Goal: Task Accomplishment & Management: Use online tool/utility

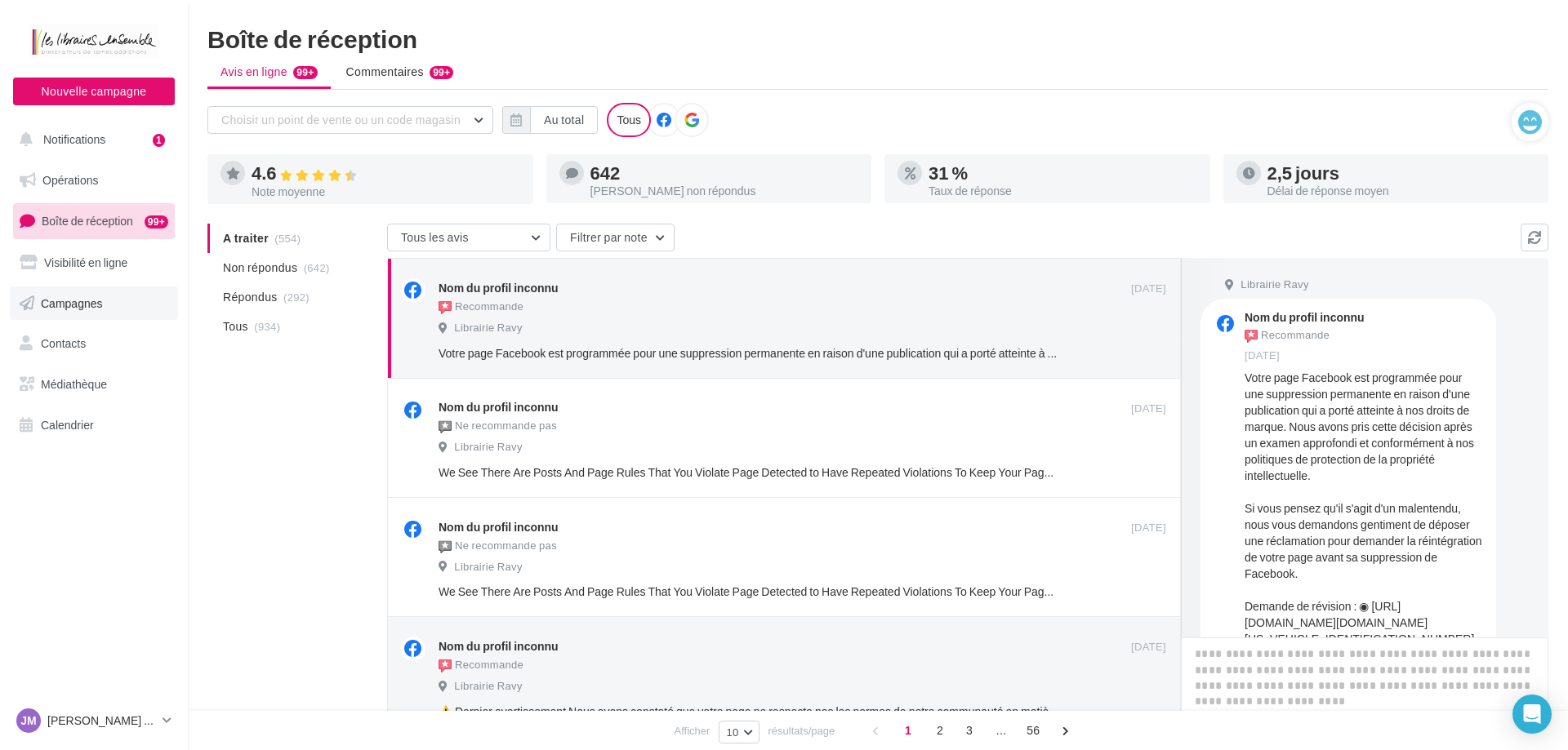
click at [92, 304] on span "Campagnes" at bounding box center [71, 302] width 62 height 14
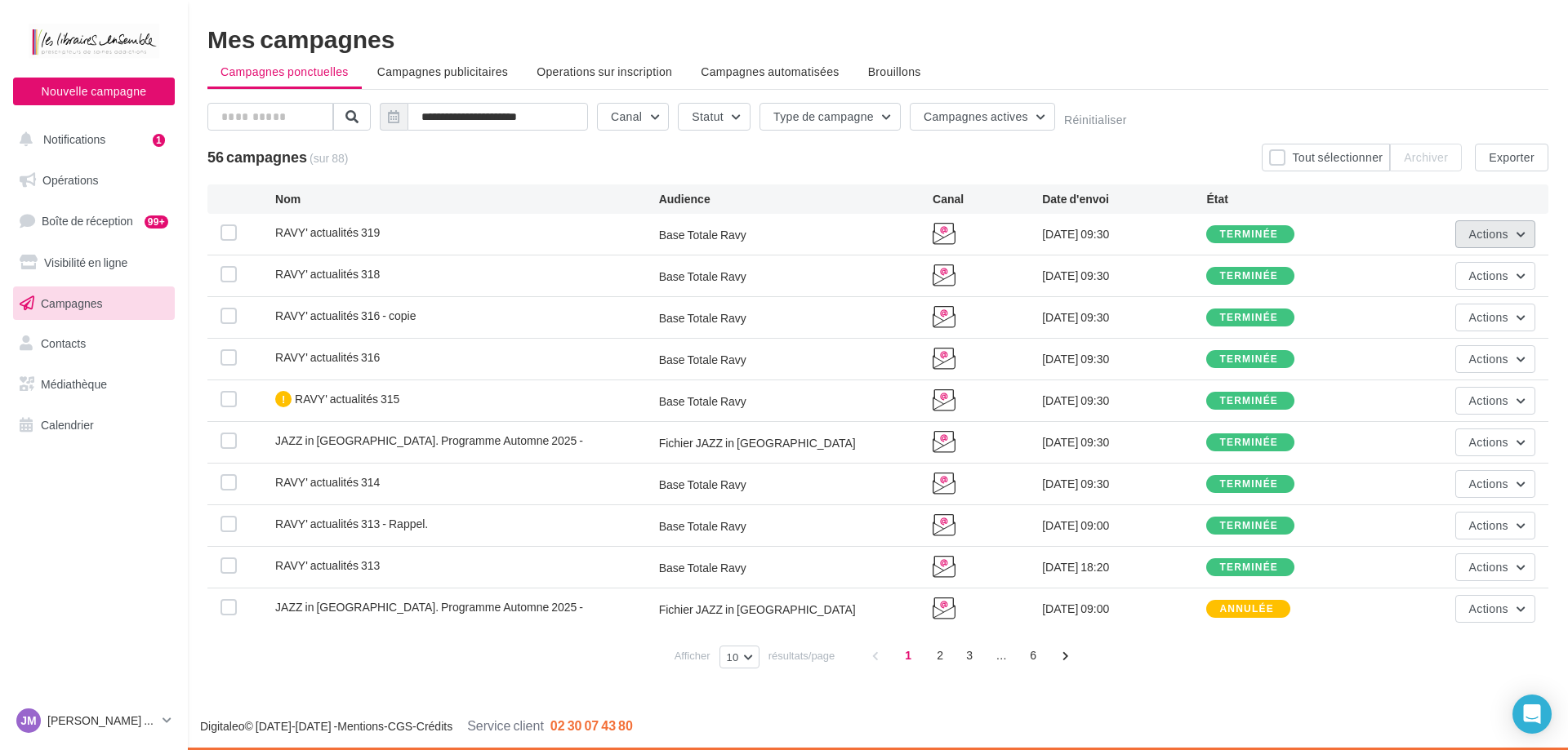
click at [1519, 234] on button "Actions" at bounding box center [1495, 235] width 80 height 28
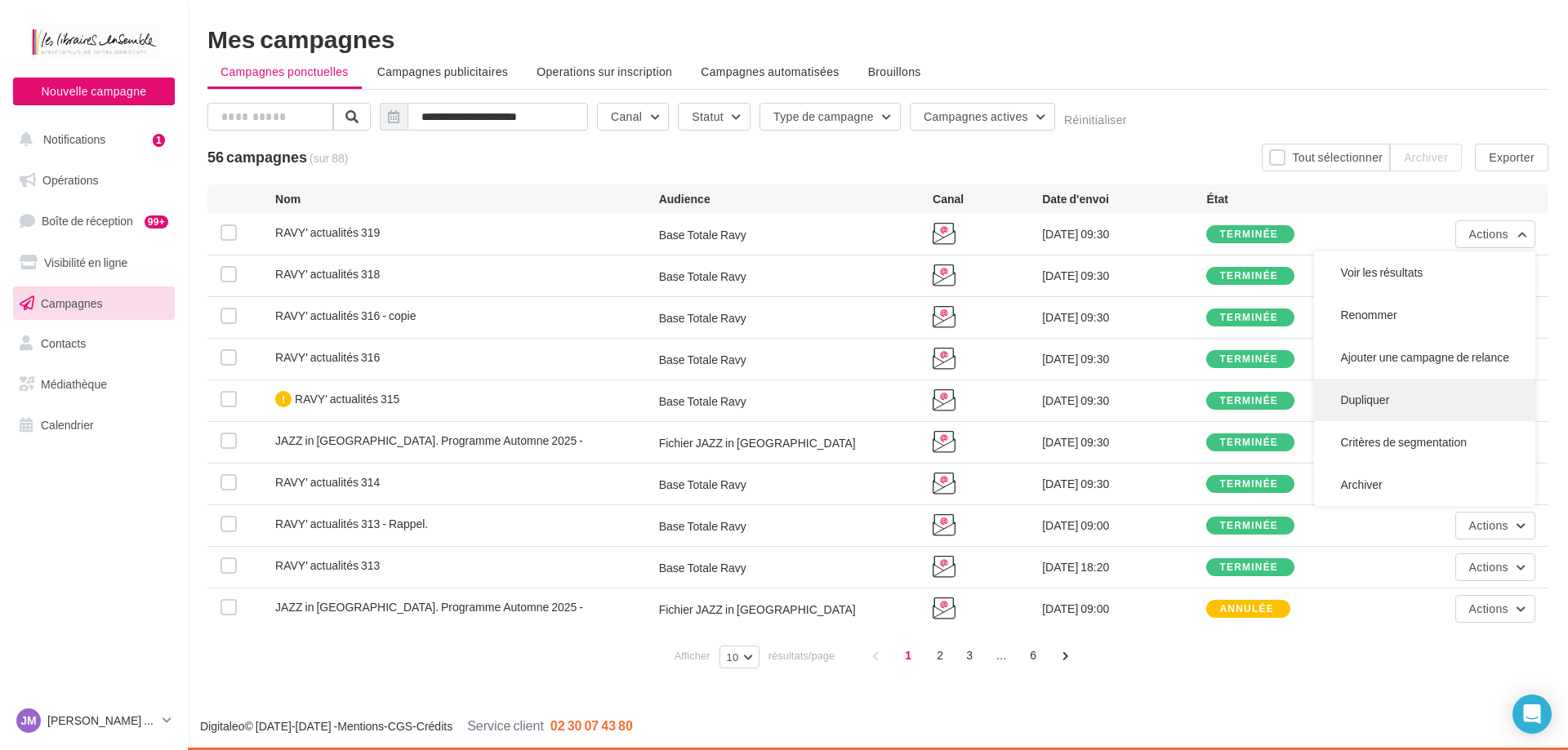
click at [1377, 409] on button "Dupliquer" at bounding box center [1424, 400] width 221 height 42
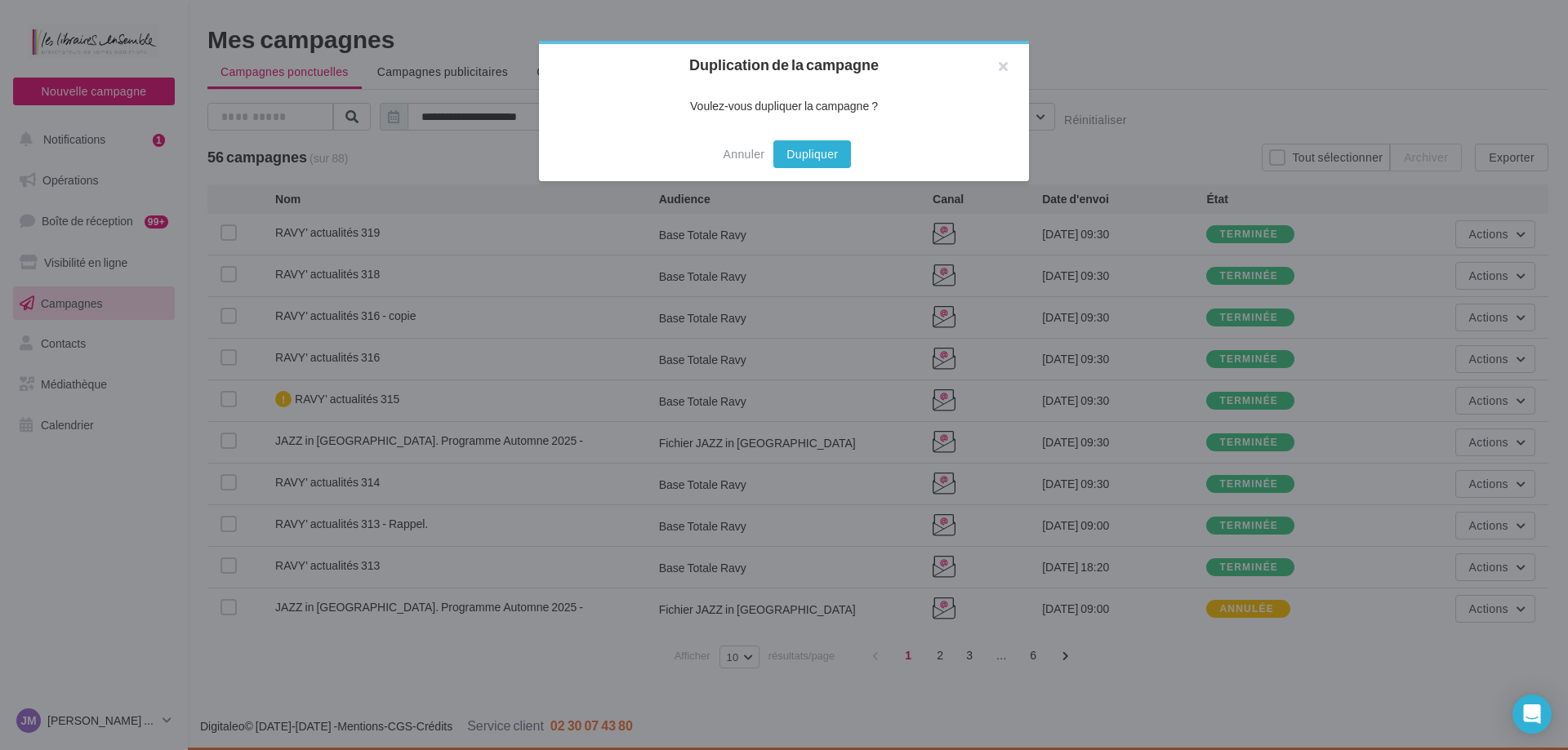
click at [811, 156] on button "Dupliquer" at bounding box center [812, 155] width 77 height 28
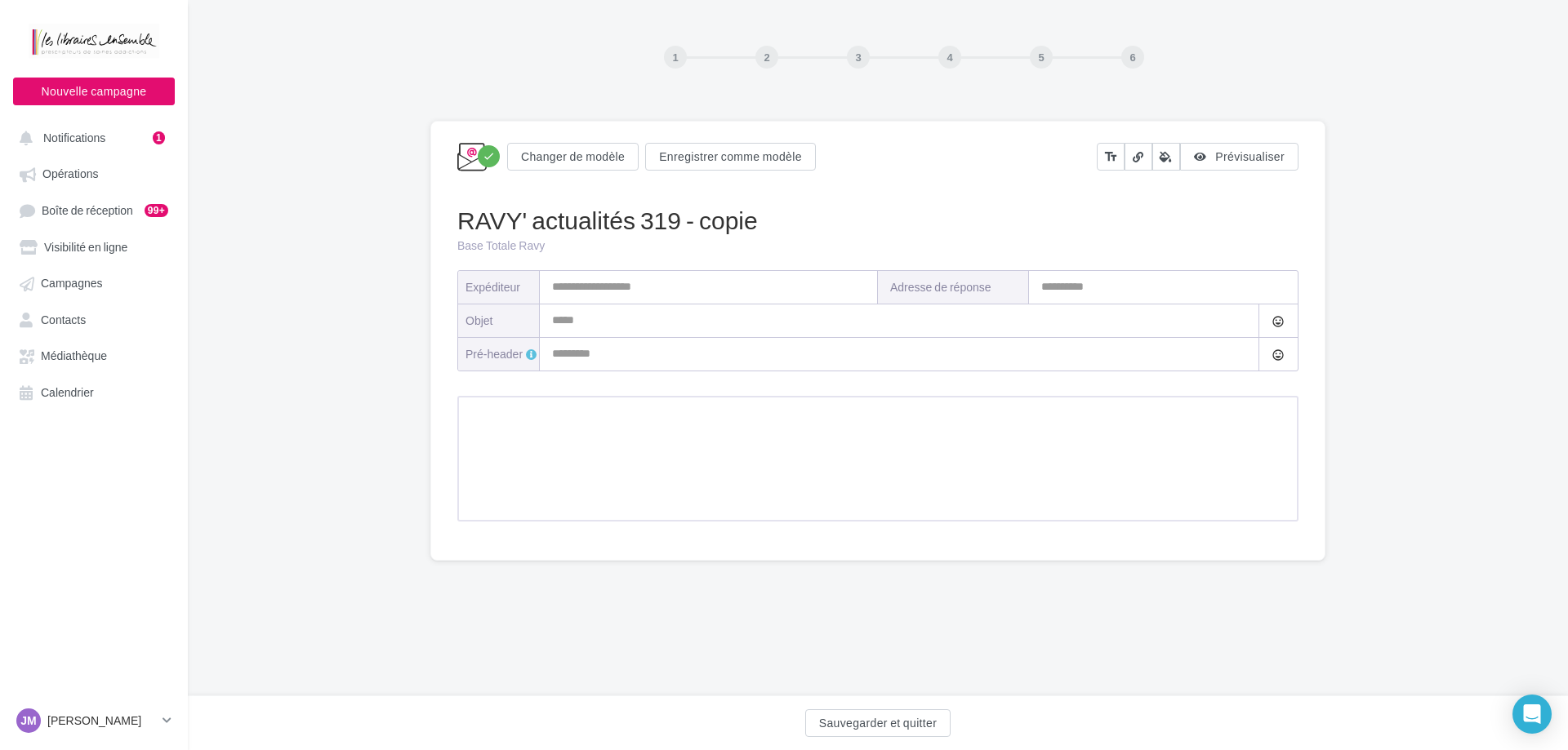
type input "**********"
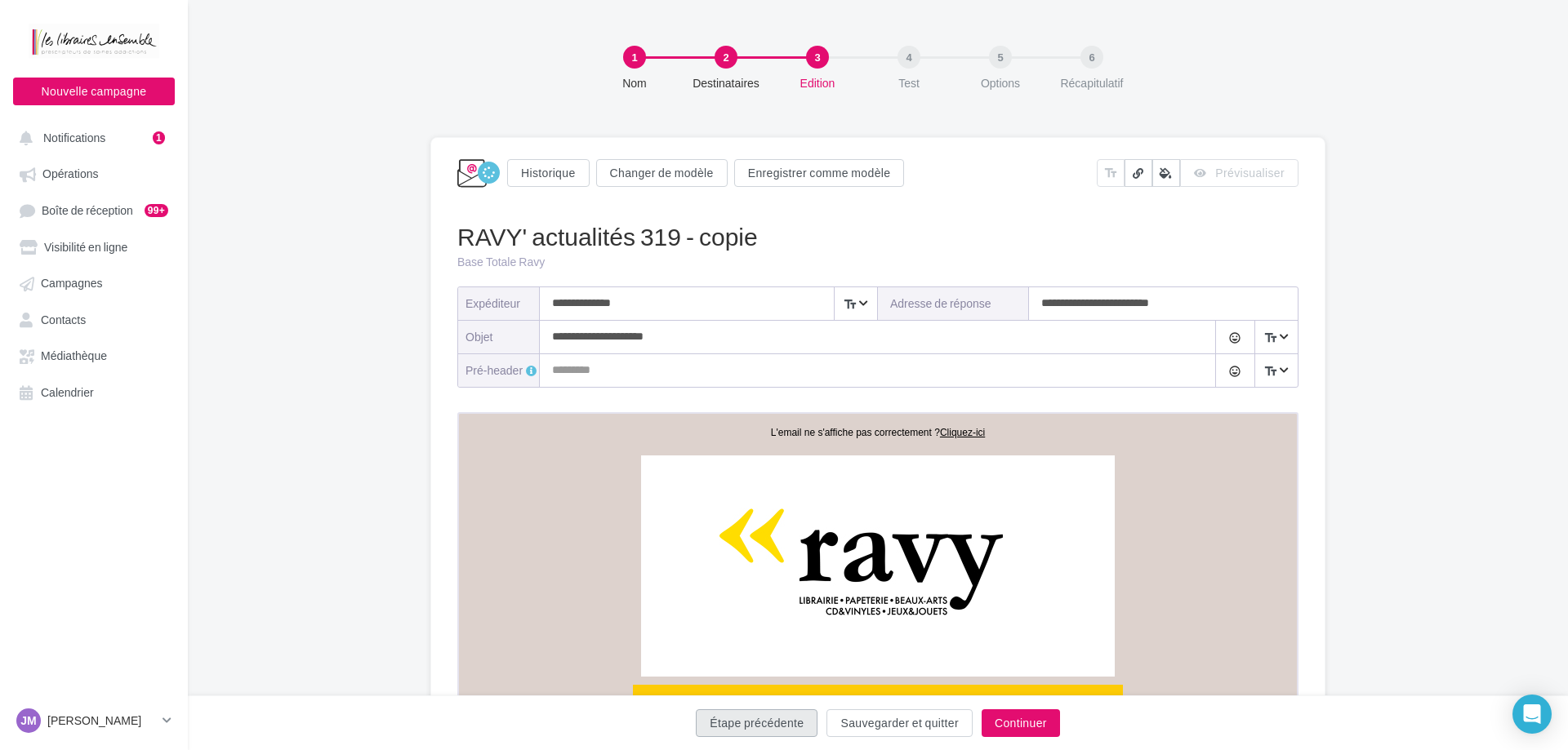
click at [763, 720] on button "Étape précédente" at bounding box center [757, 723] width 122 height 28
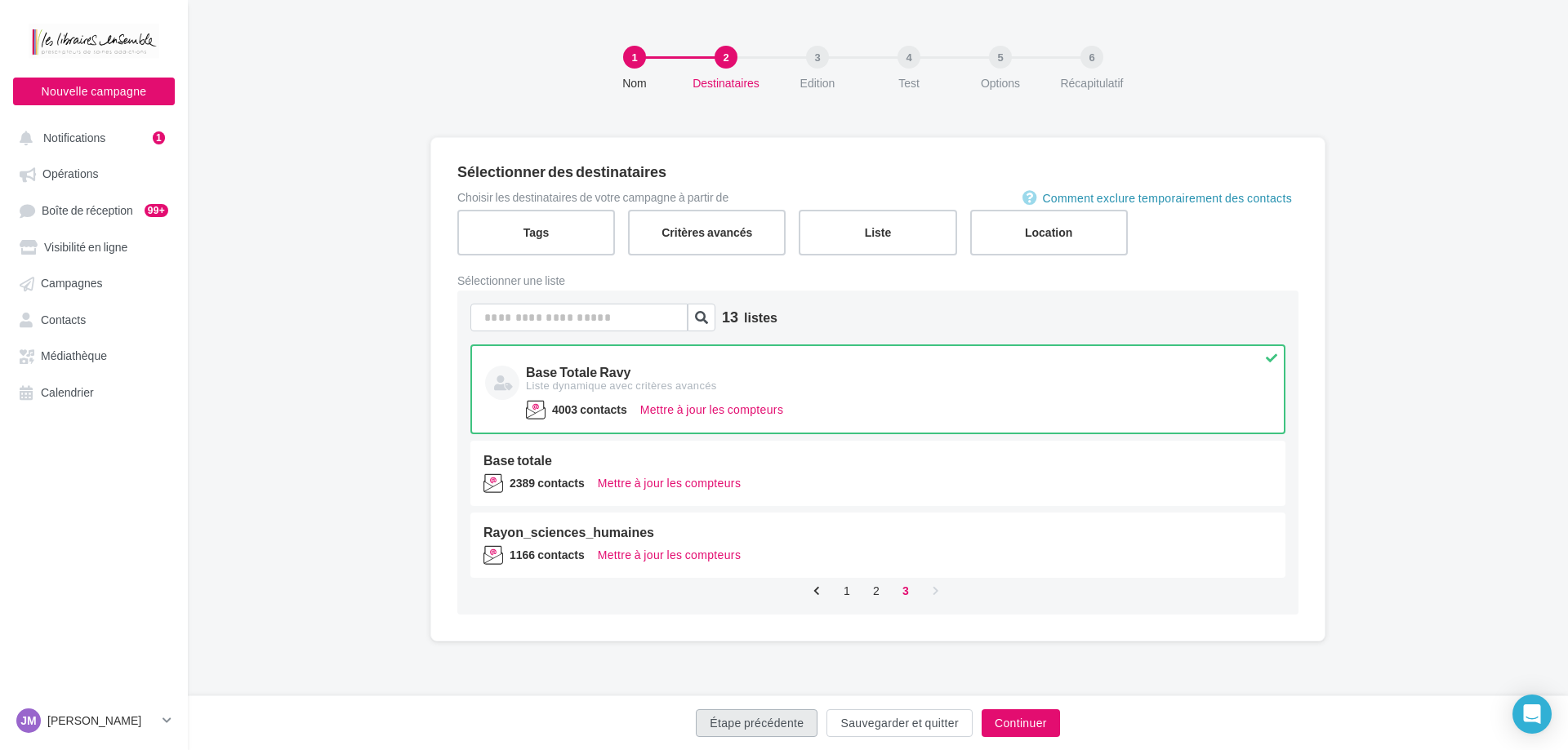
click at [764, 716] on button "Étape précédente" at bounding box center [757, 723] width 122 height 28
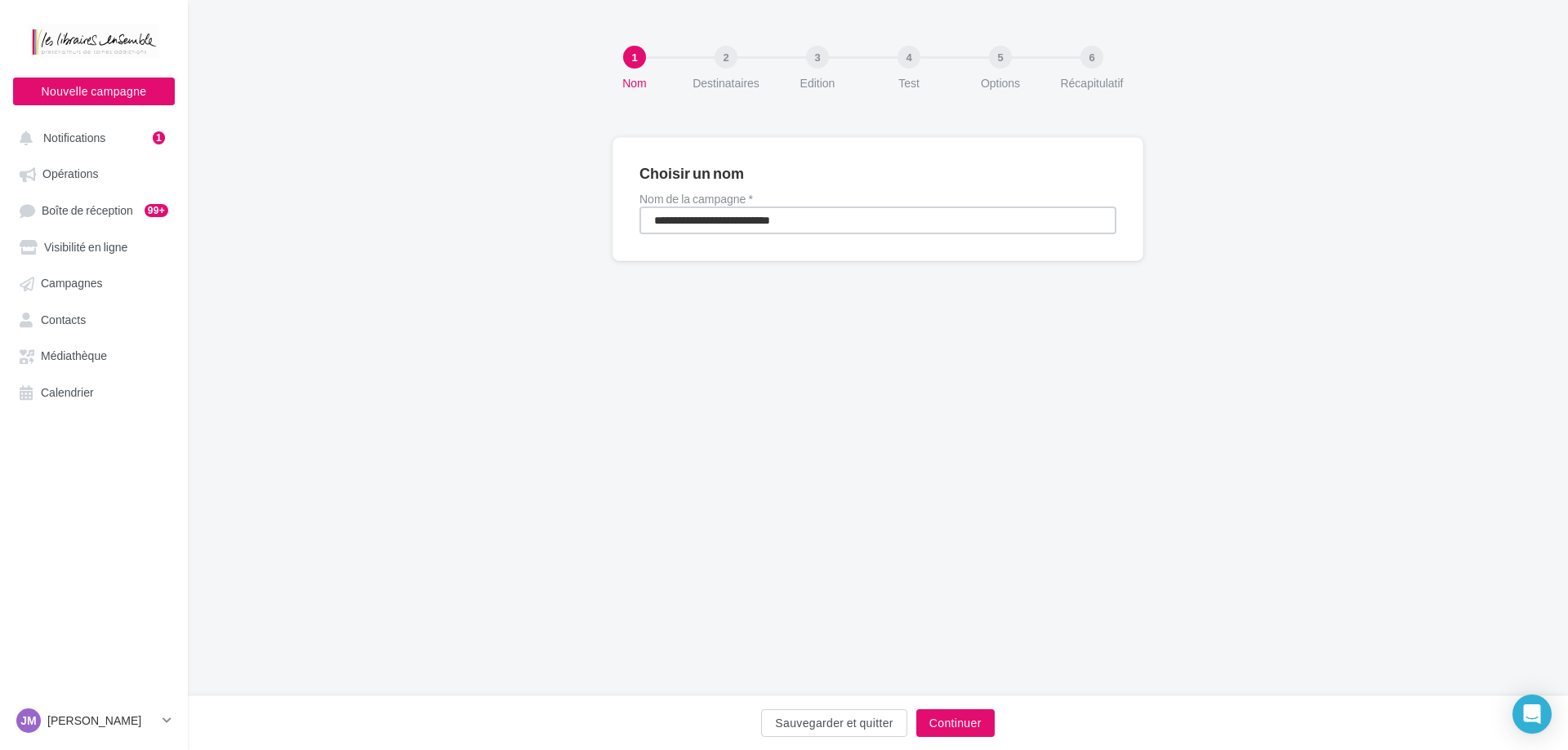
click at [802, 221] on input "**********" at bounding box center [878, 220] width 477 height 28
type input "**********"
click at [955, 733] on button "Continuer" at bounding box center [955, 723] width 78 height 28
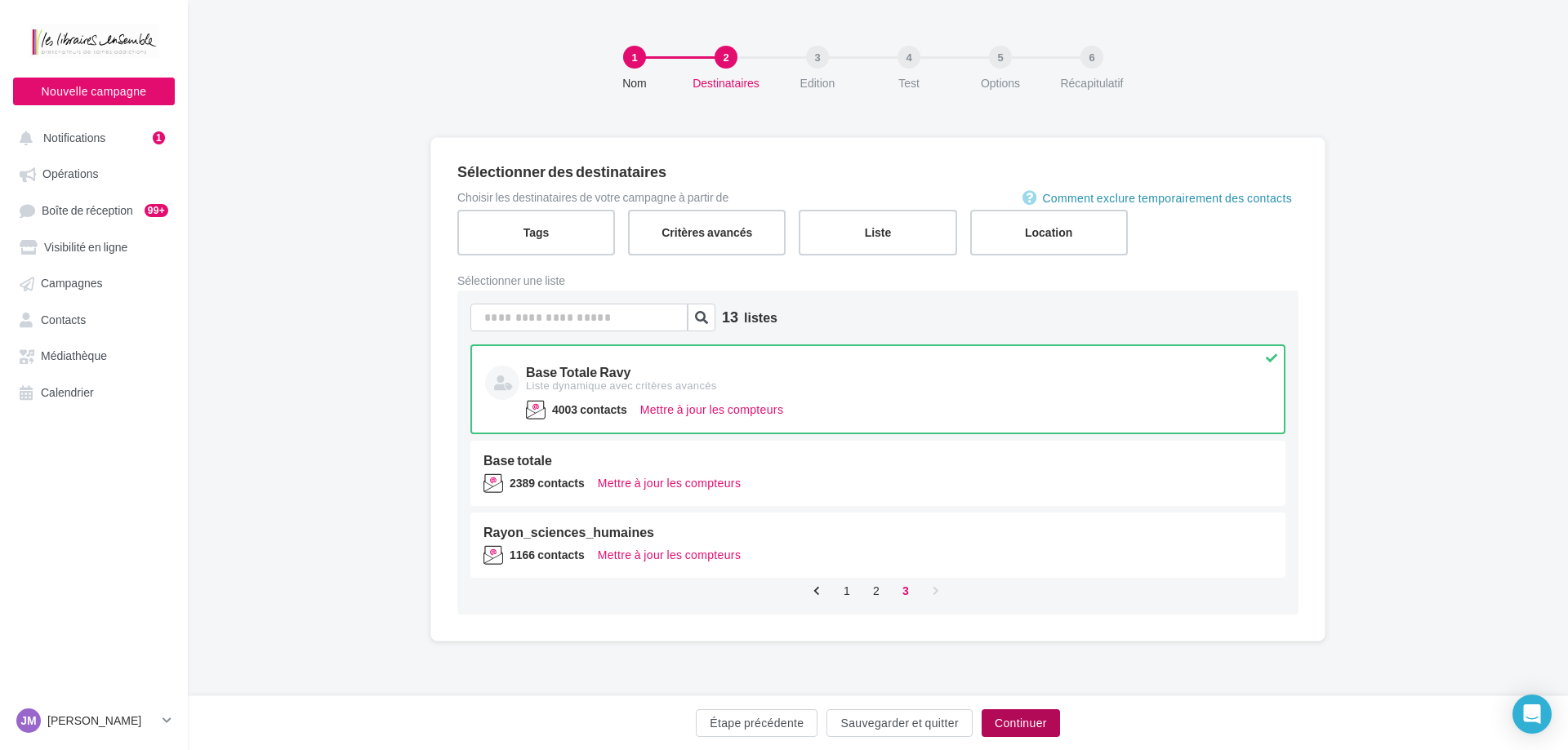
click at [1017, 720] on button "Continuer" at bounding box center [1020, 723] width 78 height 28
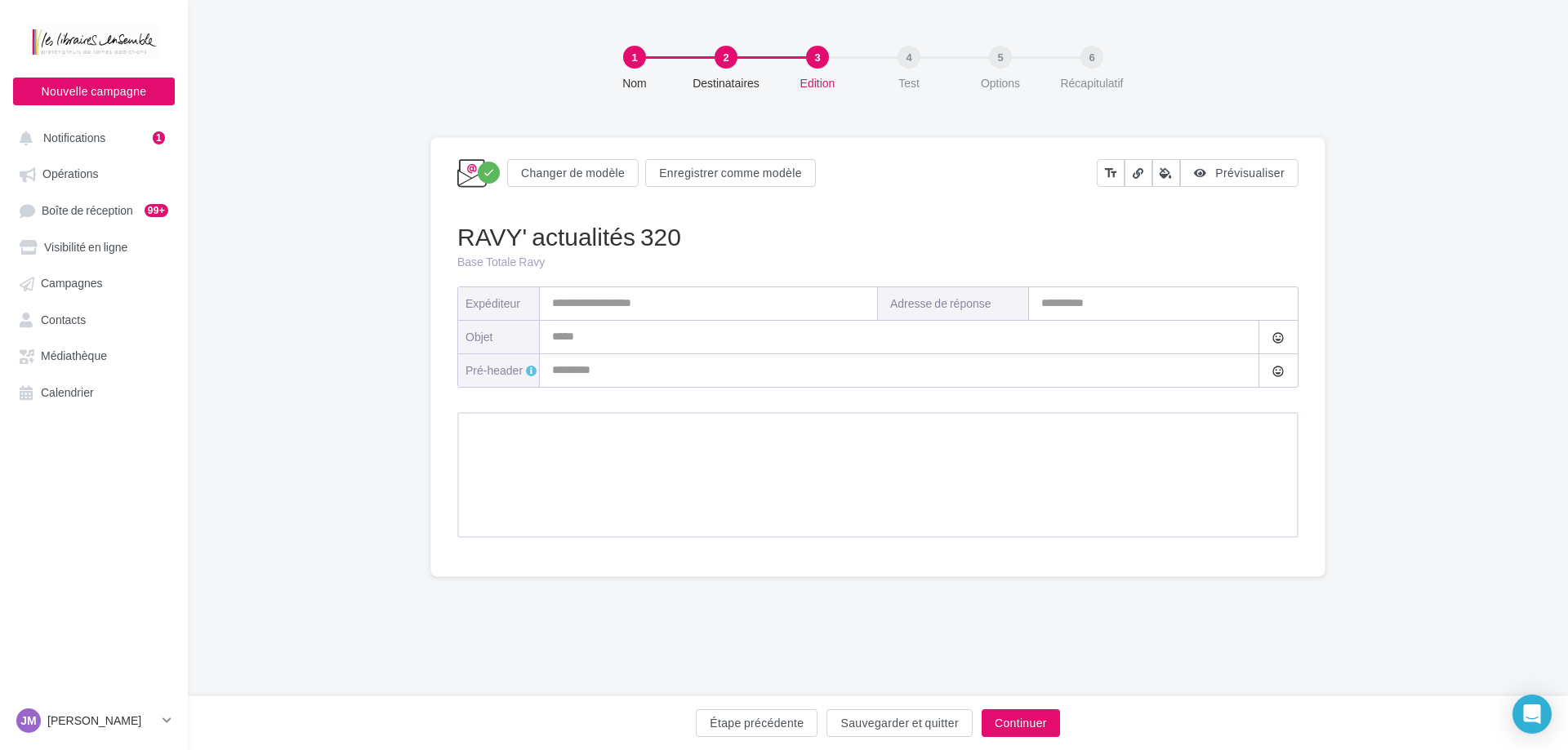
type input "**********"
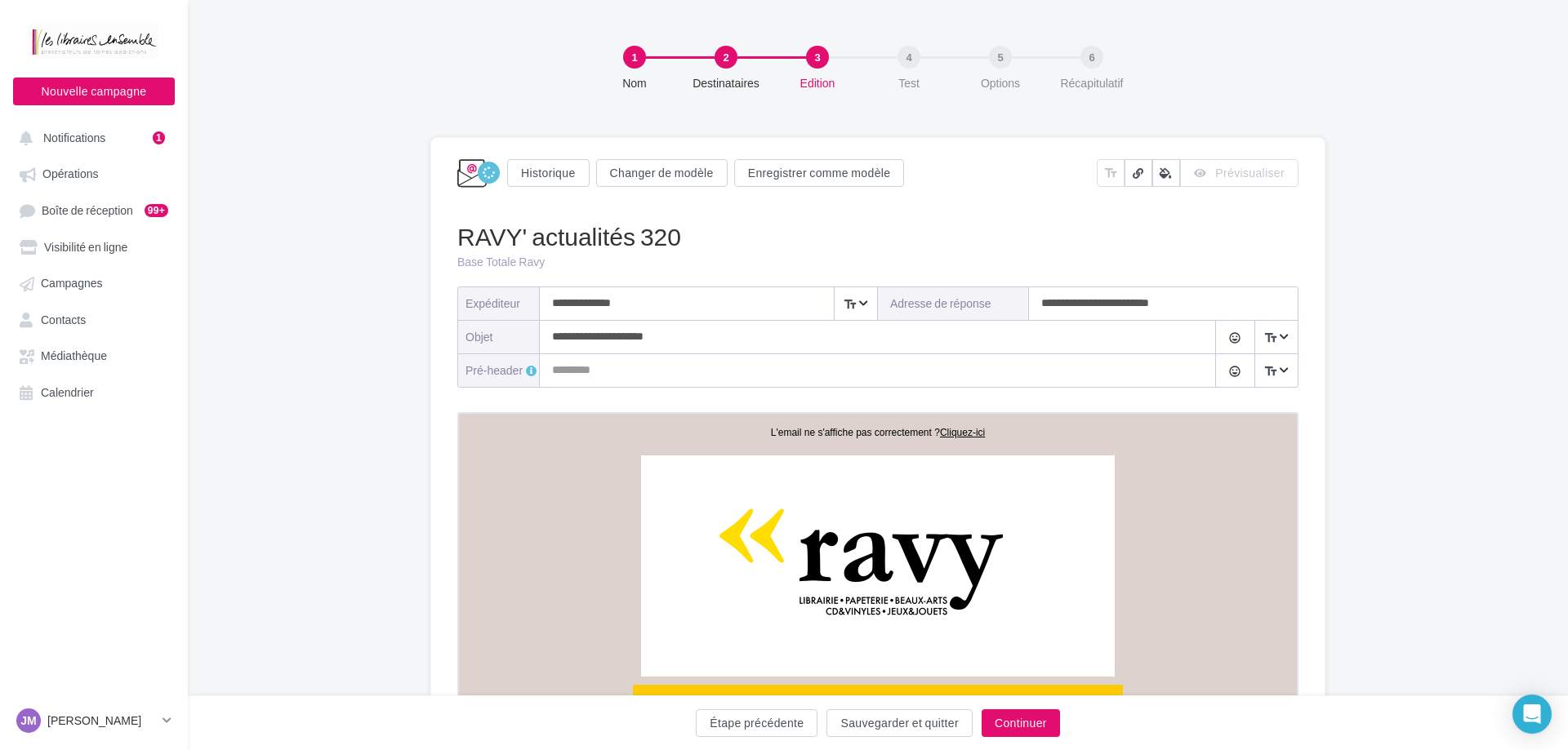
click at [675, 337] on input "**********" at bounding box center [861, 337] width 644 height 32
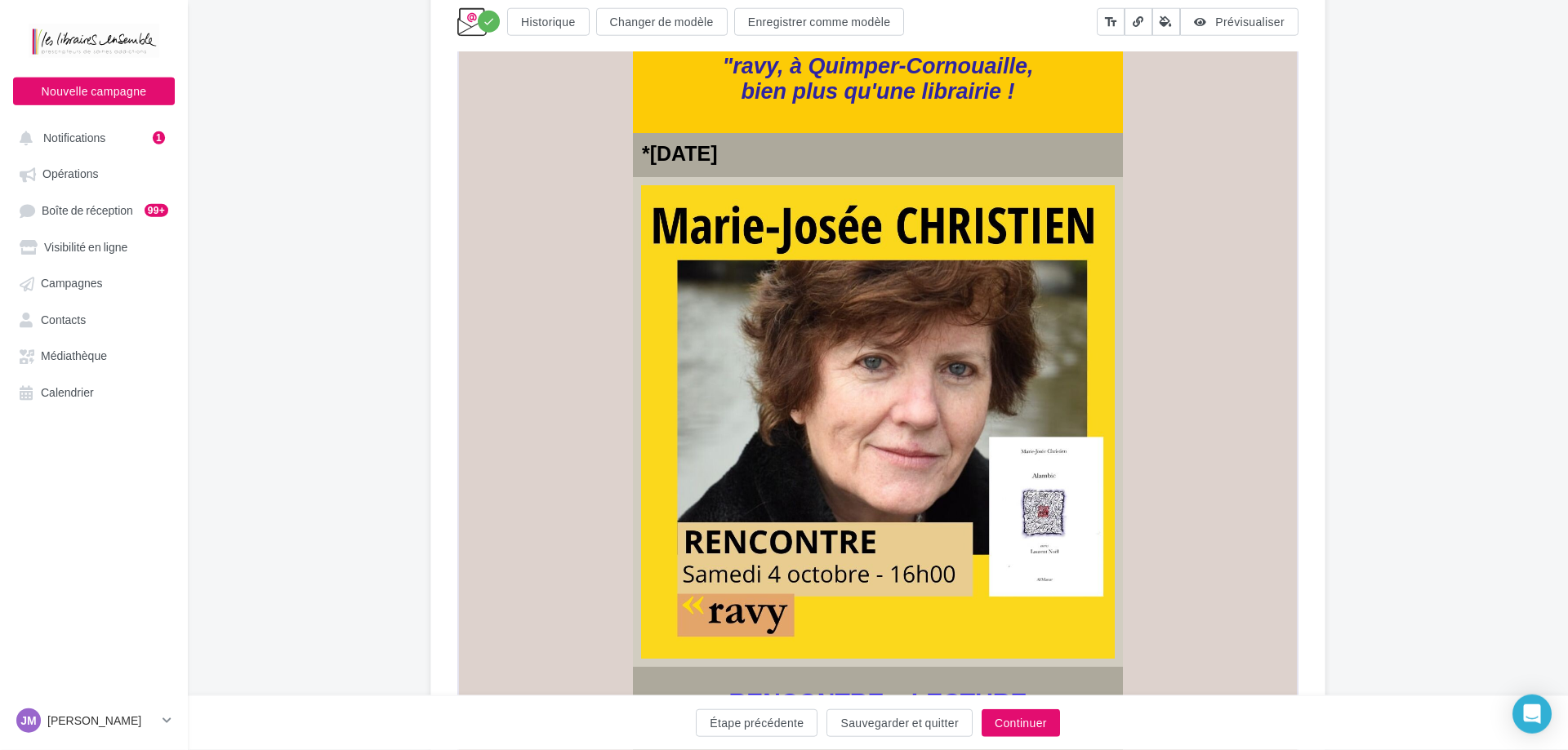
scroll to position [785, 0]
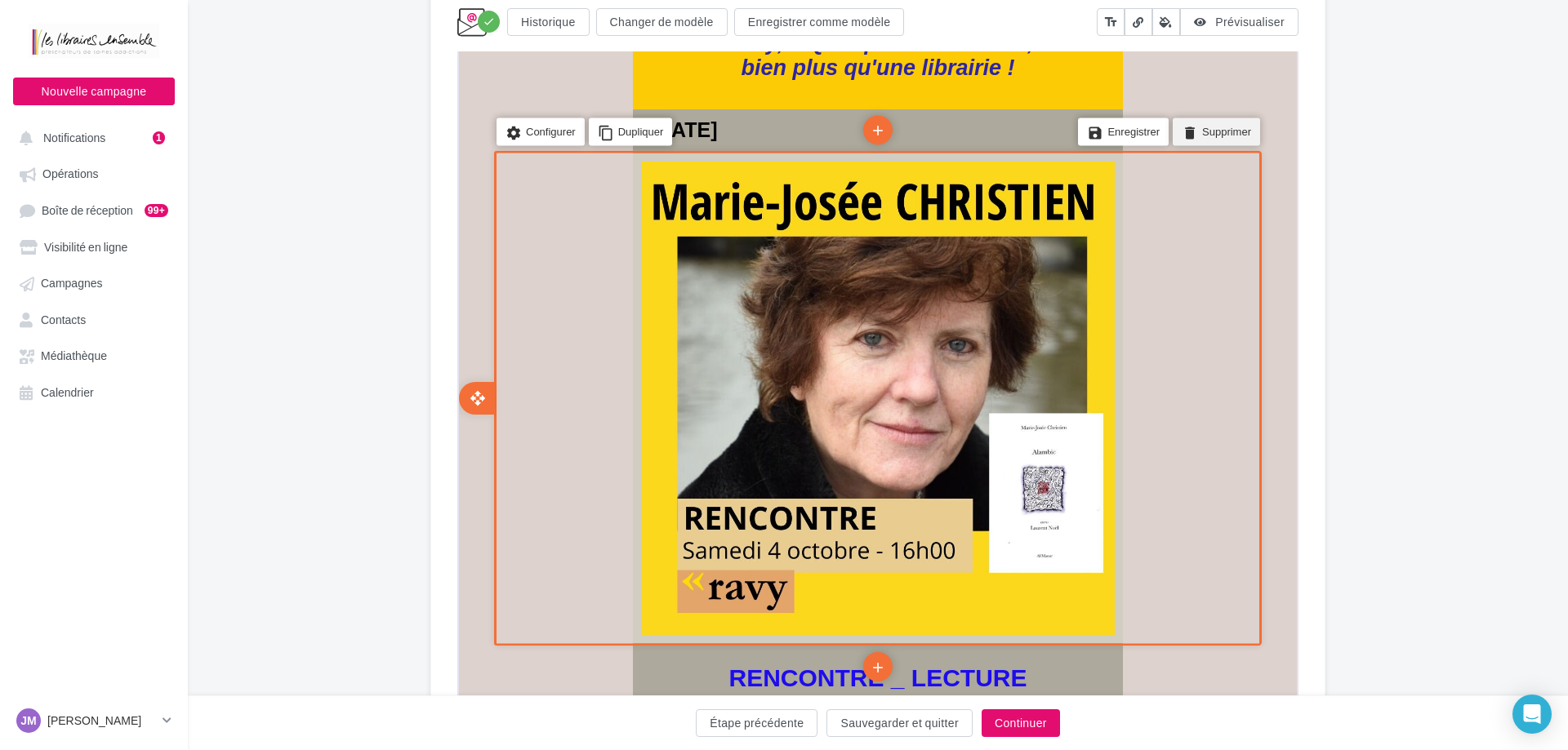
type input "**********"
click at [1233, 131] on li "delete Supprimer" at bounding box center [1214, 131] width 87 height 28
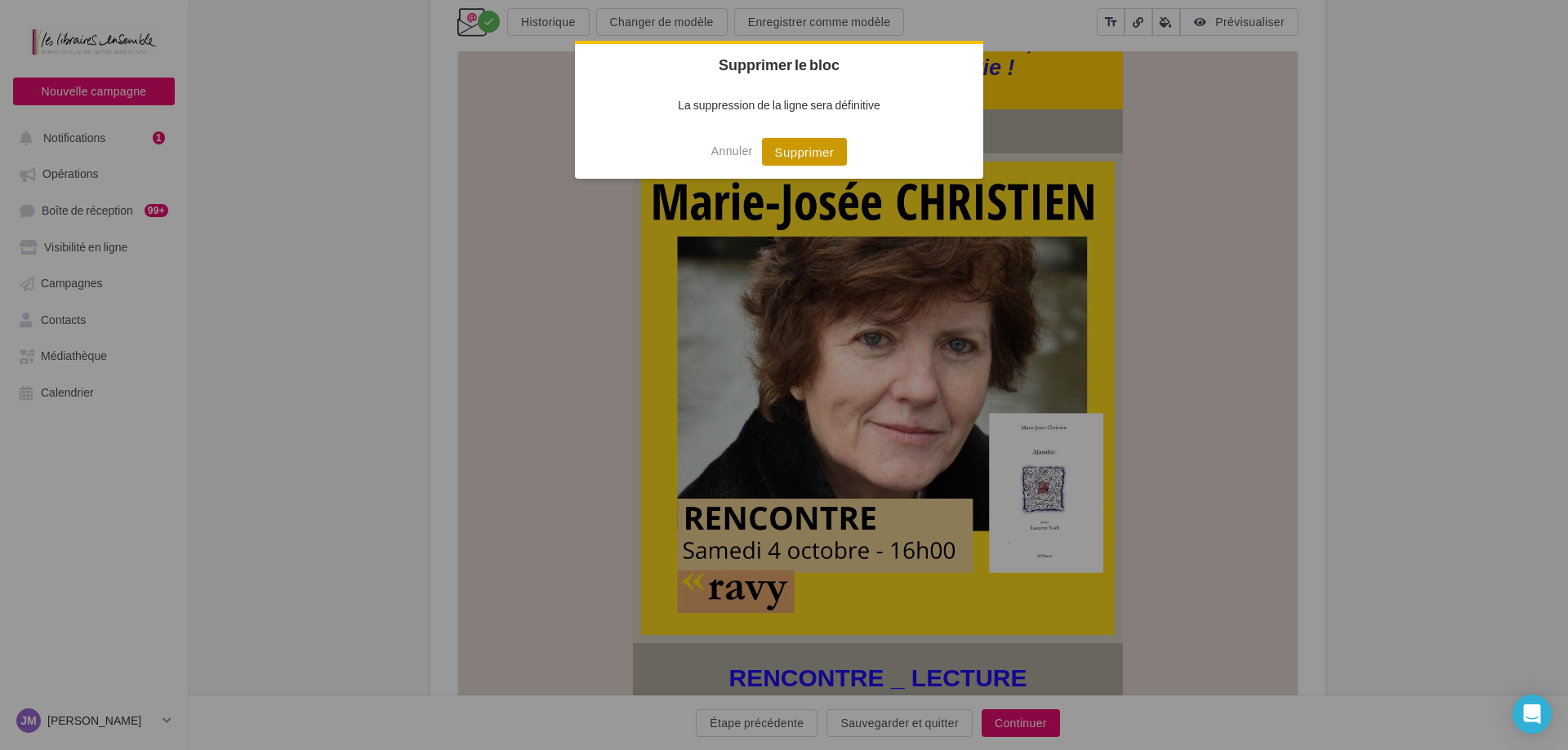
click at [830, 156] on button "Supprimer" at bounding box center [805, 152] width 86 height 28
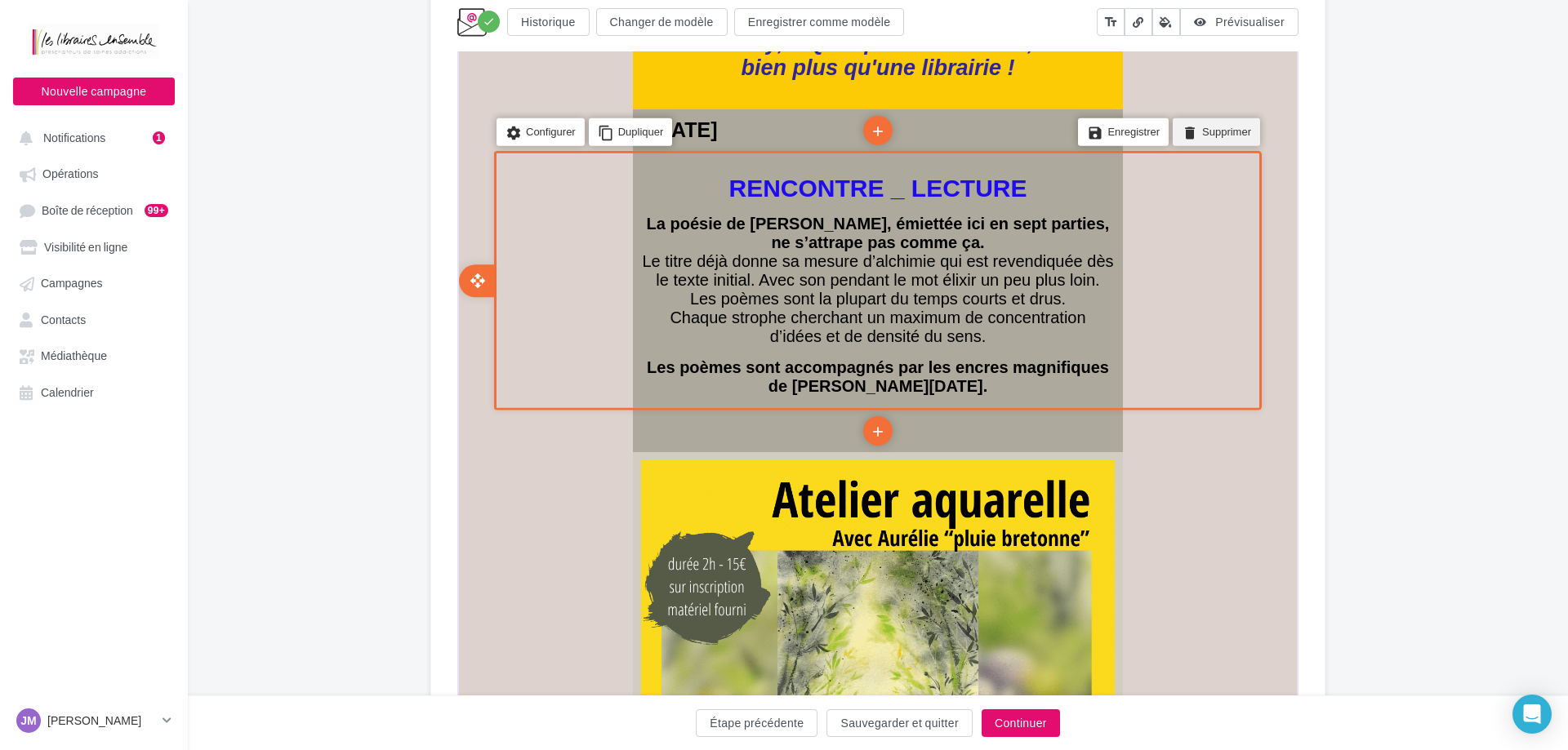
click at [1215, 127] on li "delete Supprimer" at bounding box center [1214, 131] width 87 height 28
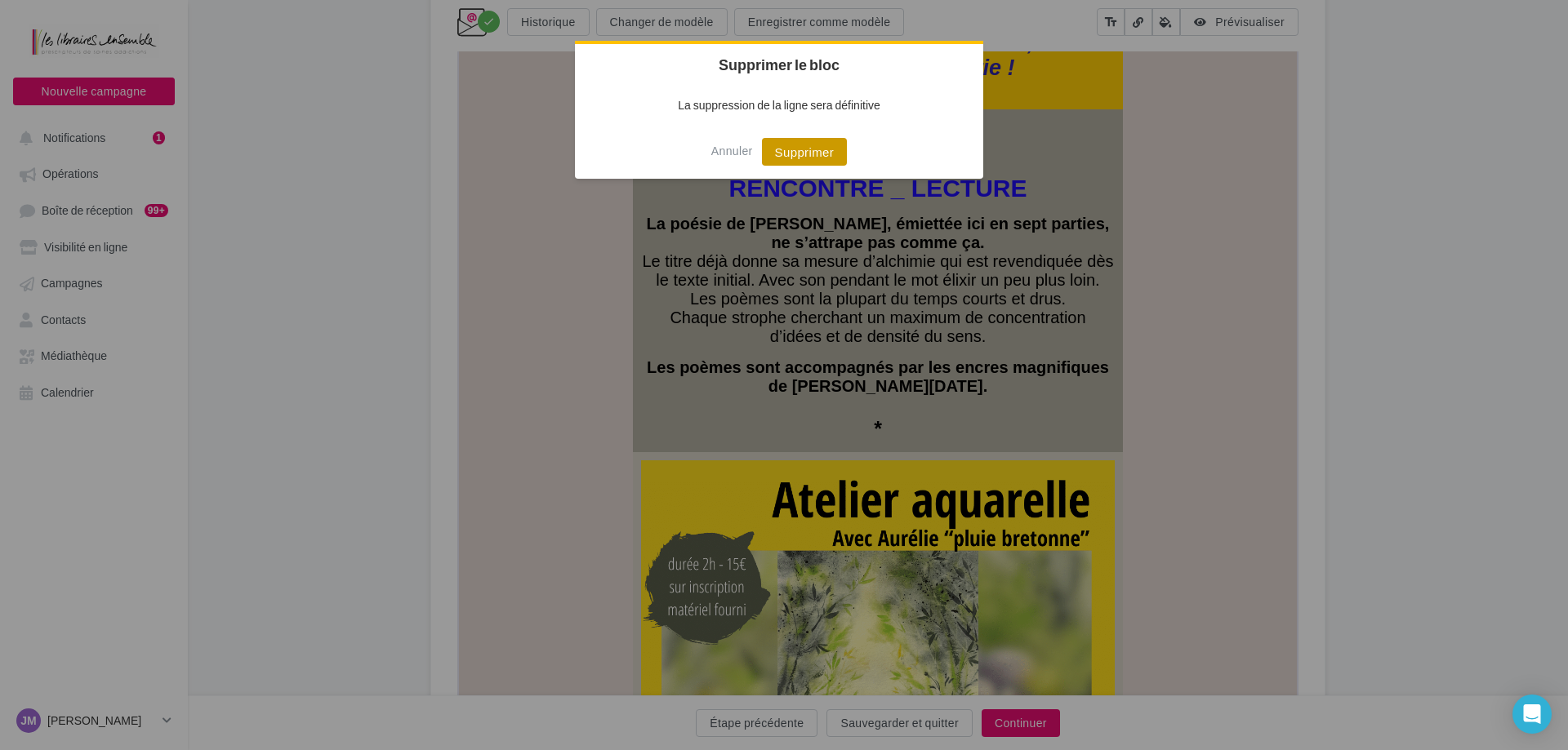
click at [830, 153] on button "Supprimer" at bounding box center [805, 152] width 86 height 28
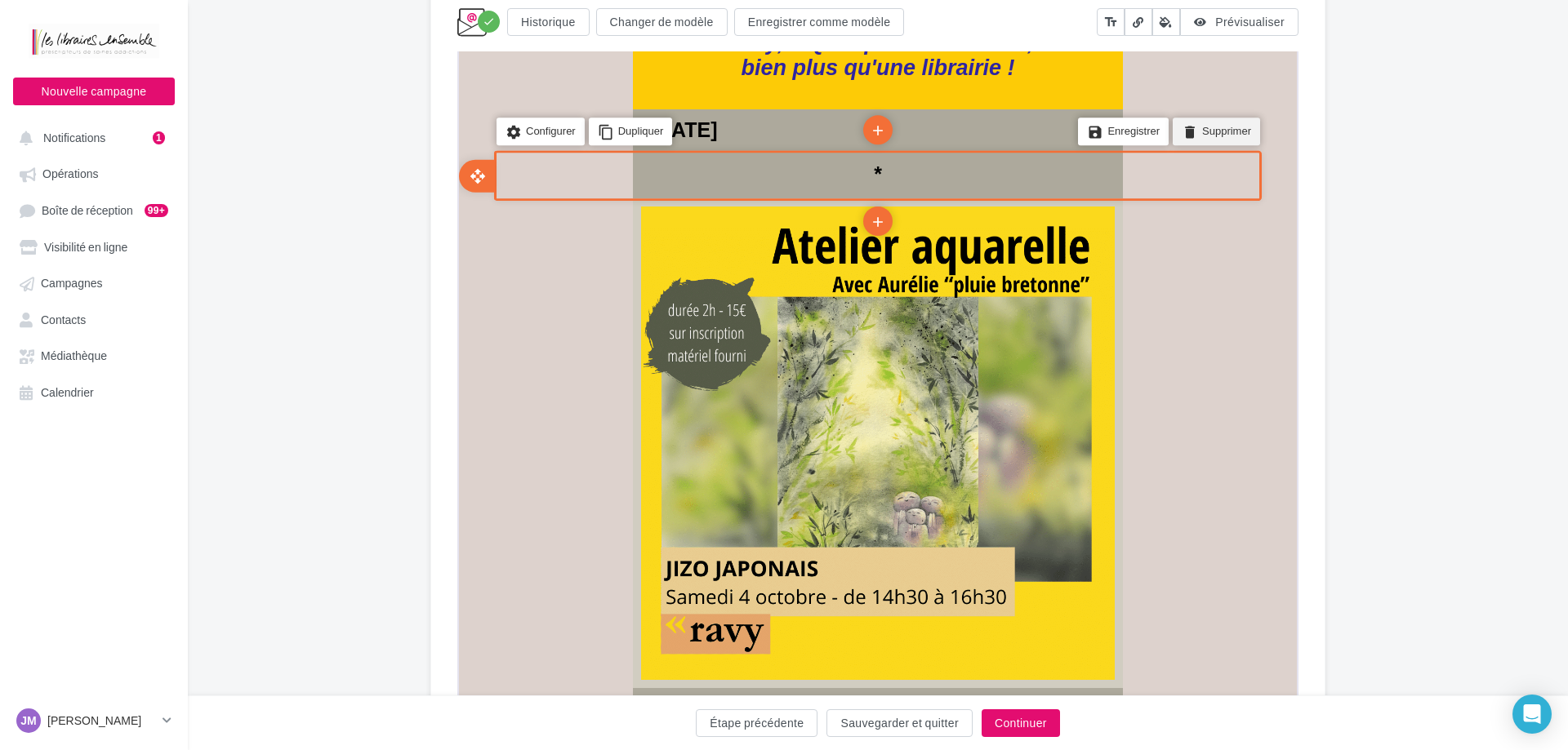
drag, startPoint x: 1215, startPoint y: 129, endPoint x: 1658, endPoint y: -238, distance: 575.3
click at [1215, 129] on li "delete Supprimer" at bounding box center [1214, 131] width 87 height 28
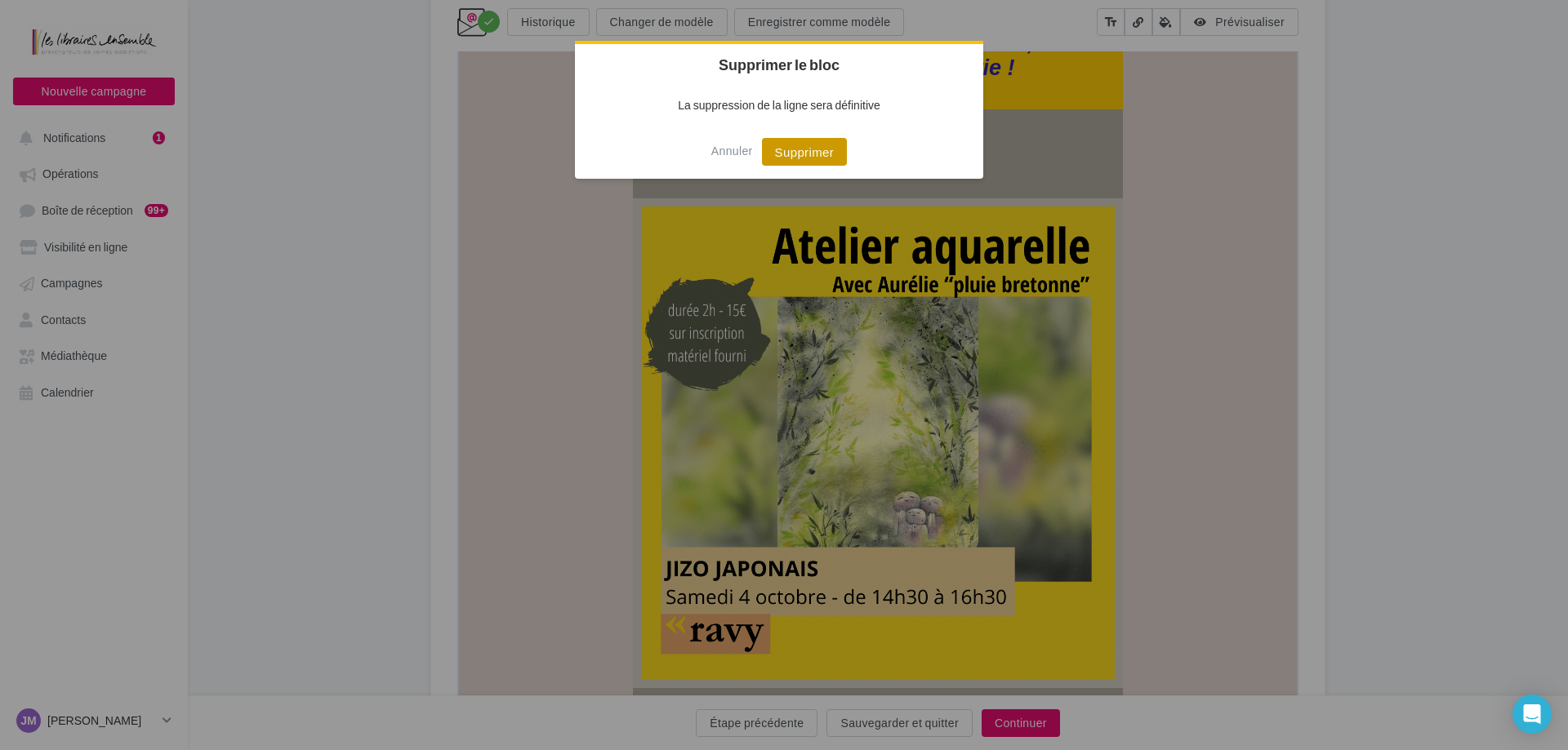
click at [828, 152] on button "Supprimer" at bounding box center [805, 152] width 86 height 28
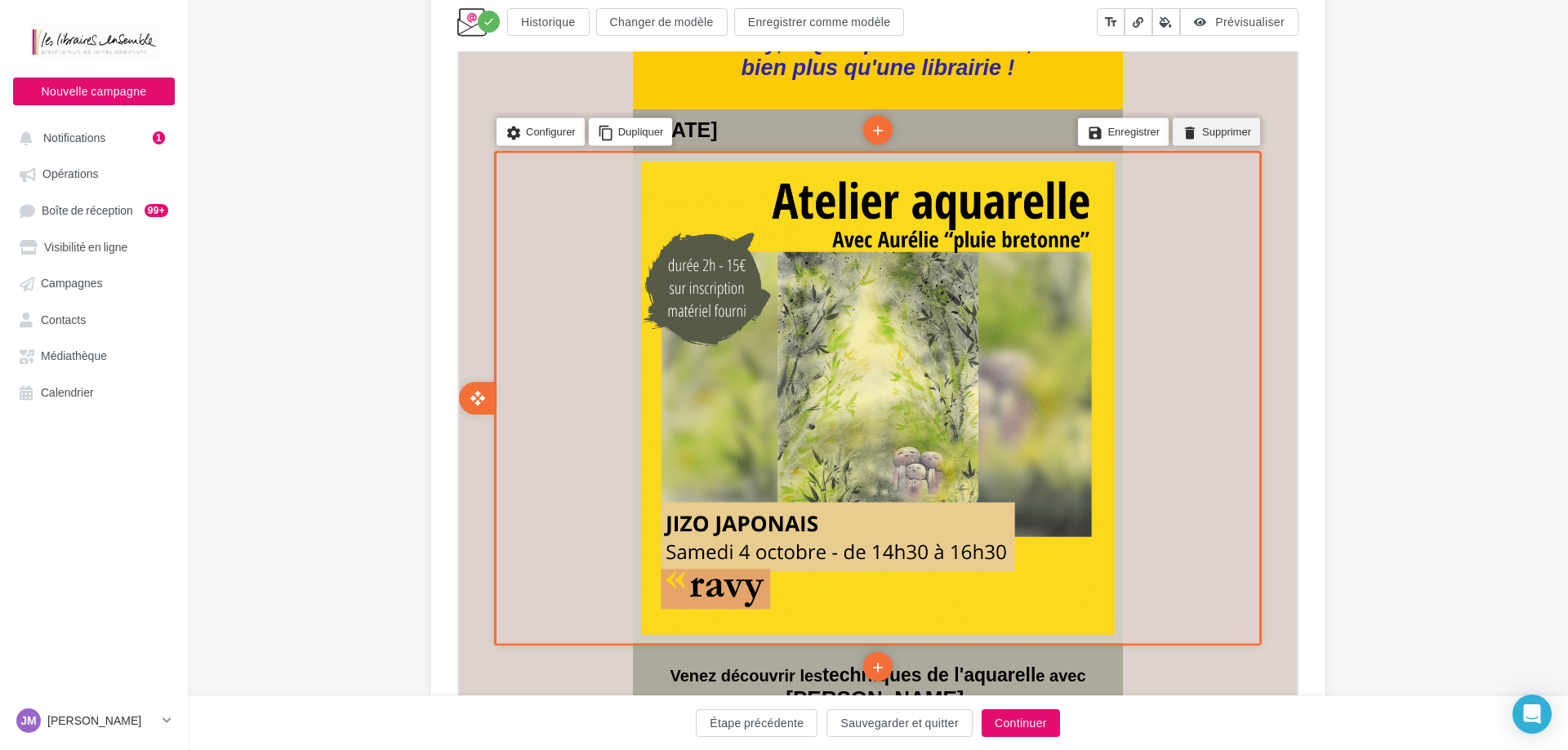
click at [1199, 141] on li "delete Supprimer" at bounding box center [1214, 131] width 87 height 28
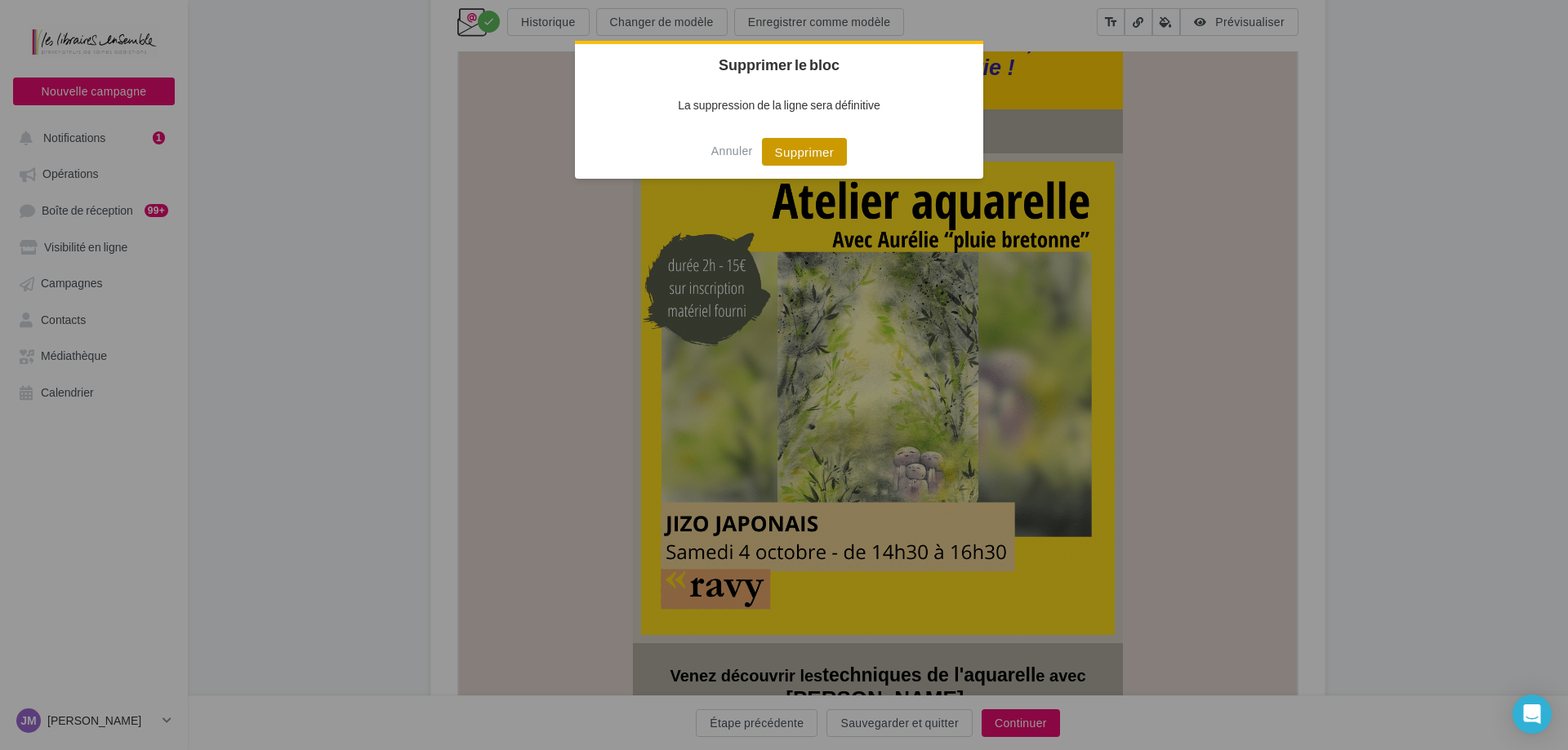
click at [843, 161] on button "Supprimer" at bounding box center [805, 152] width 86 height 28
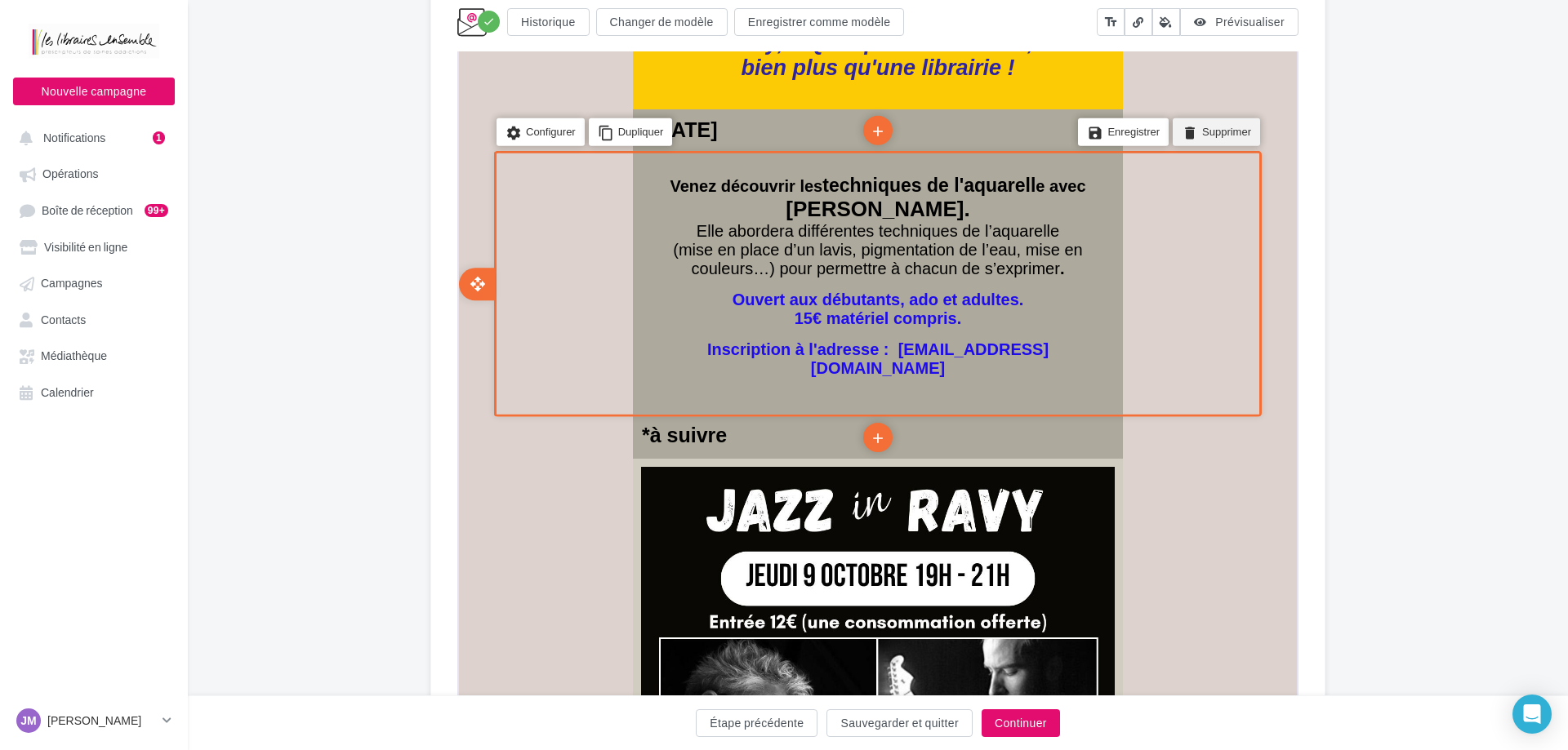
click at [1238, 130] on li "delete Supprimer" at bounding box center [1214, 131] width 87 height 28
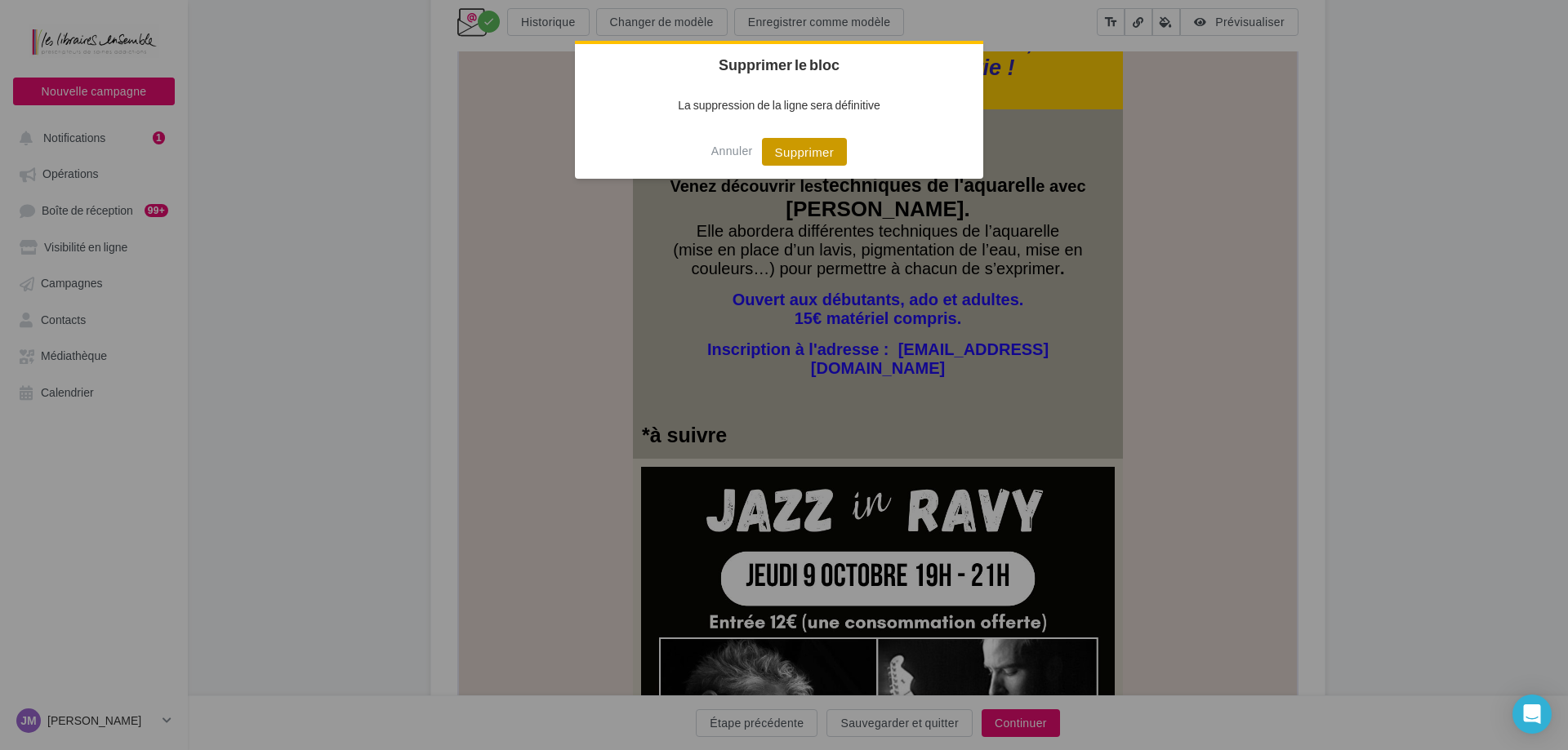
click at [823, 154] on button "Supprimer" at bounding box center [805, 152] width 86 height 28
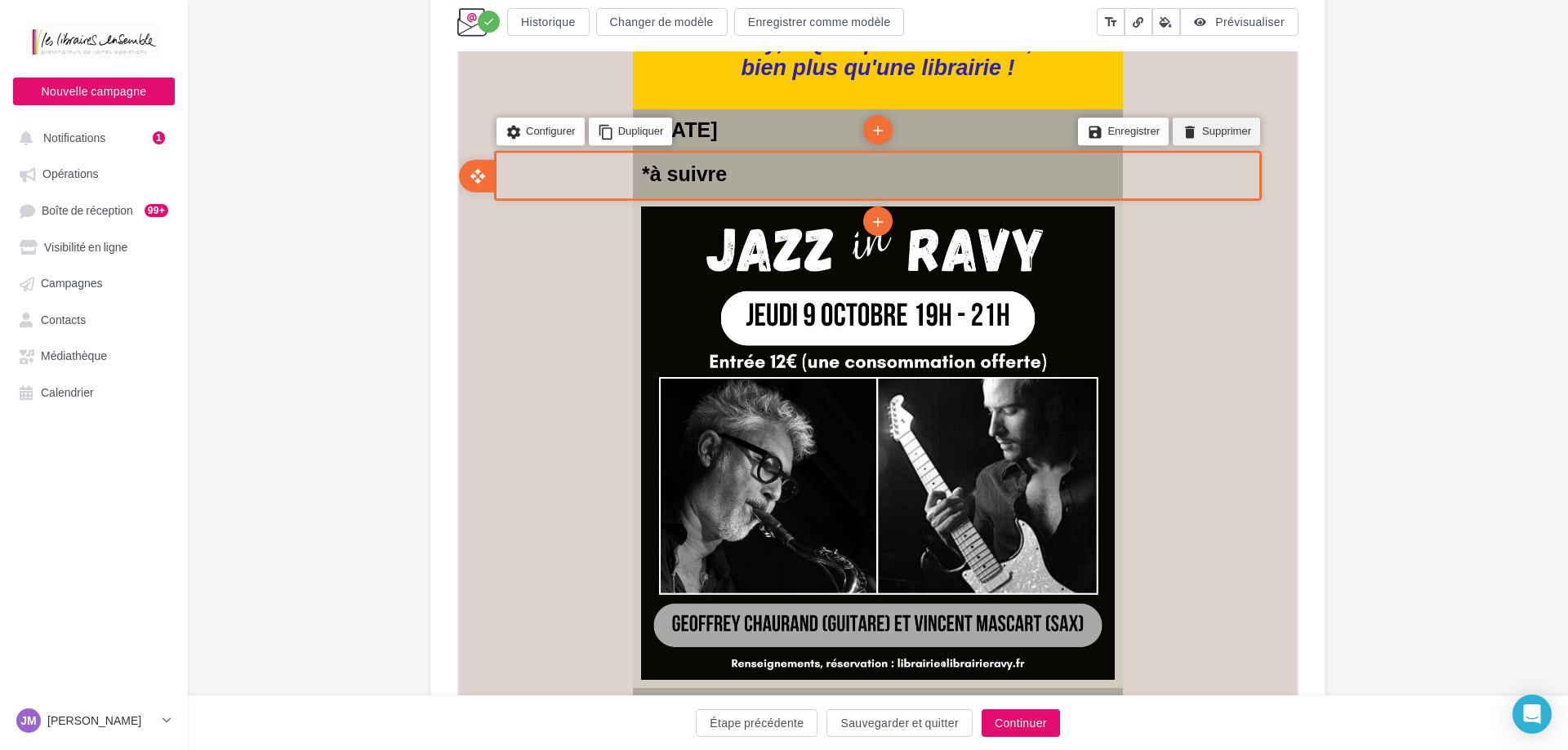
click at [1216, 133] on li "delete Supprimer" at bounding box center [1214, 131] width 87 height 28
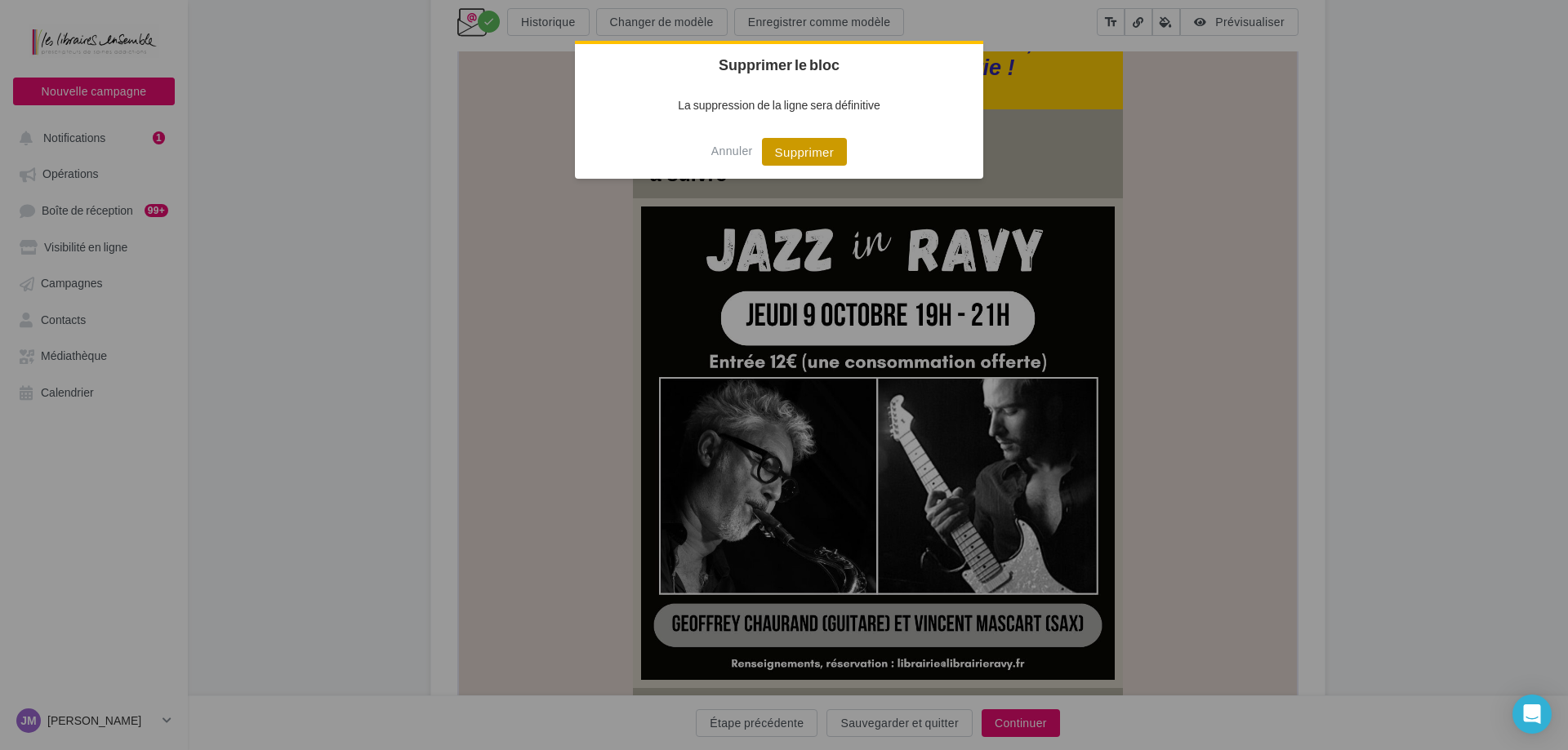
click at [833, 144] on button "Supprimer" at bounding box center [805, 152] width 86 height 28
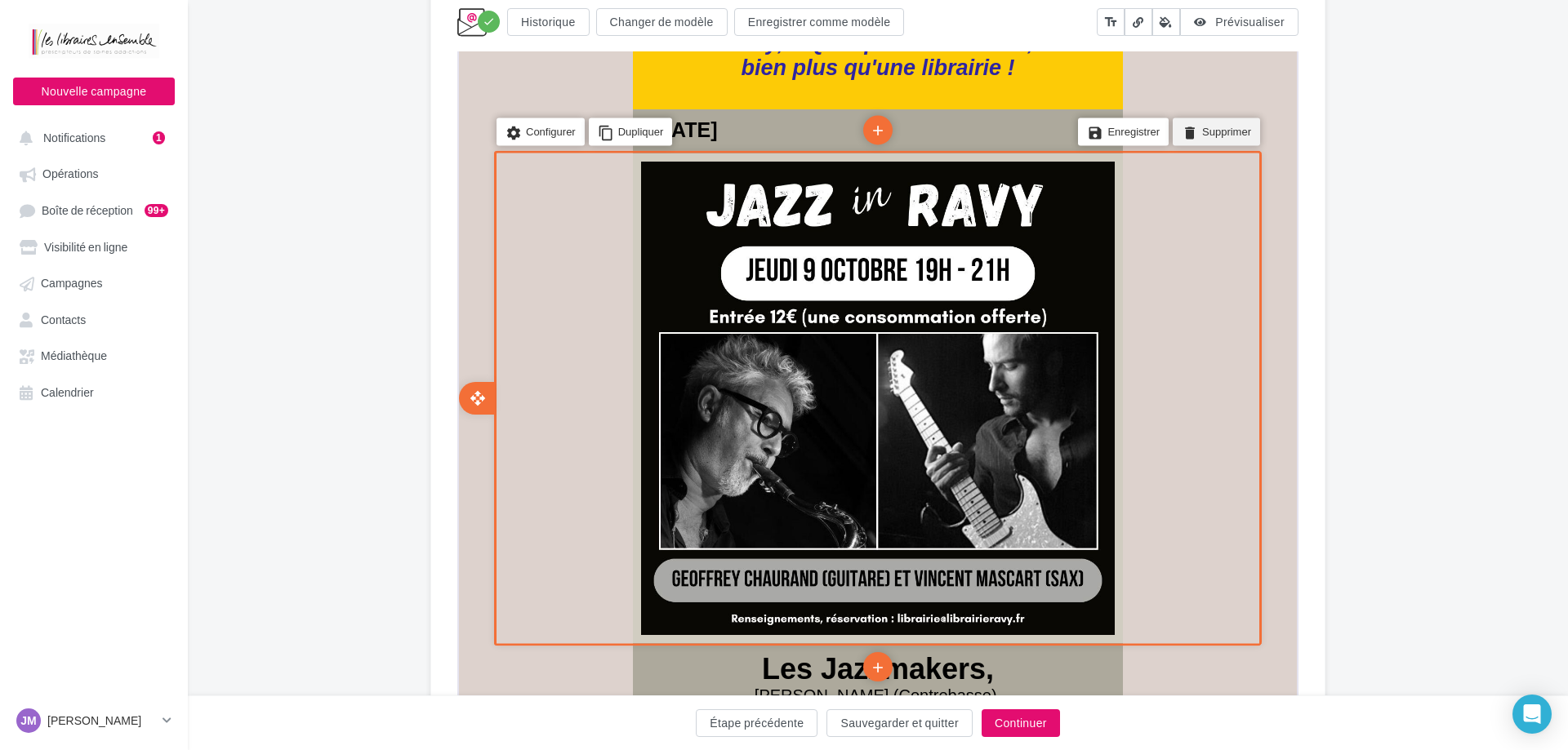
click at [1237, 134] on li "delete Supprimer" at bounding box center [1214, 131] width 87 height 28
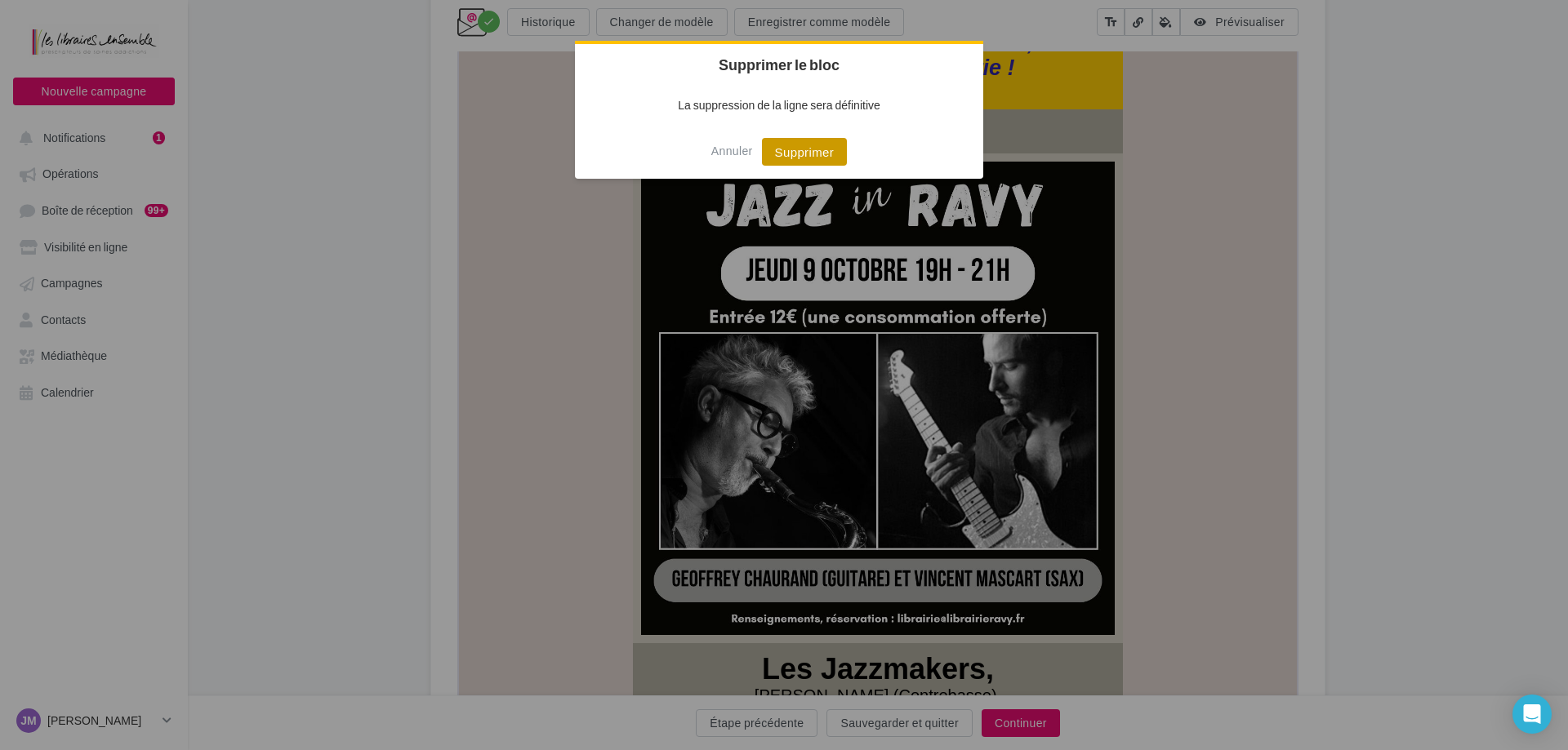
click at [838, 162] on button "Supprimer" at bounding box center [805, 152] width 86 height 28
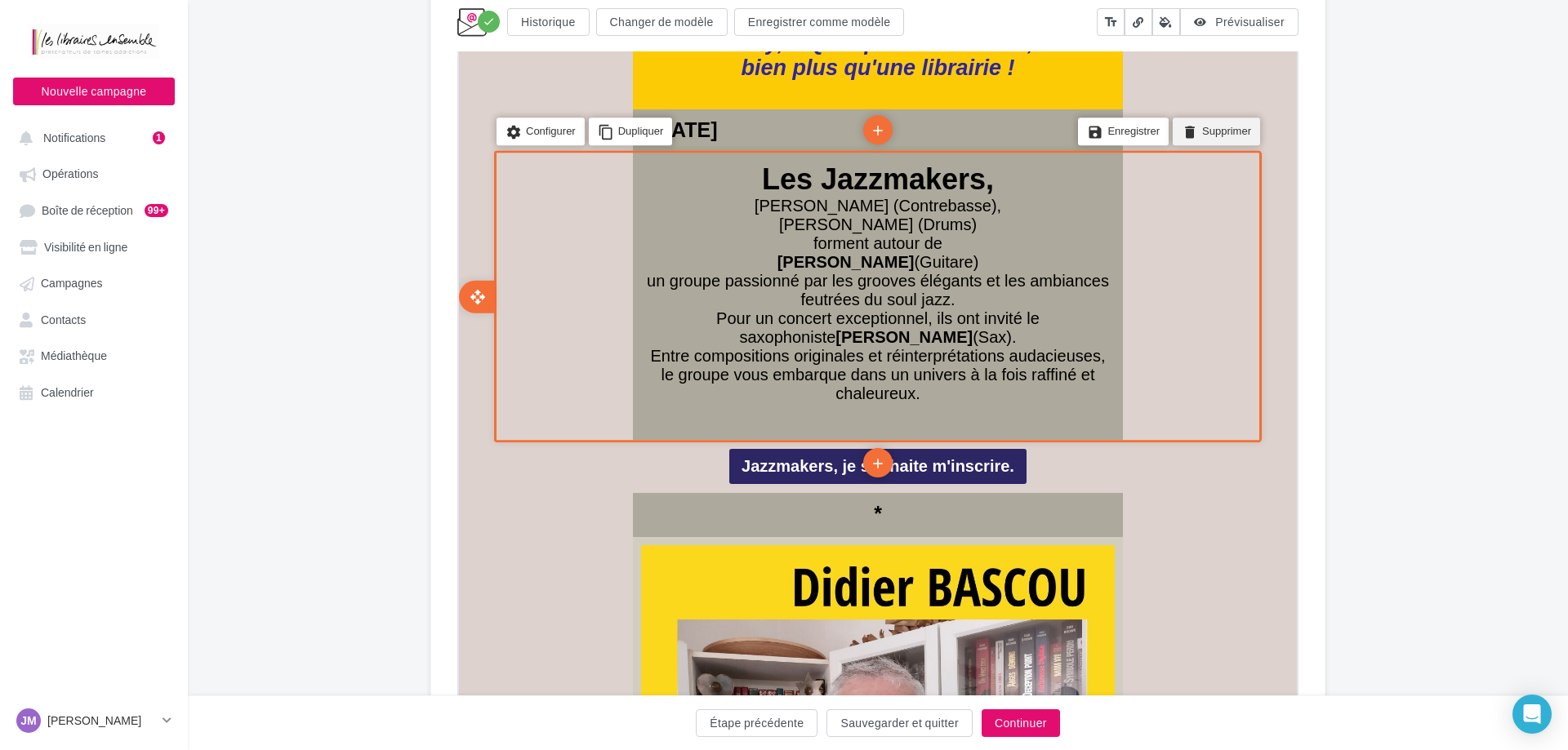
click at [1237, 127] on li "delete Supprimer" at bounding box center [1214, 131] width 87 height 28
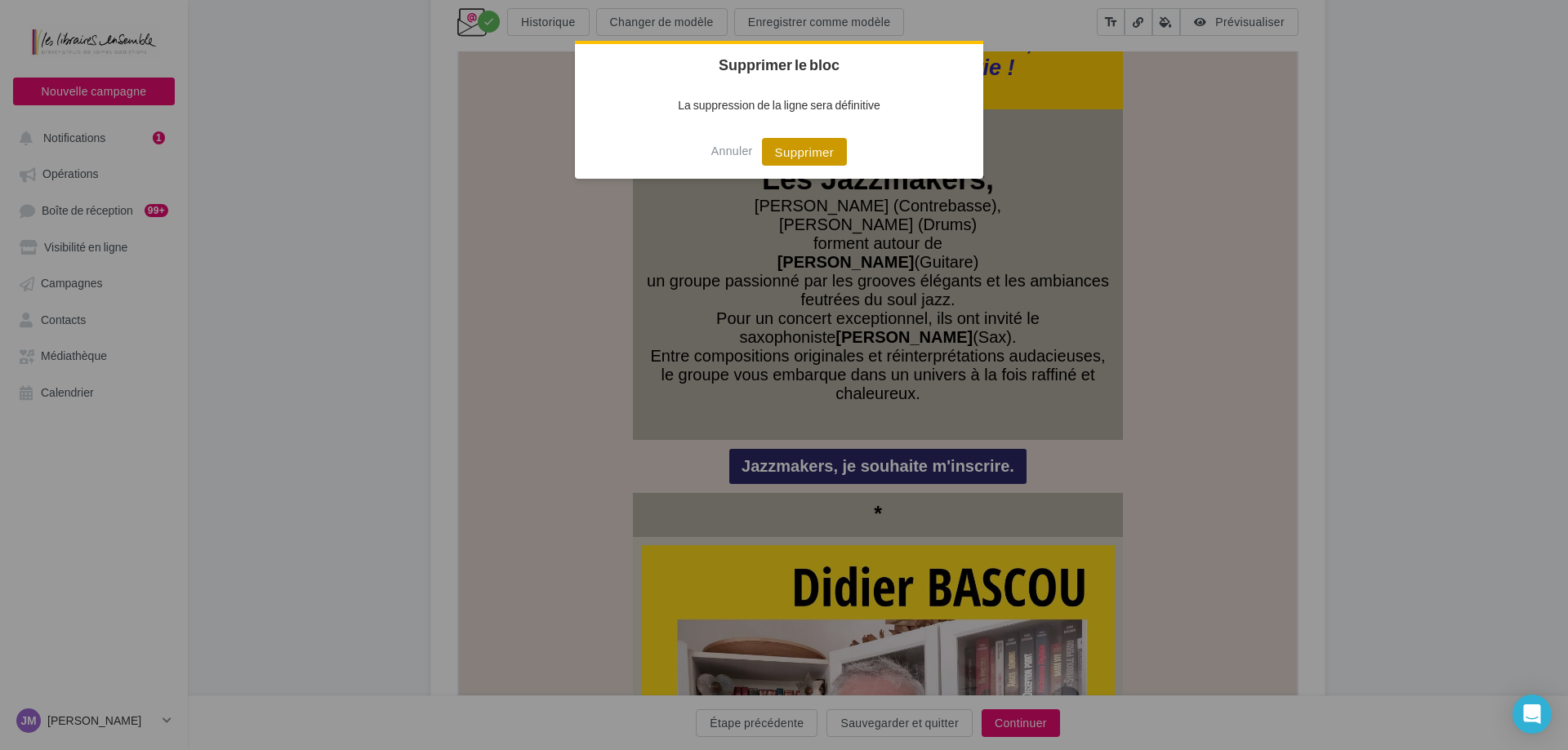
click at [801, 151] on button "Supprimer" at bounding box center [805, 152] width 86 height 28
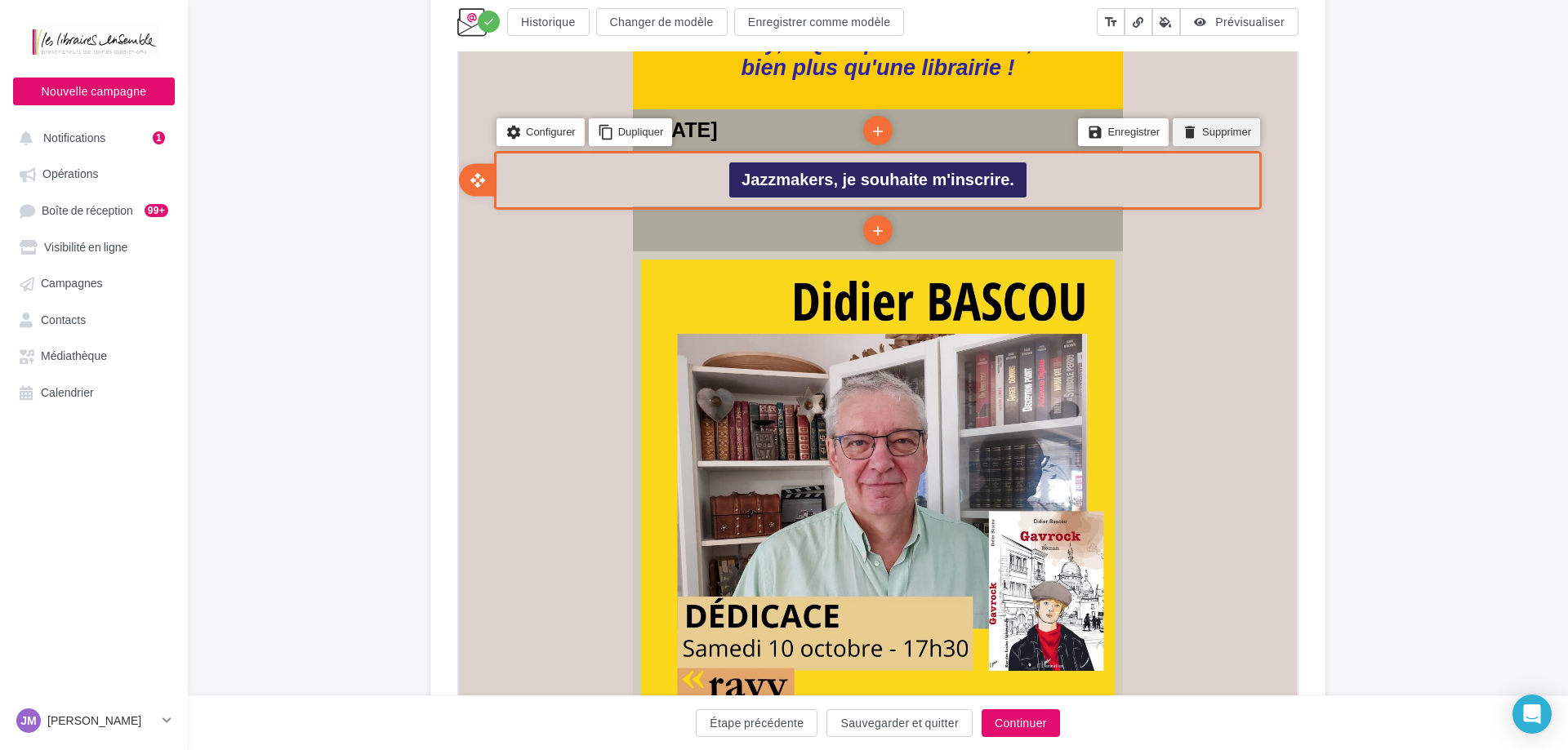
click at [1213, 127] on li "delete Supprimer" at bounding box center [1214, 131] width 87 height 28
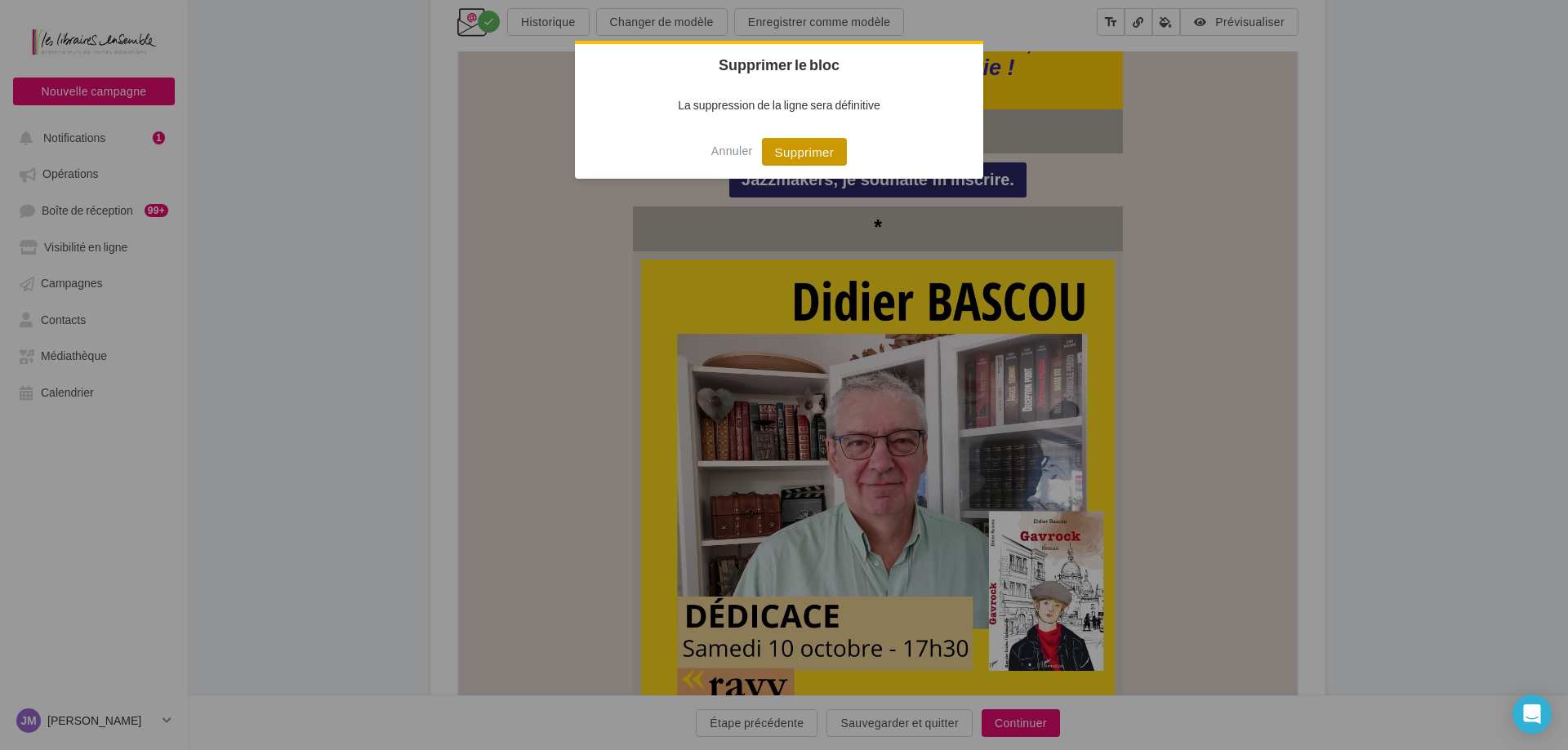
click at [788, 165] on button "Supprimer" at bounding box center [805, 152] width 86 height 28
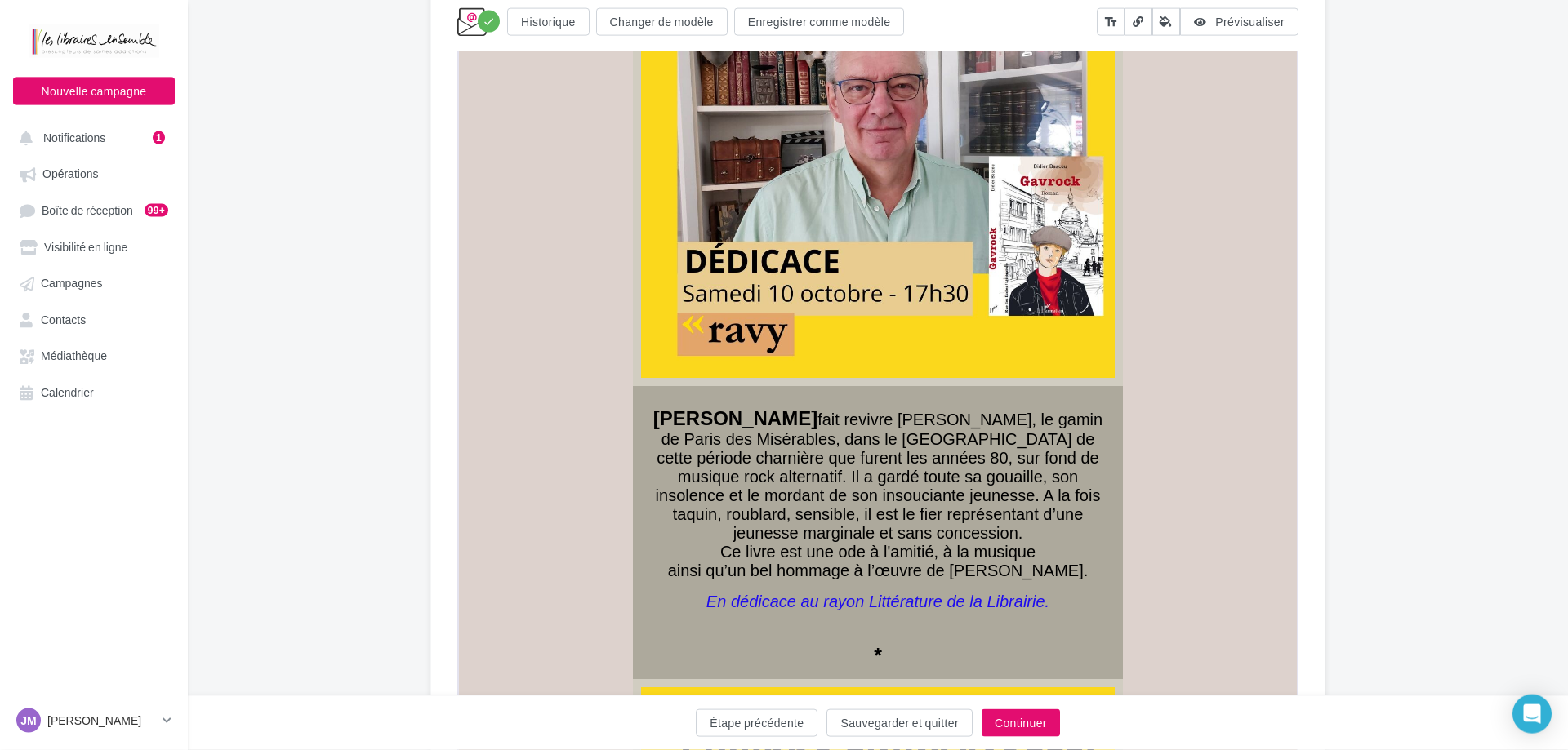
scroll to position [788, 0]
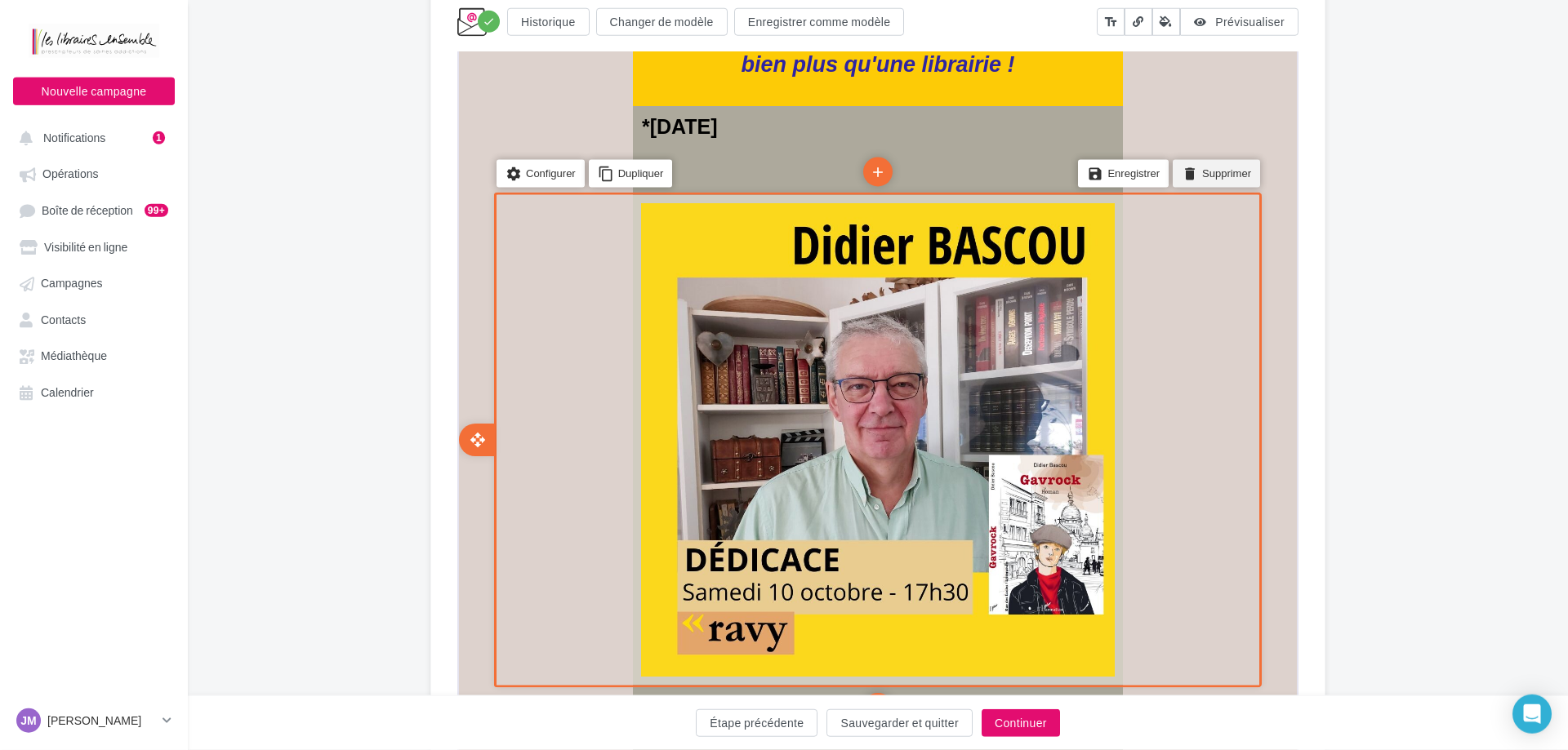
click at [1200, 173] on li "delete Supprimer" at bounding box center [1214, 171] width 87 height 28
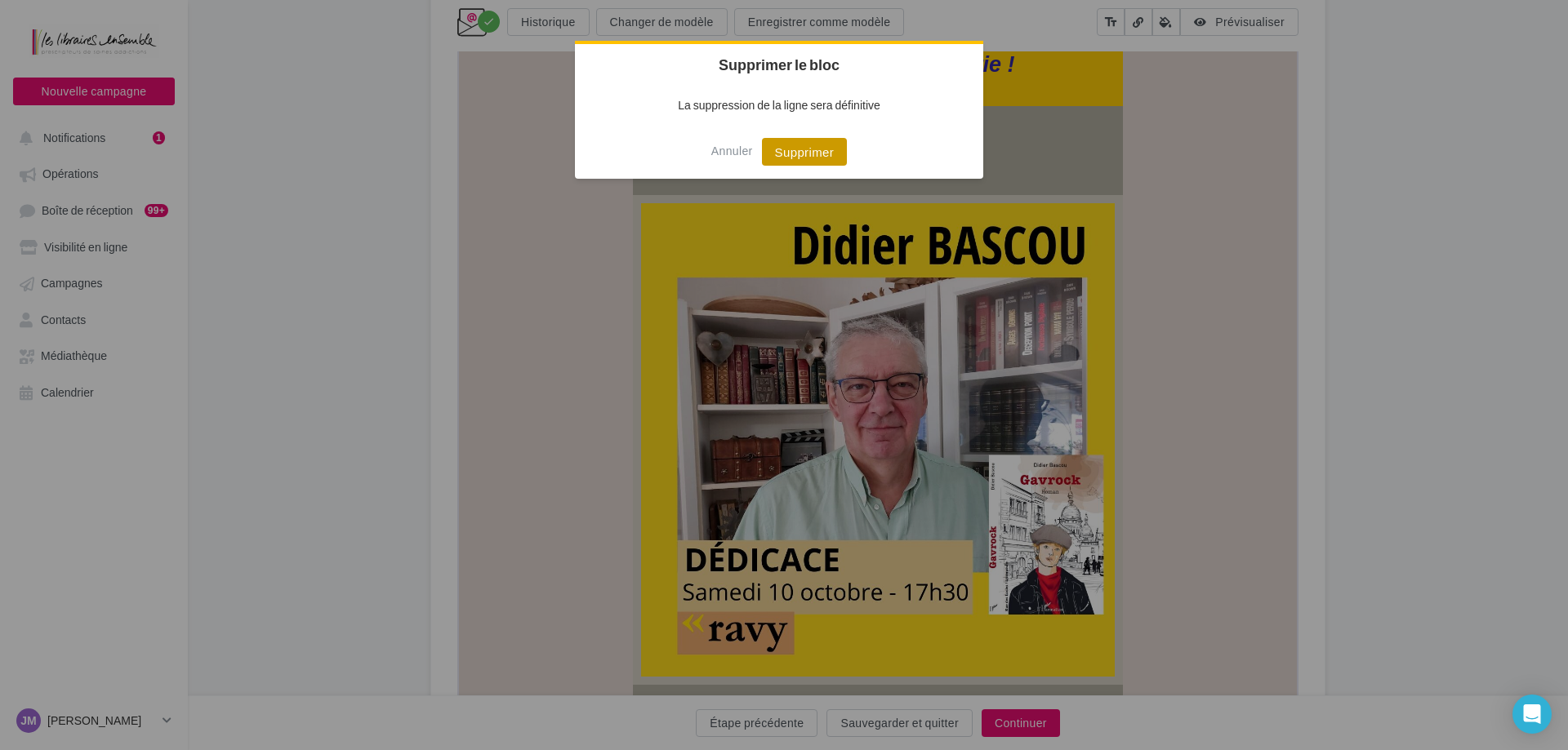
click at [802, 159] on button "Supprimer" at bounding box center [805, 152] width 86 height 28
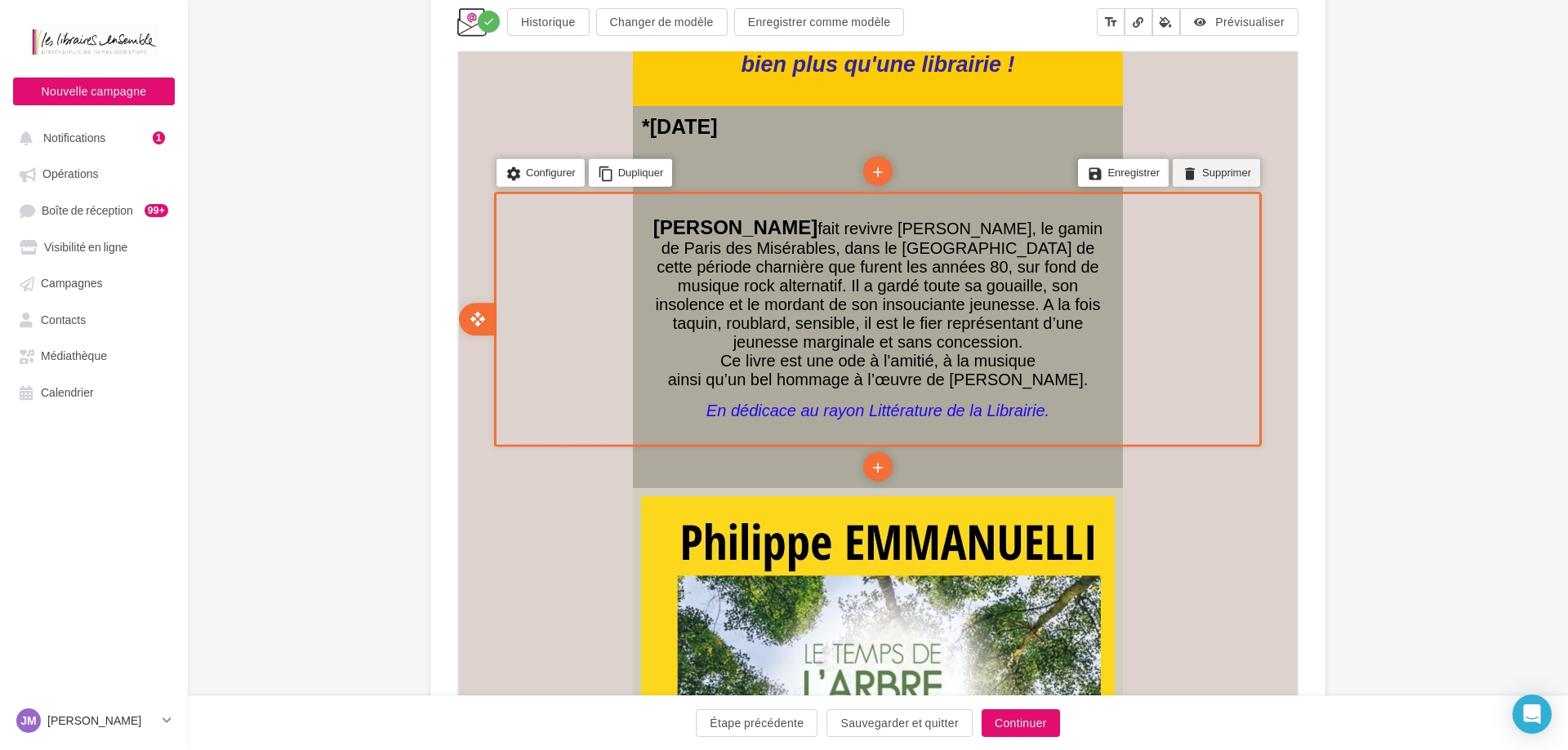
click at [1205, 175] on li "delete Supprimer" at bounding box center [1214, 171] width 87 height 28
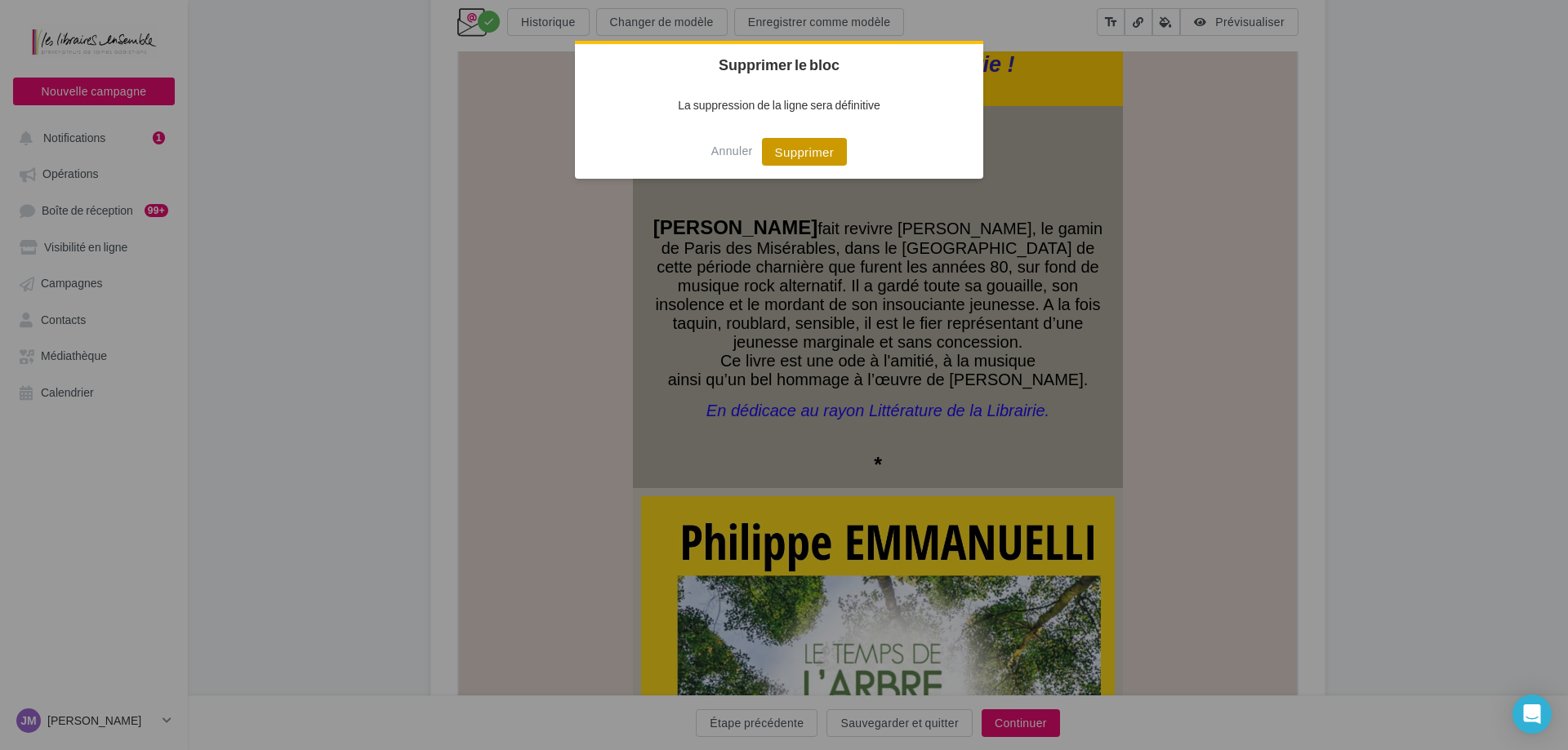
click at [833, 149] on button "Supprimer" at bounding box center [805, 152] width 86 height 28
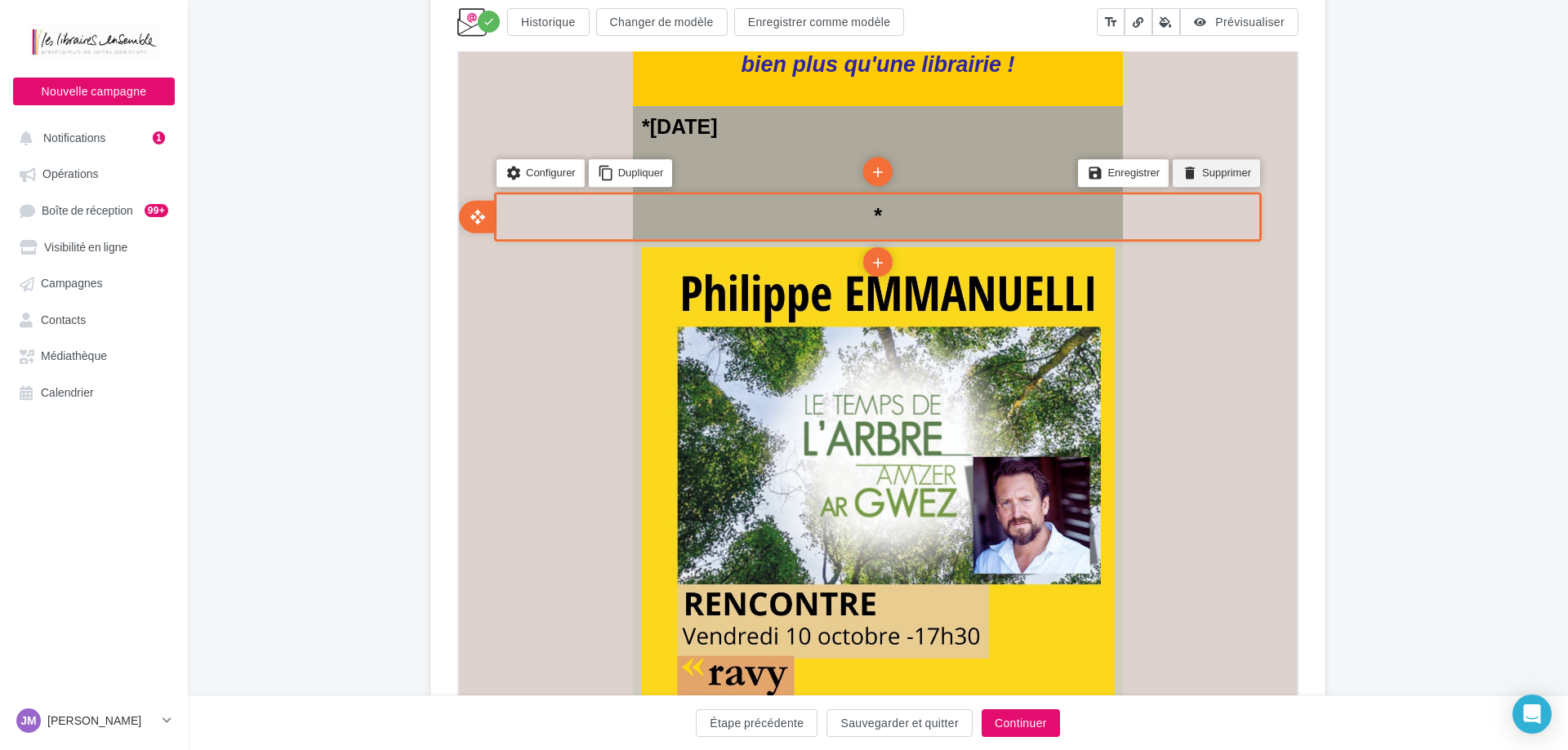
click at [1230, 167] on li "delete Supprimer" at bounding box center [1214, 171] width 87 height 28
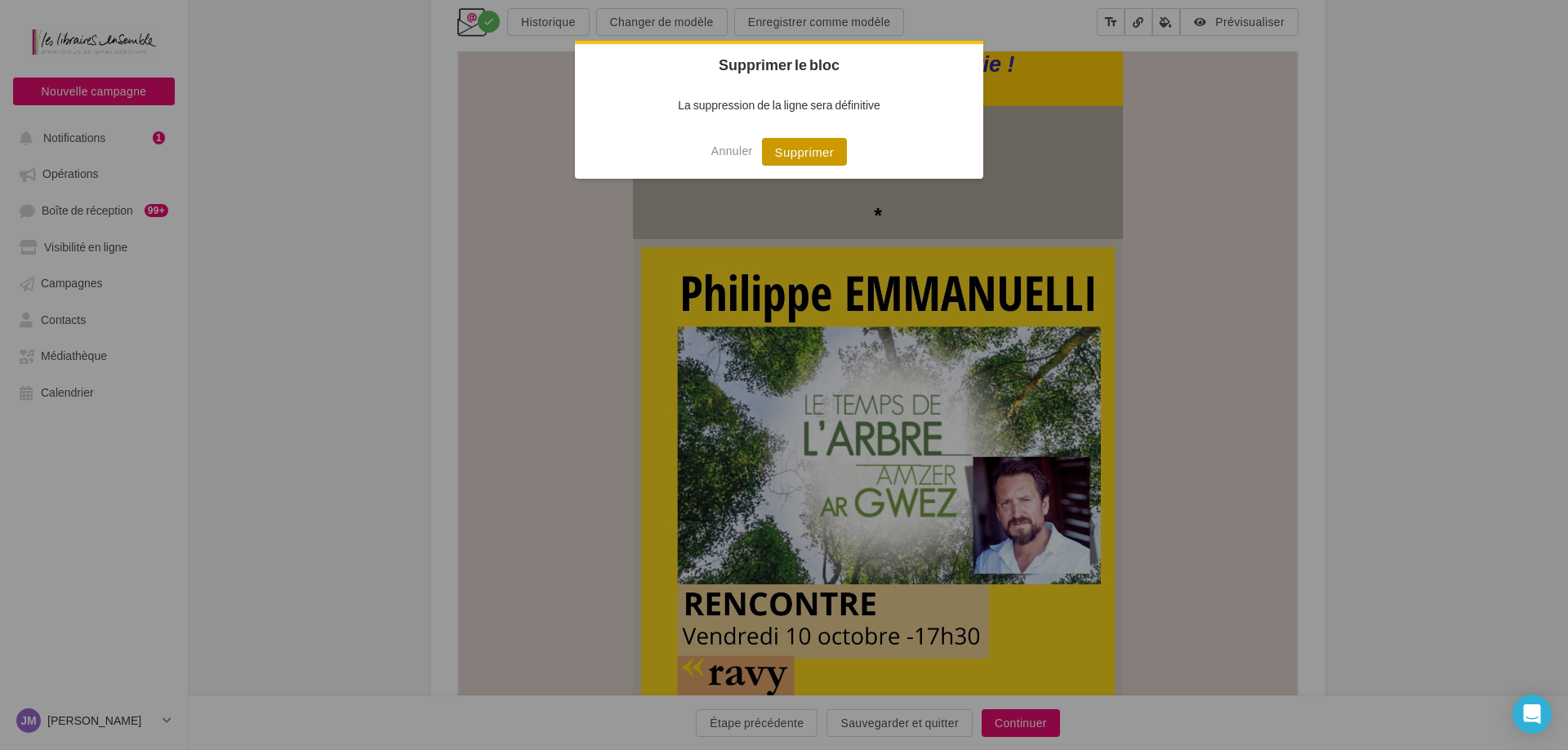
click at [831, 147] on button "Supprimer" at bounding box center [805, 152] width 86 height 28
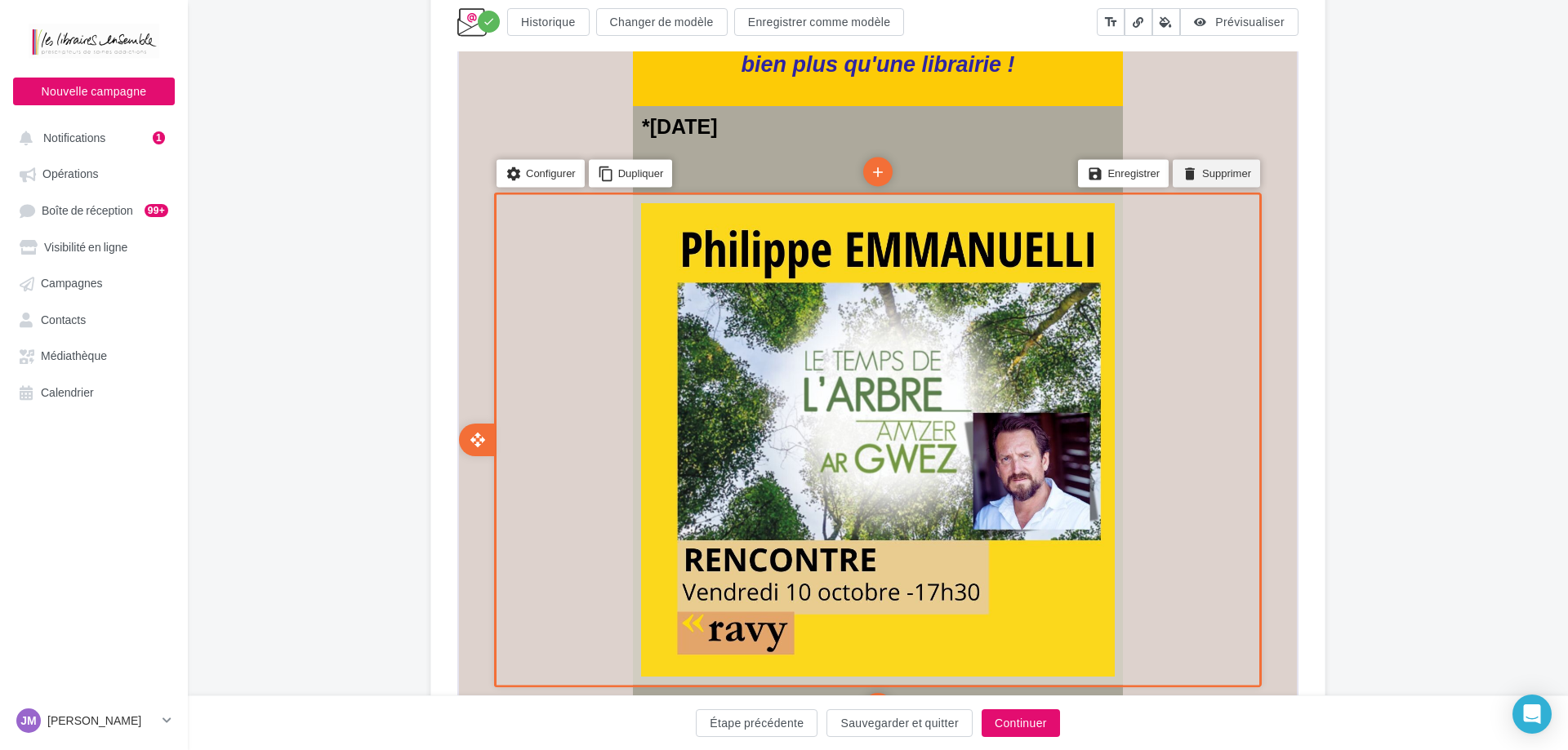
click at [1197, 168] on li "delete Supprimer" at bounding box center [1214, 171] width 87 height 28
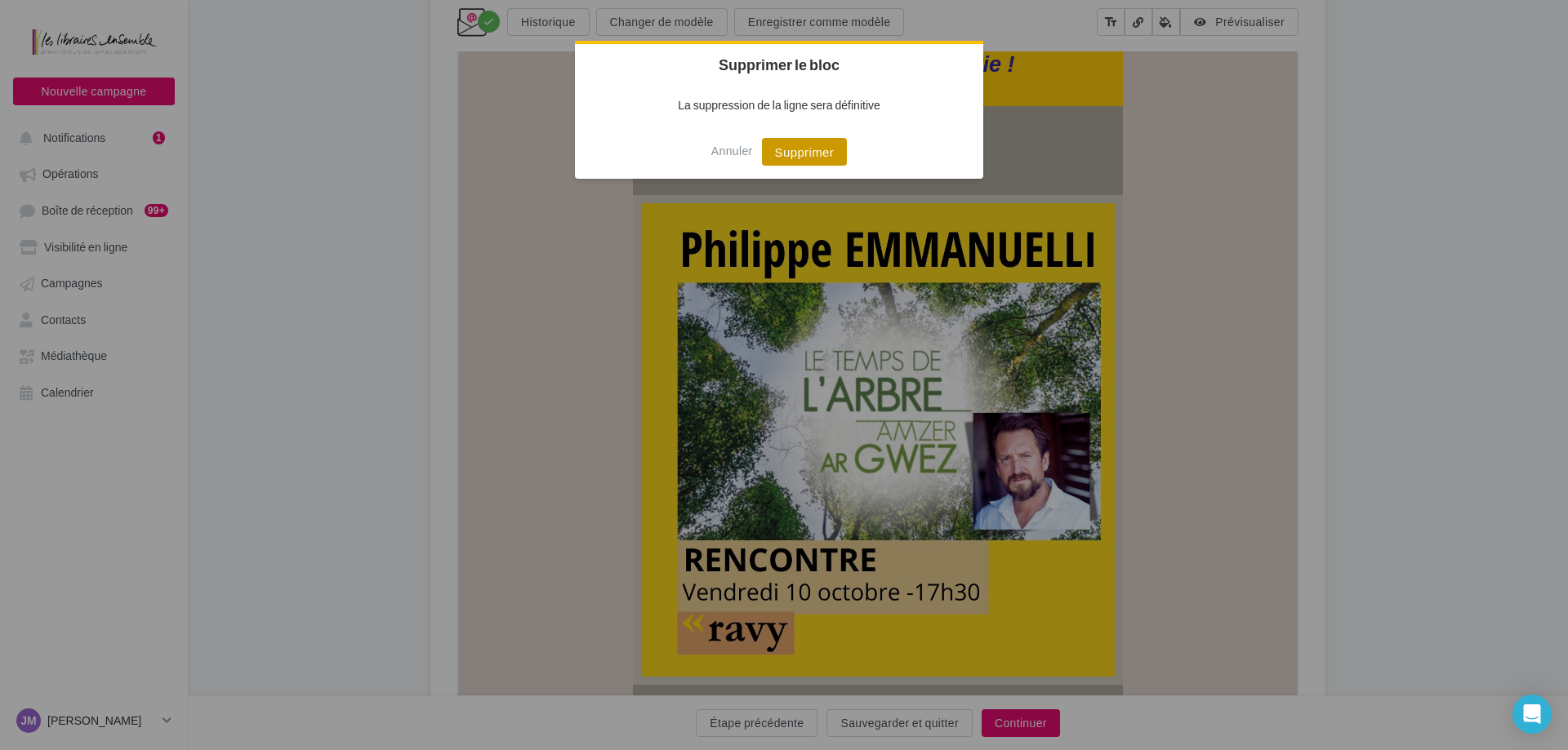
click at [823, 152] on button "Supprimer" at bounding box center [805, 152] width 86 height 28
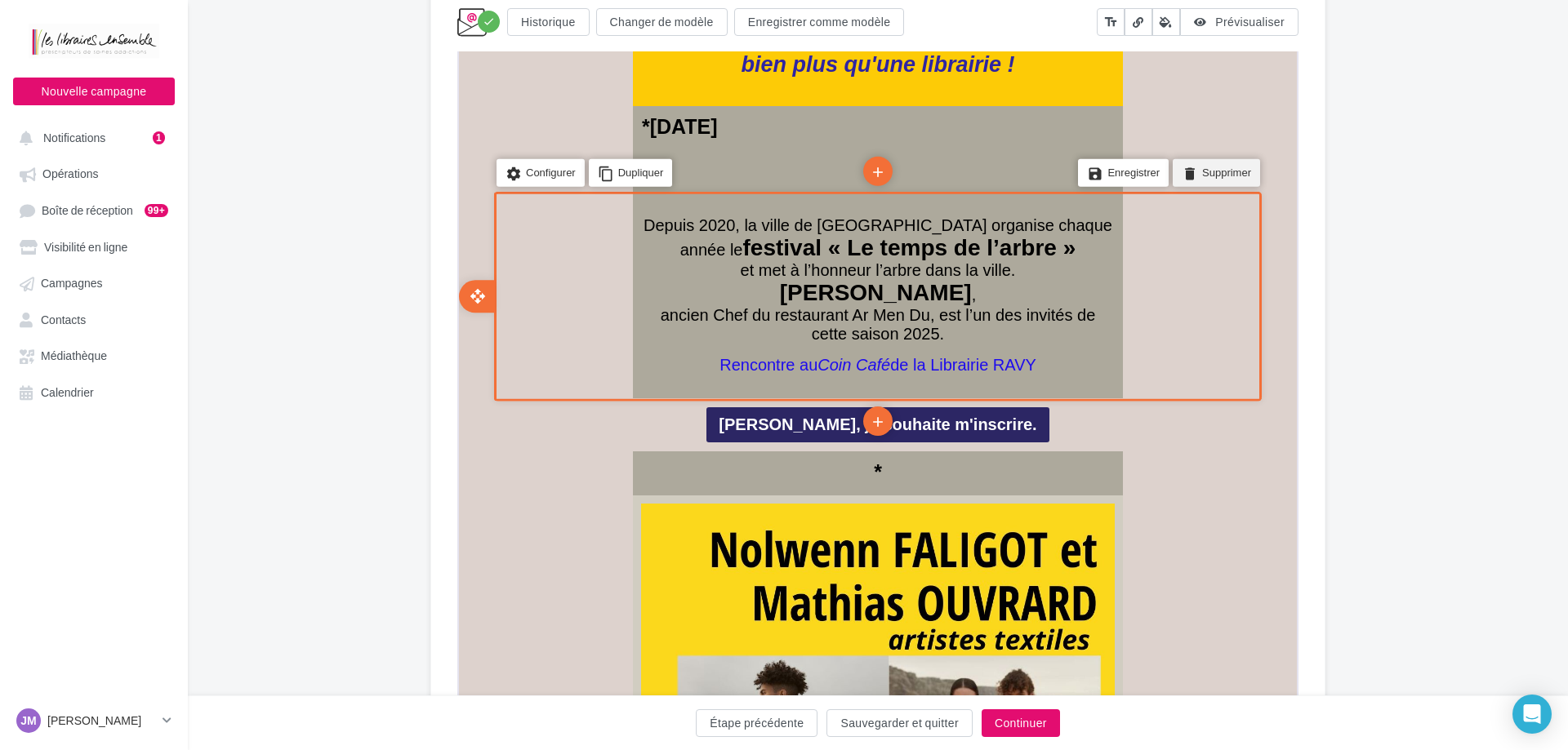
click at [1206, 177] on li "delete Supprimer" at bounding box center [1214, 171] width 87 height 28
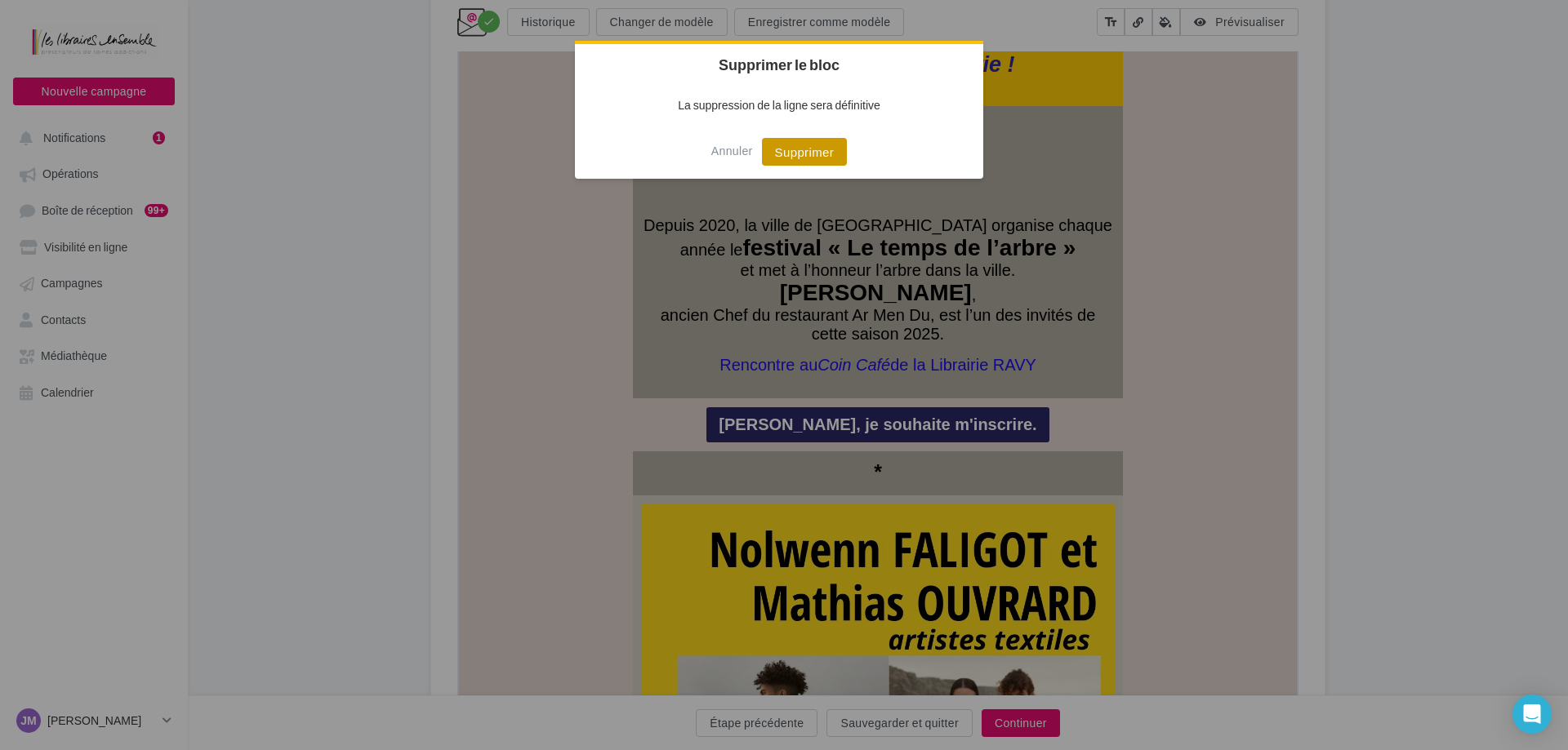
click at [805, 147] on button "Supprimer" at bounding box center [805, 152] width 86 height 28
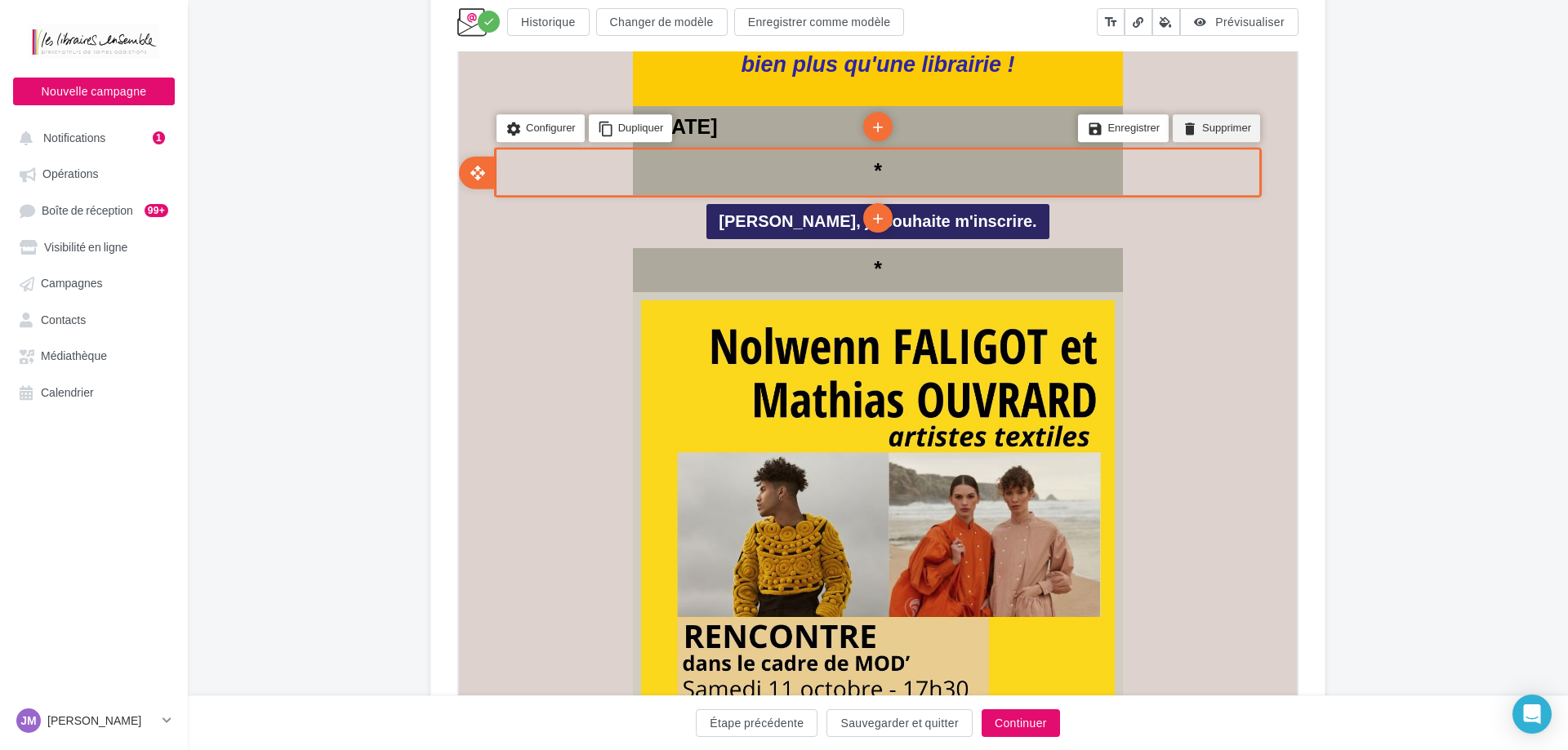
click at [1216, 133] on li "delete Supprimer" at bounding box center [1214, 127] width 87 height 28
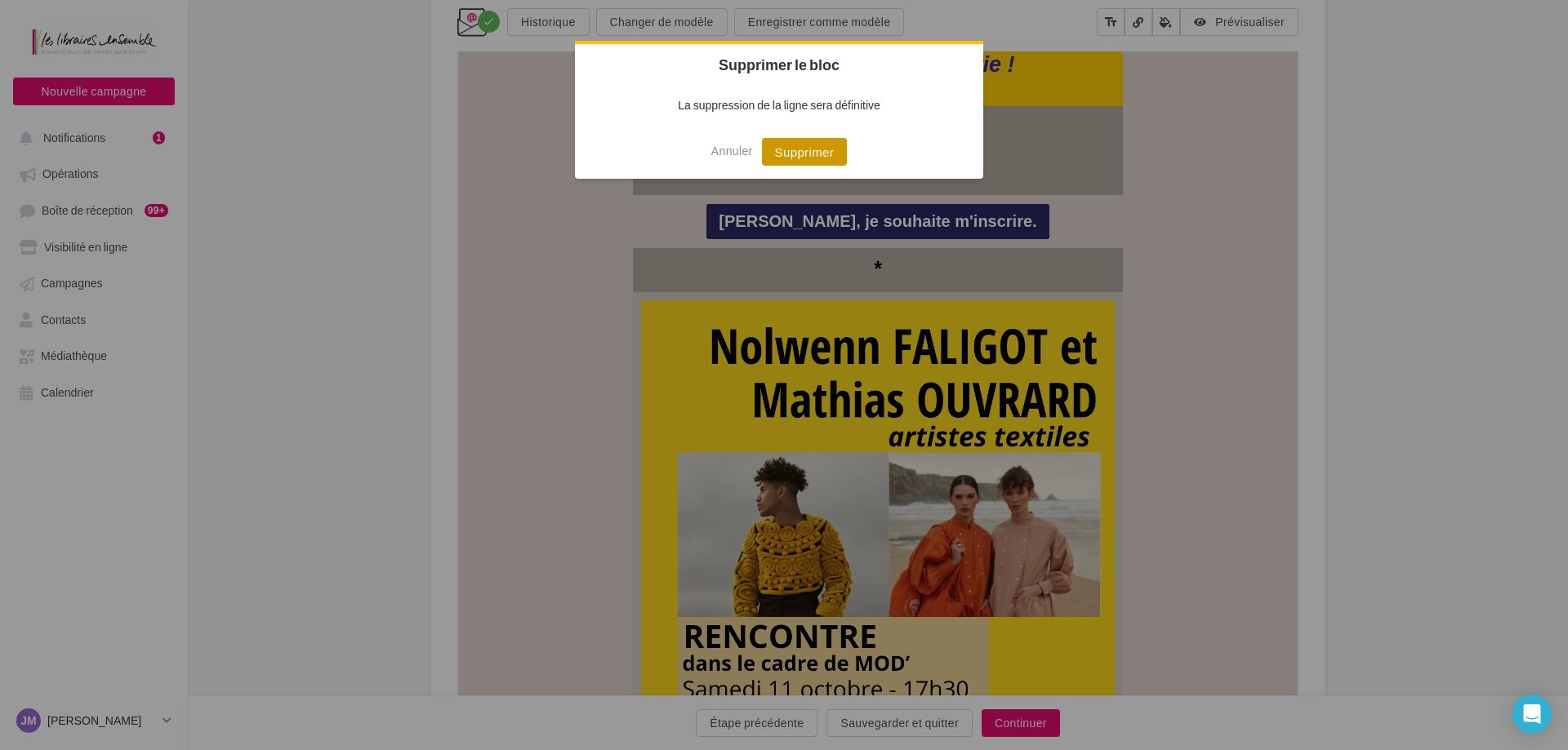
click at [822, 154] on button "Supprimer" at bounding box center [805, 152] width 86 height 28
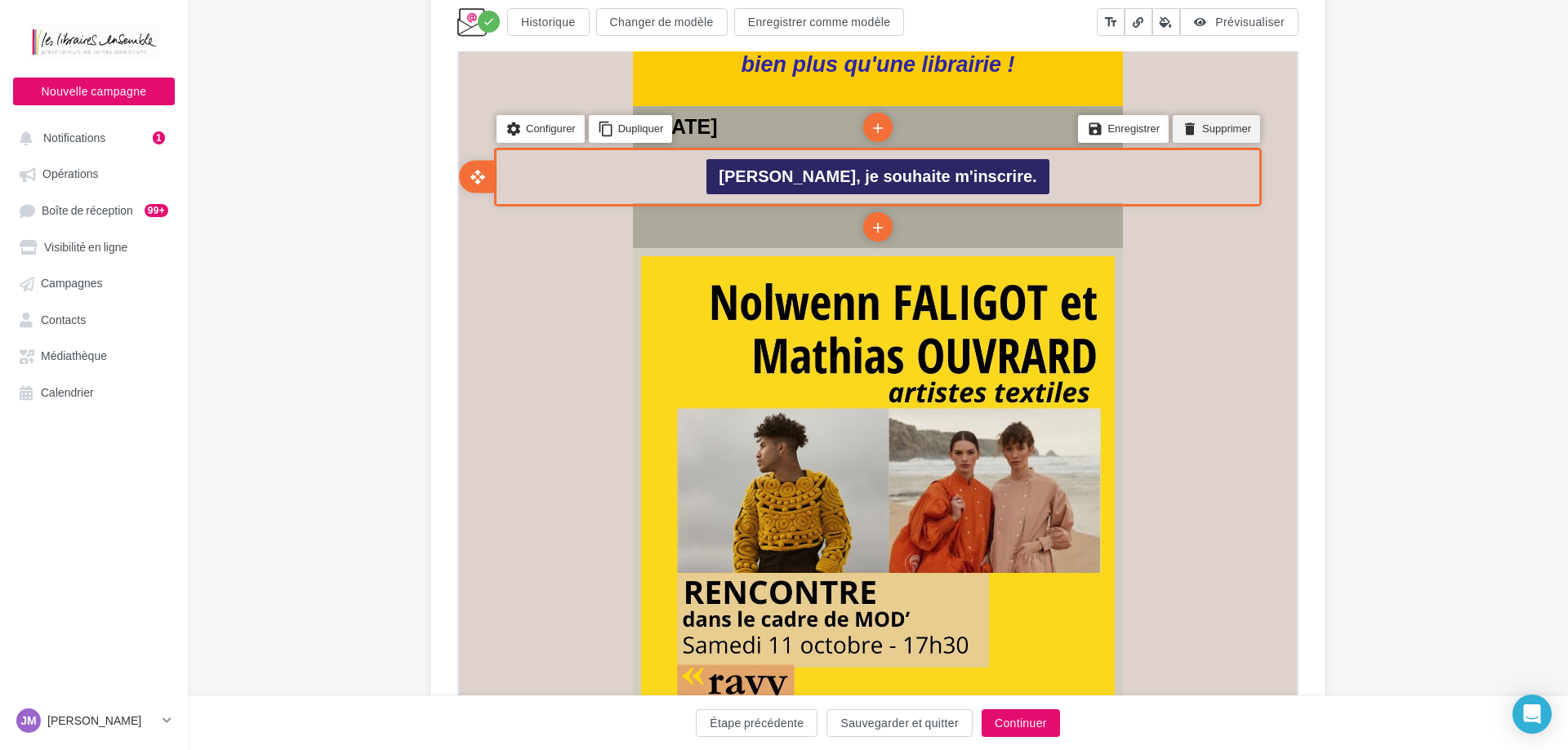
drag, startPoint x: 1235, startPoint y: 128, endPoint x: 1622, endPoint y: -228, distance: 525.8
click at [1235, 128] on li "delete Supprimer" at bounding box center [1214, 127] width 87 height 28
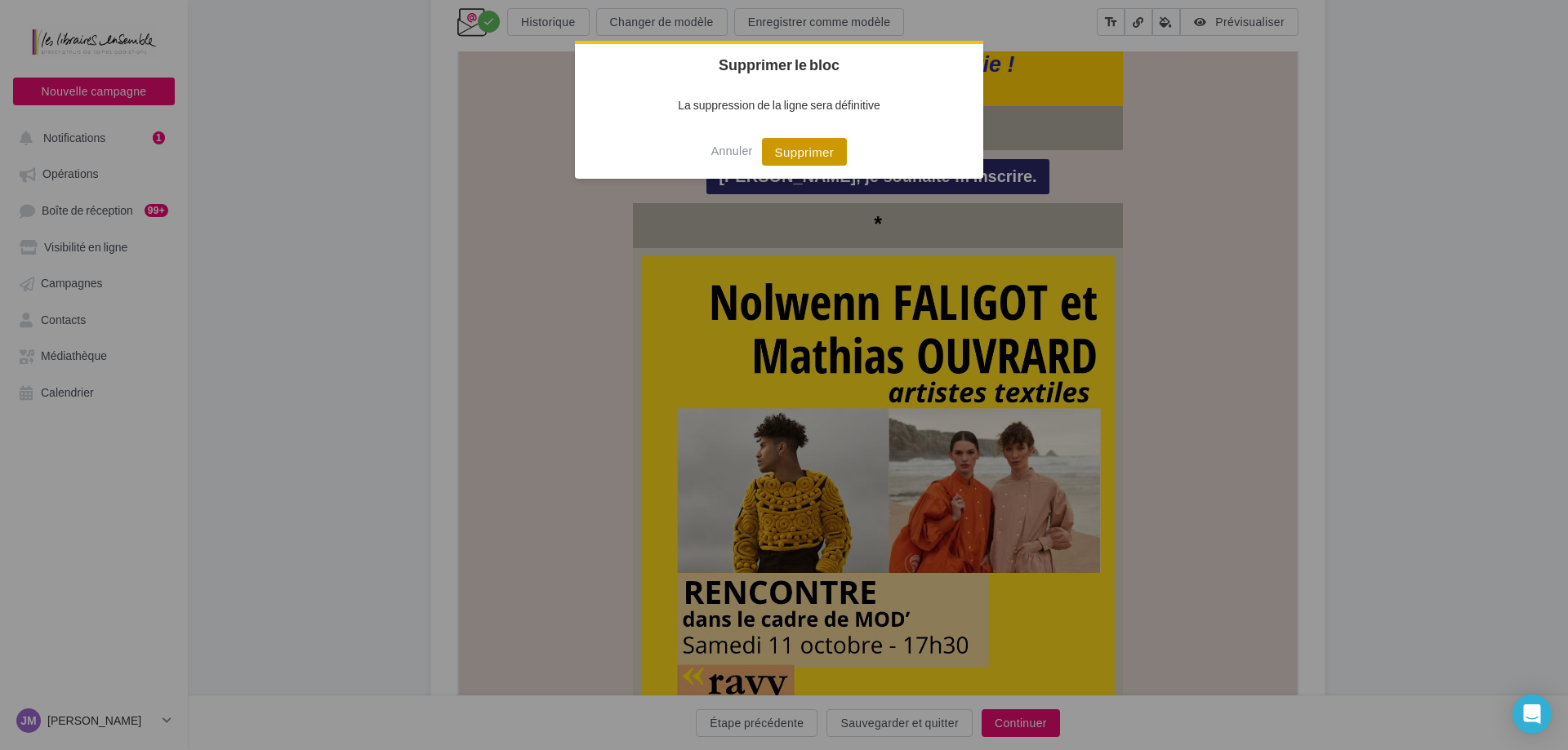
drag, startPoint x: 805, startPoint y: 163, endPoint x: 390, endPoint y: 537, distance: 558.7
click at [805, 163] on button "Supprimer" at bounding box center [805, 152] width 86 height 28
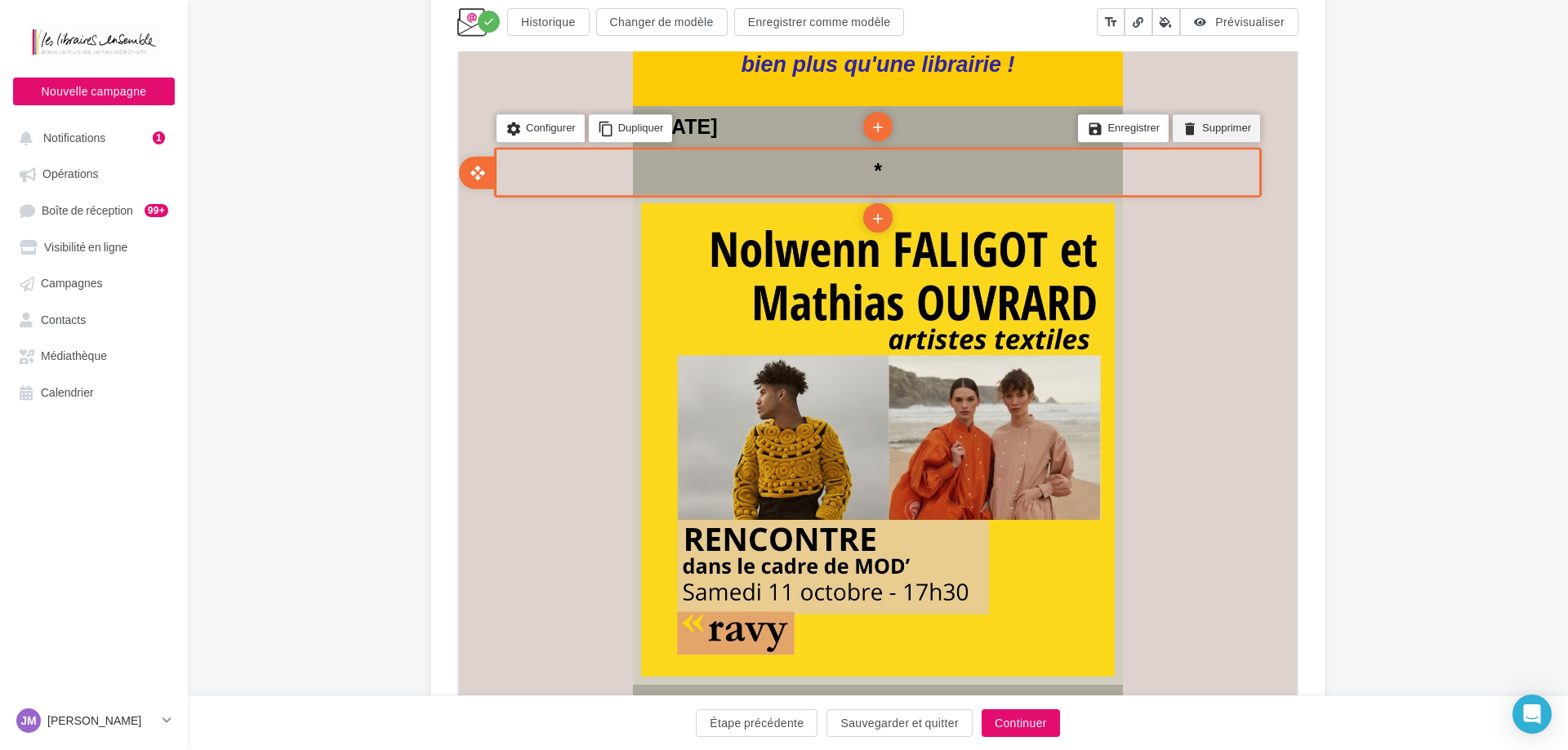
click at [1235, 123] on li "delete Supprimer" at bounding box center [1214, 127] width 87 height 28
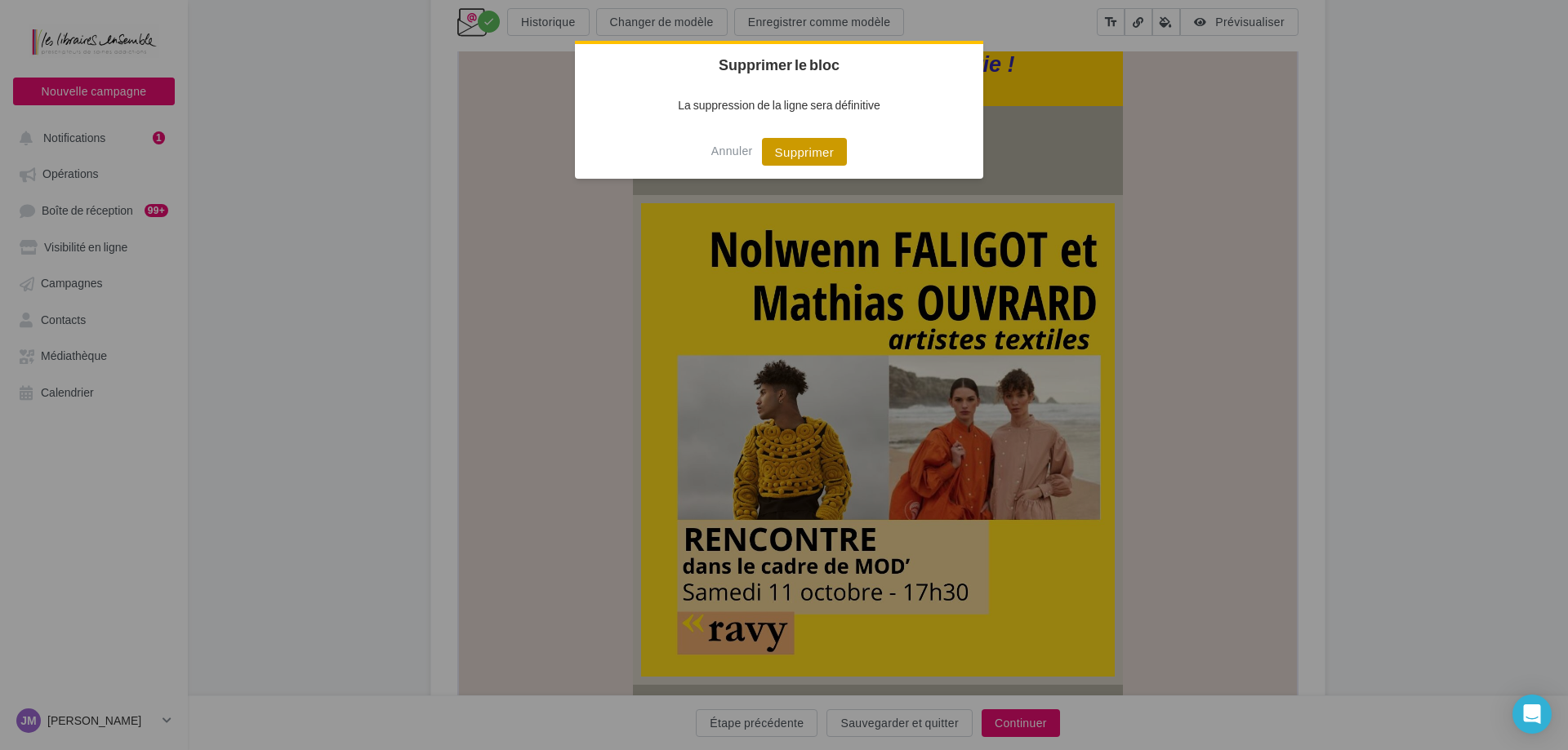
click at [810, 156] on button "Supprimer" at bounding box center [805, 152] width 86 height 28
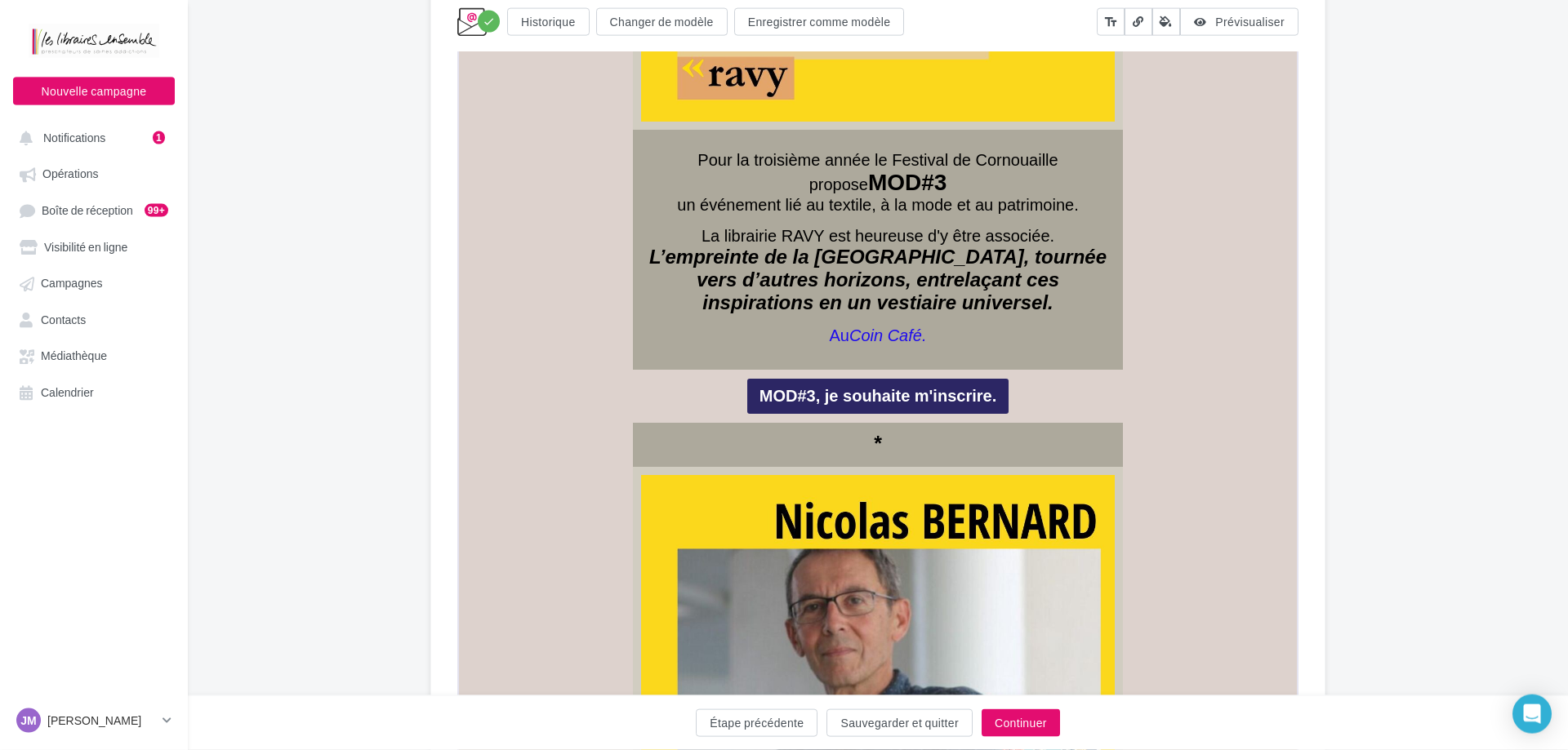
scroll to position [1255, 0]
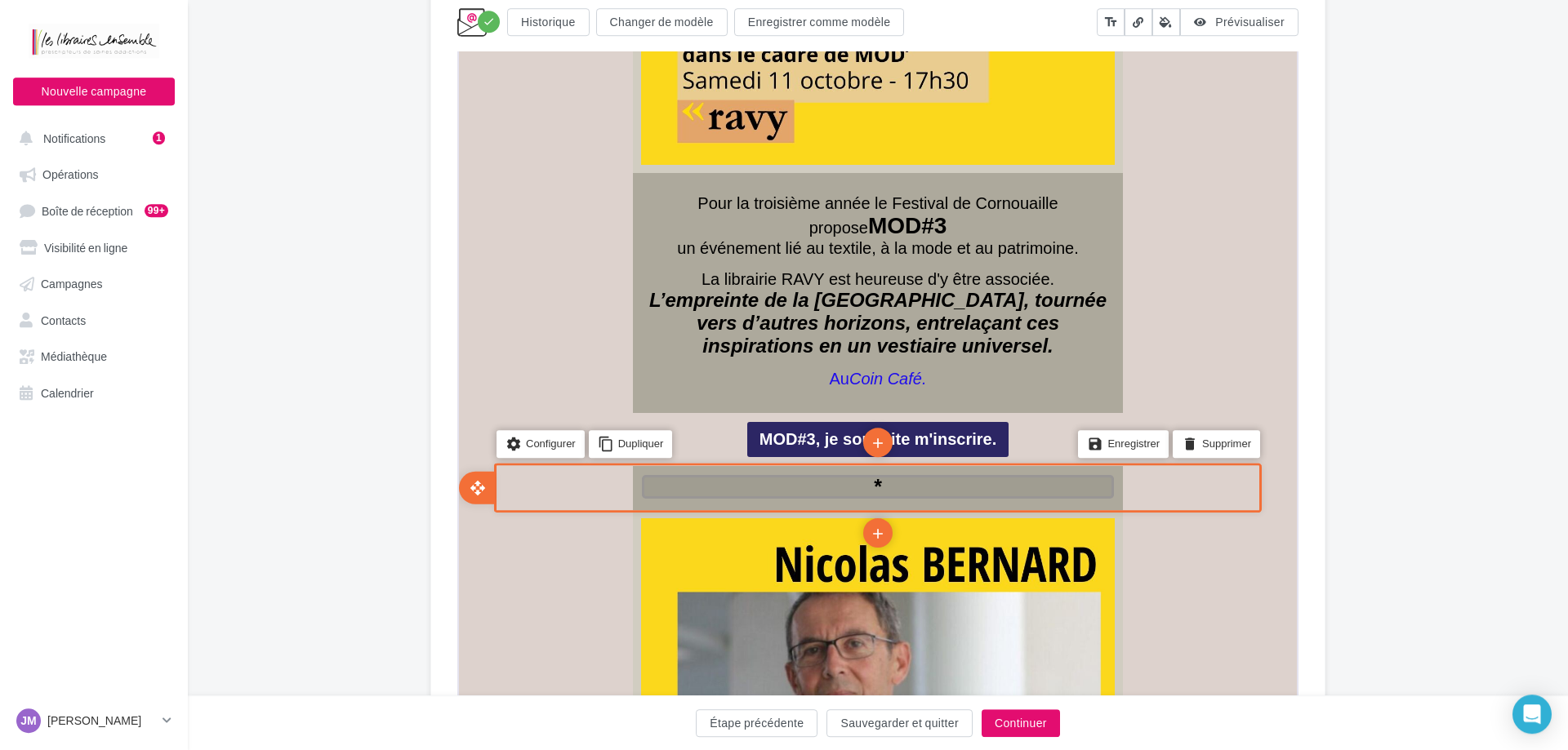
click at [916, 488] on p "*" at bounding box center [877, 486] width 472 height 24
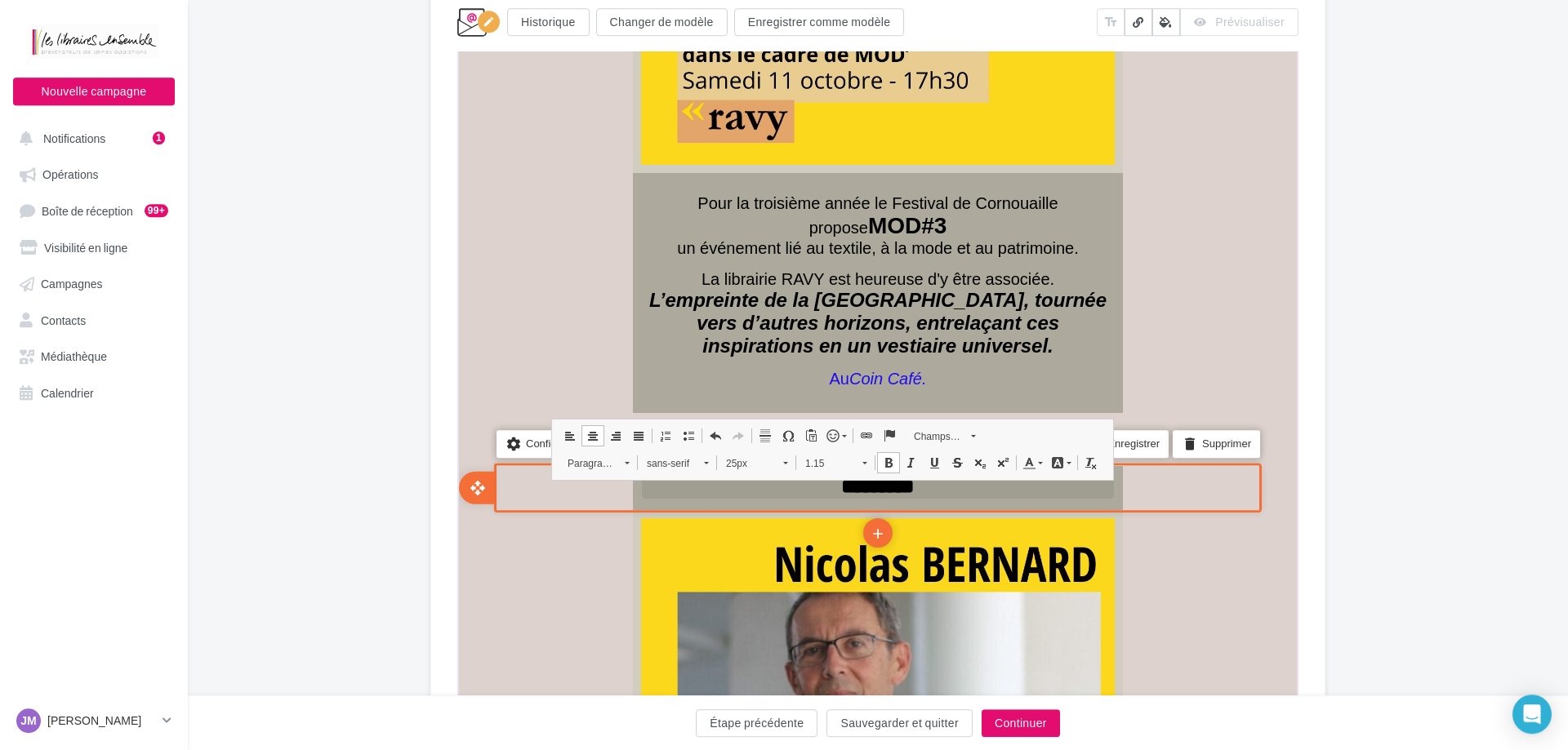
click at [829, 487] on p "*********" at bounding box center [877, 485] width 472 height 22
click at [949, 486] on p "**********" at bounding box center [877, 485] width 472 height 22
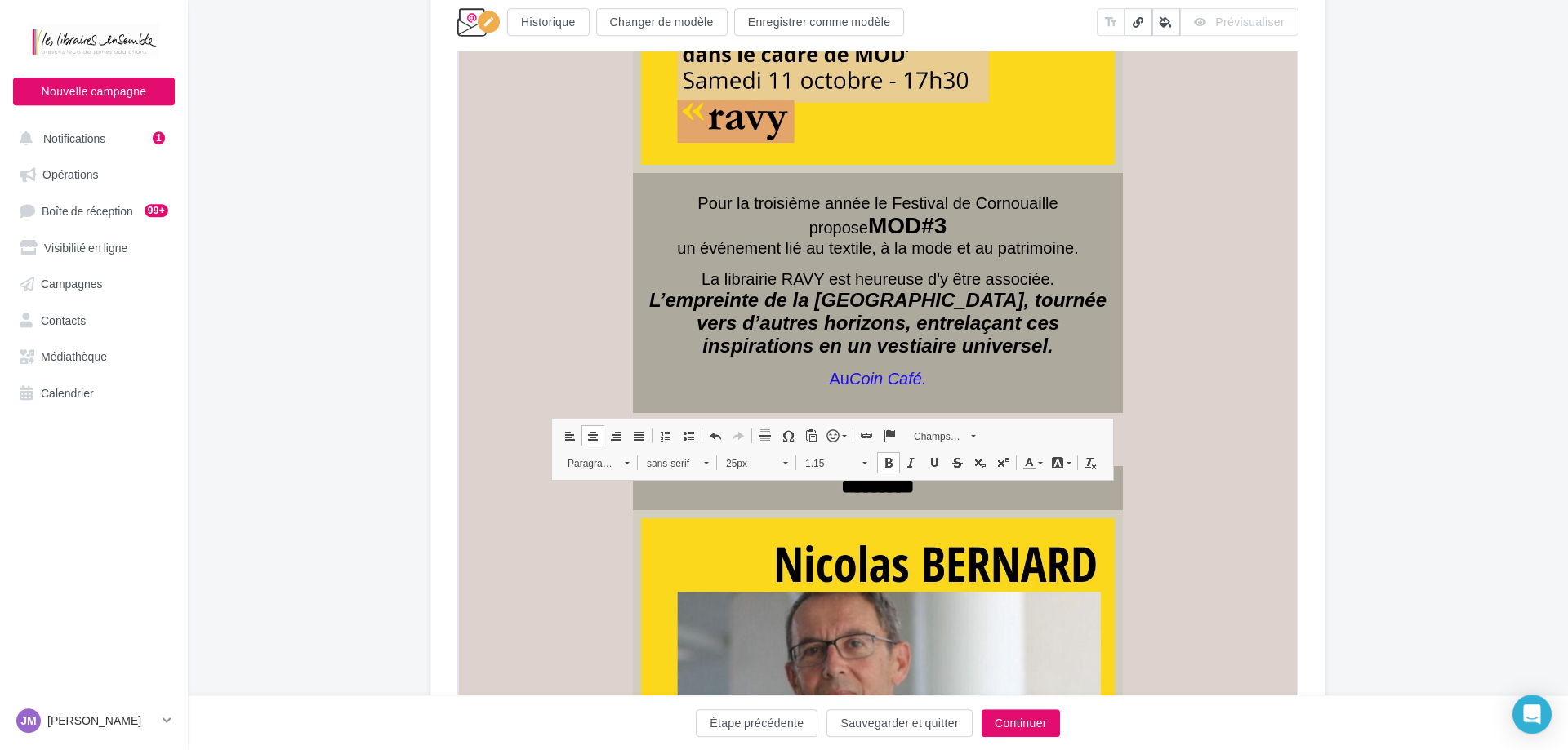
click at [572, 436] on span at bounding box center [568, 435] width 13 height 13
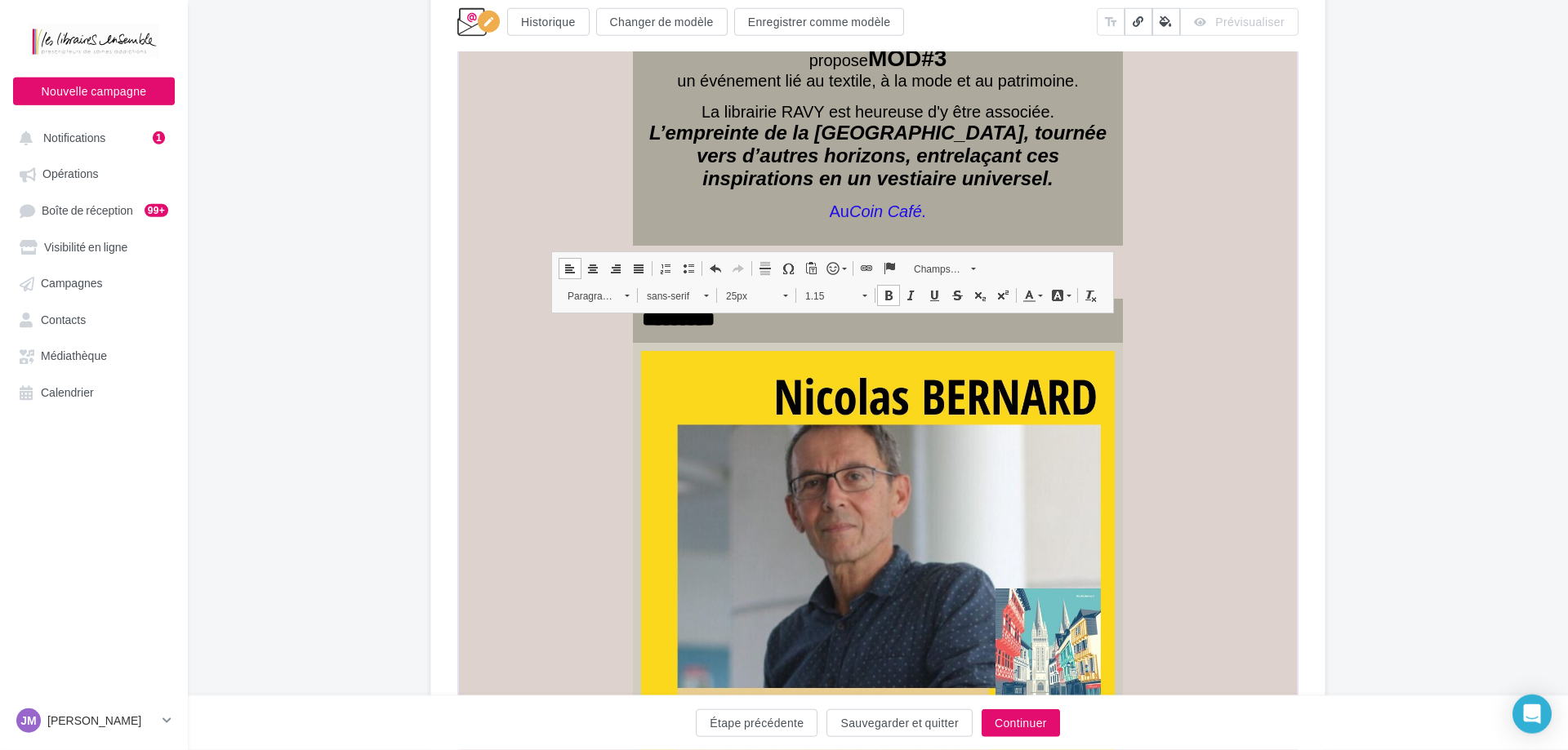
scroll to position [1473, 0]
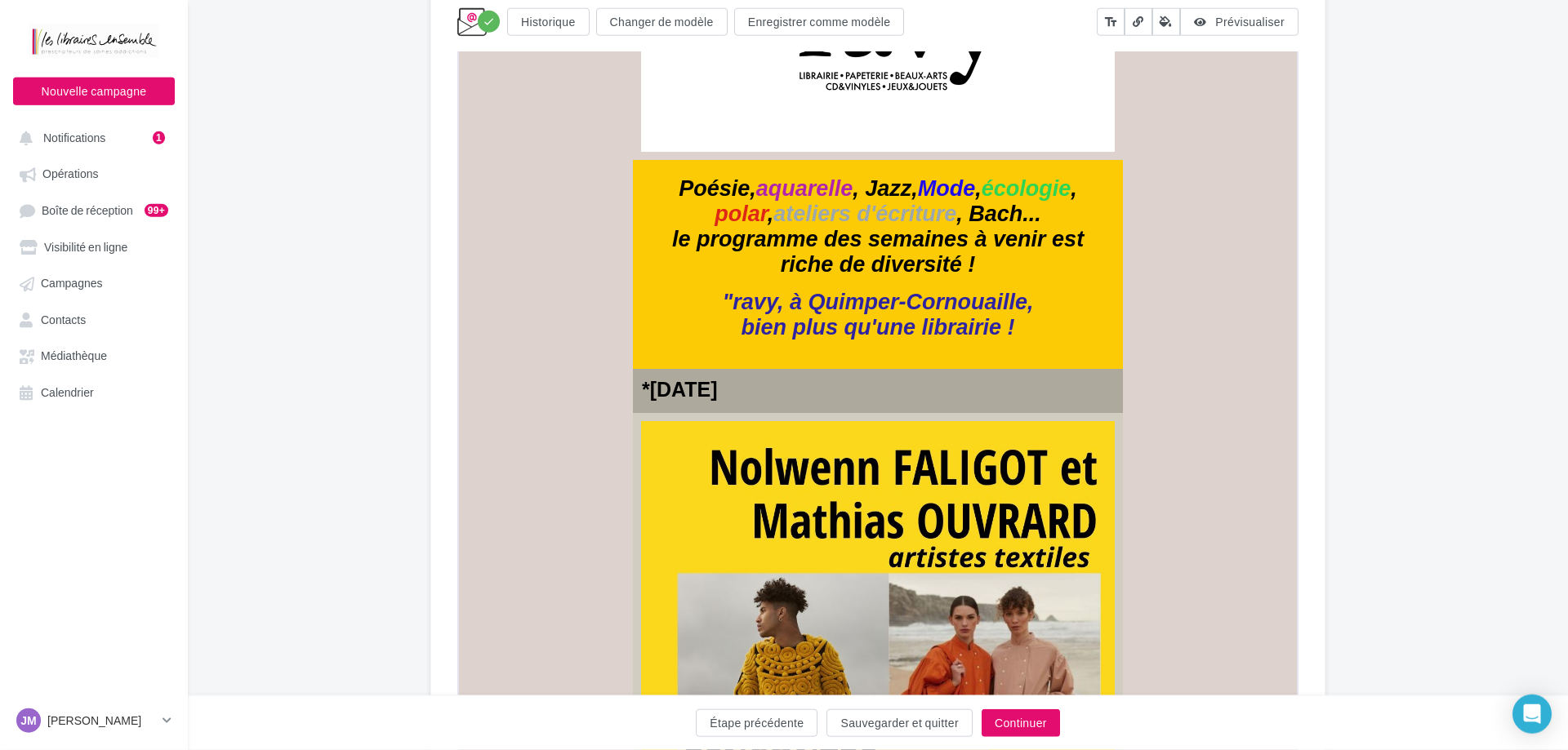
scroll to position [502, 0]
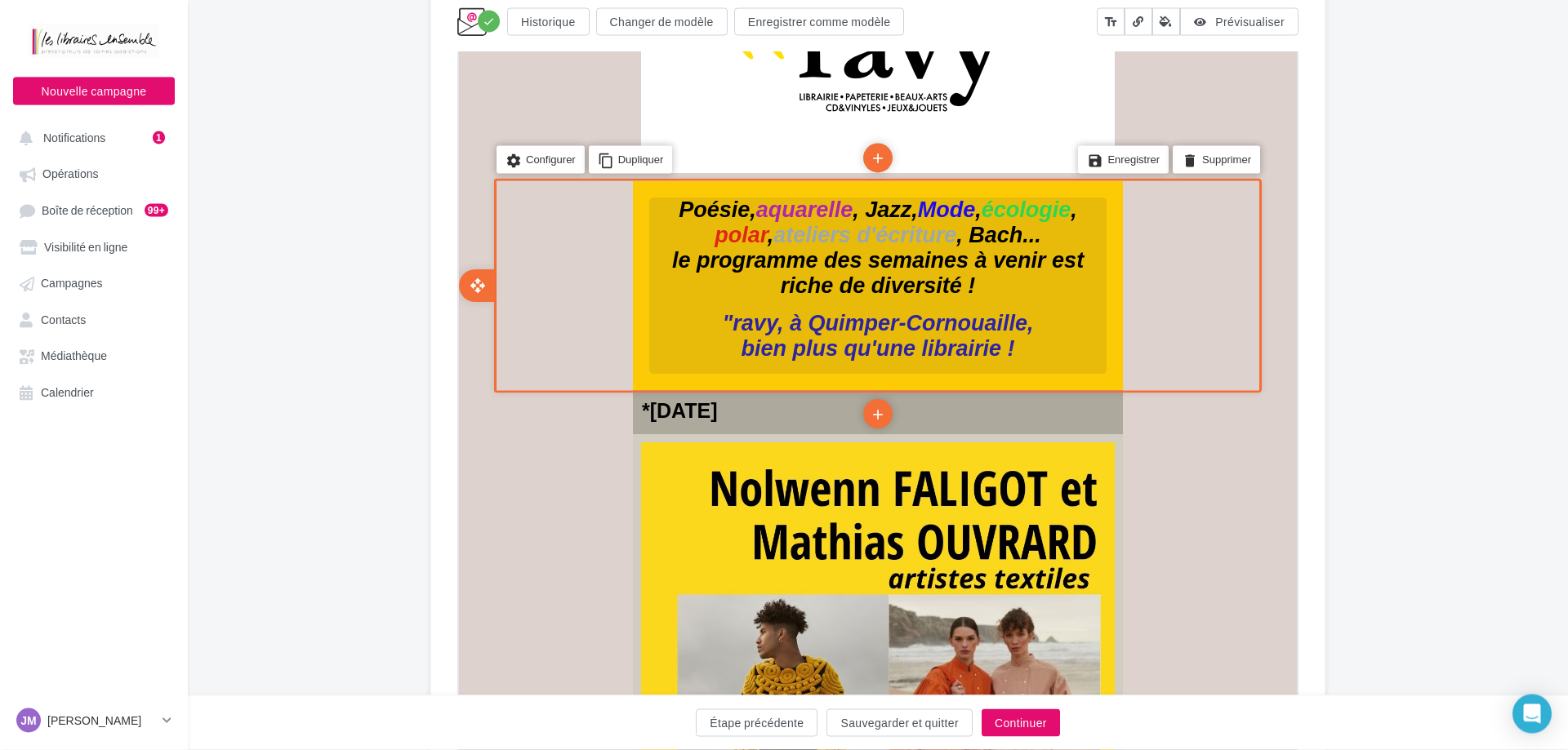
click at [994, 280] on p "le programme des semaines à venir est riche de diversité !" at bounding box center [877, 272] width 458 height 51
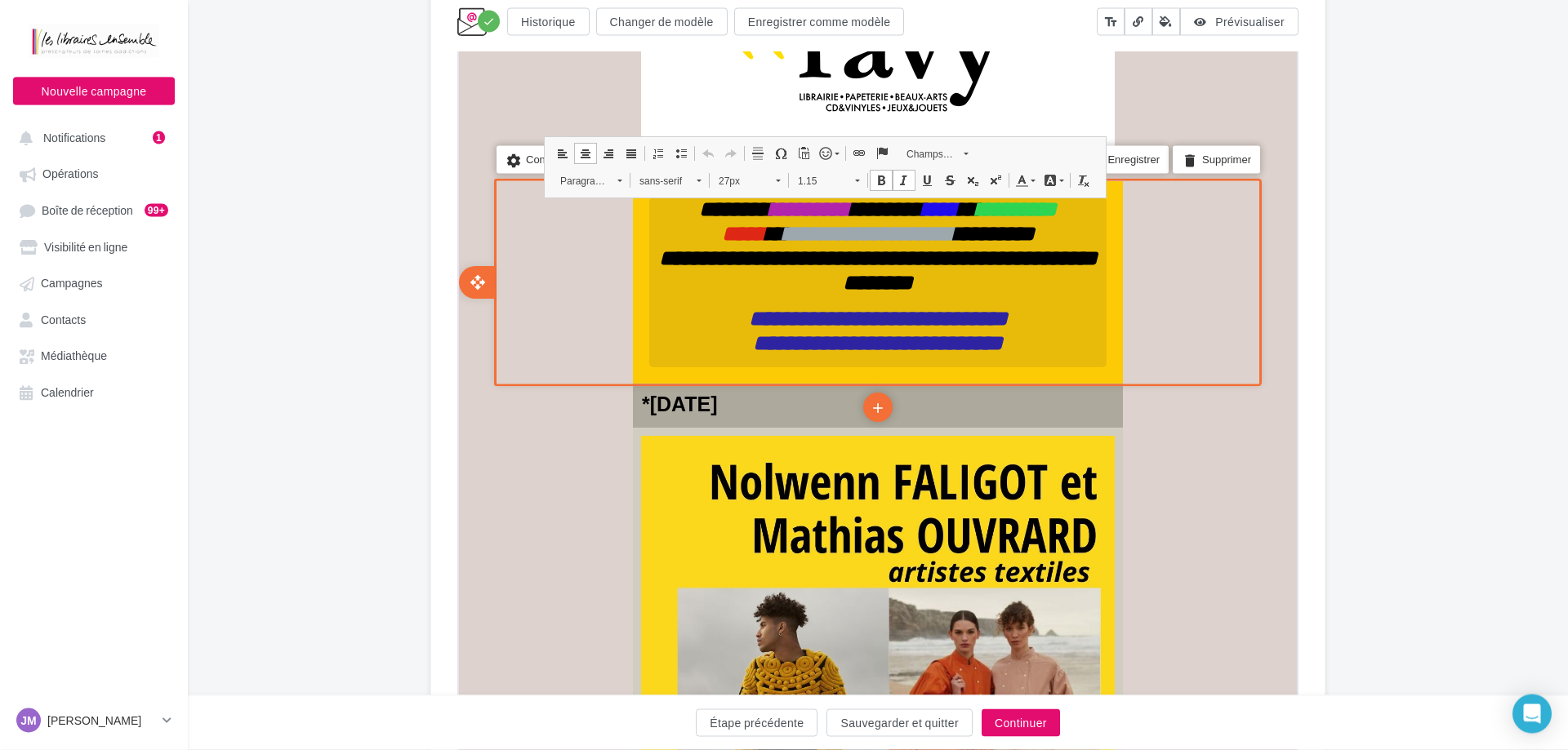
click at [982, 287] on p "**********" at bounding box center [877, 270] width 458 height 49
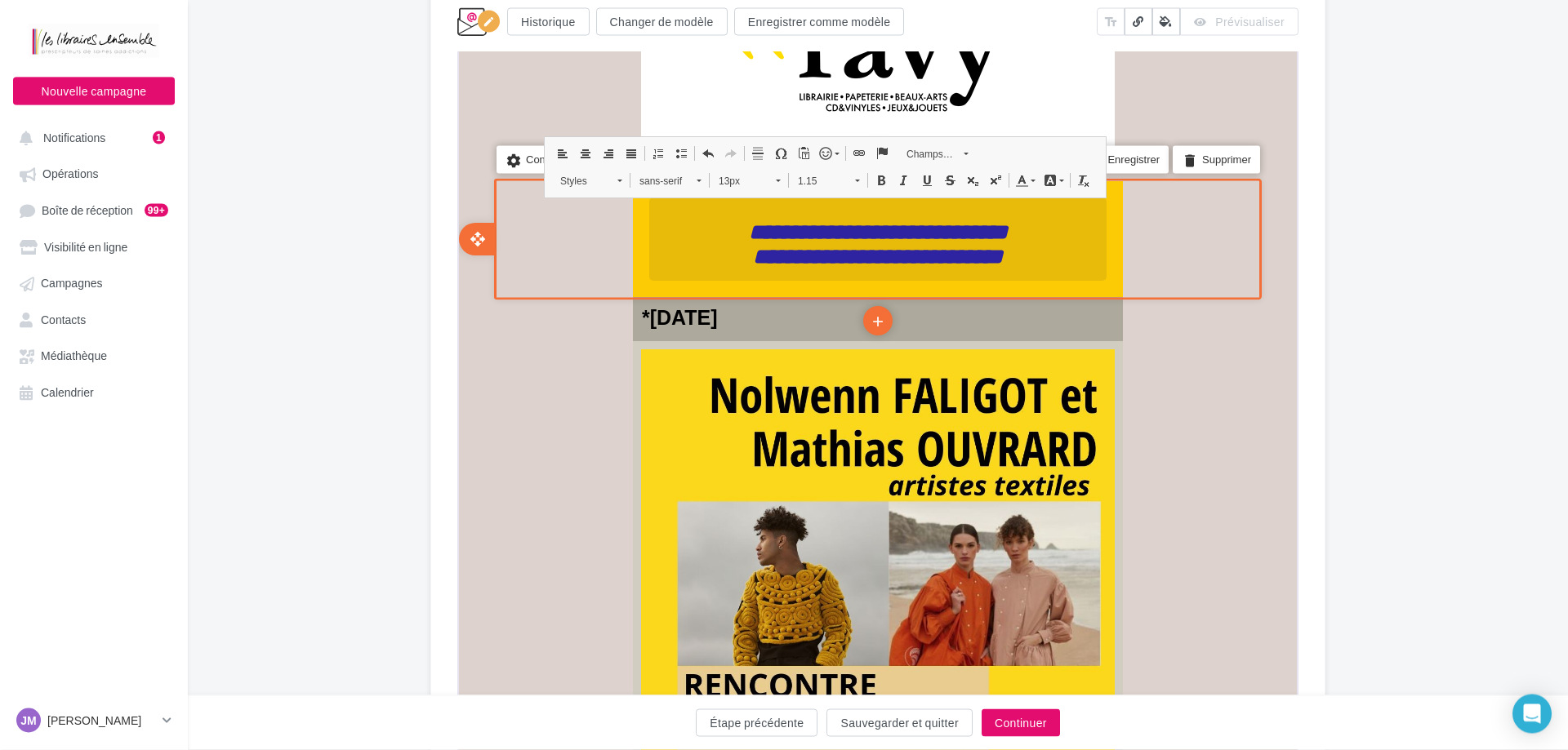
click at [739, 213] on p "false" at bounding box center [877, 213] width 458 height 11
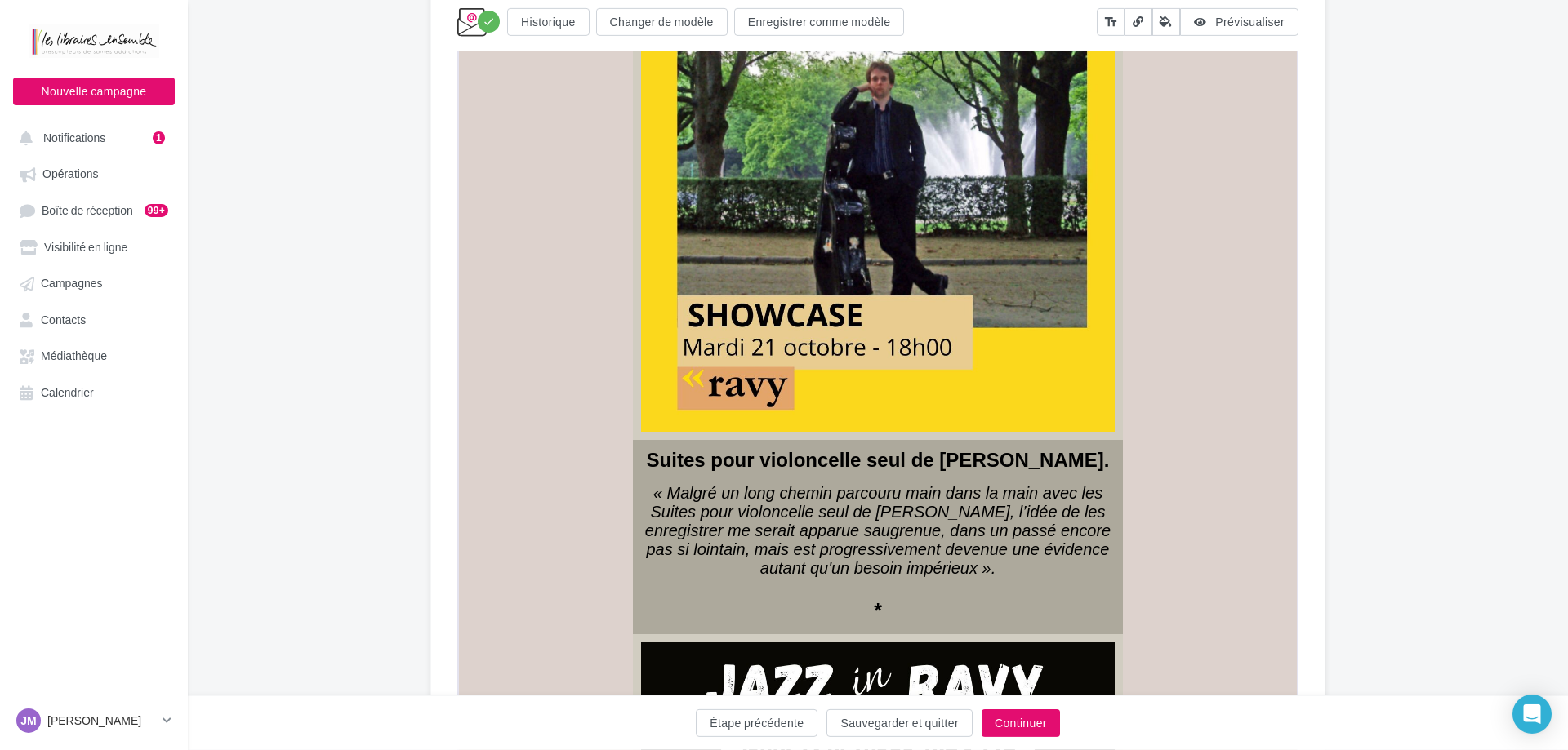
scroll to position [502, 0]
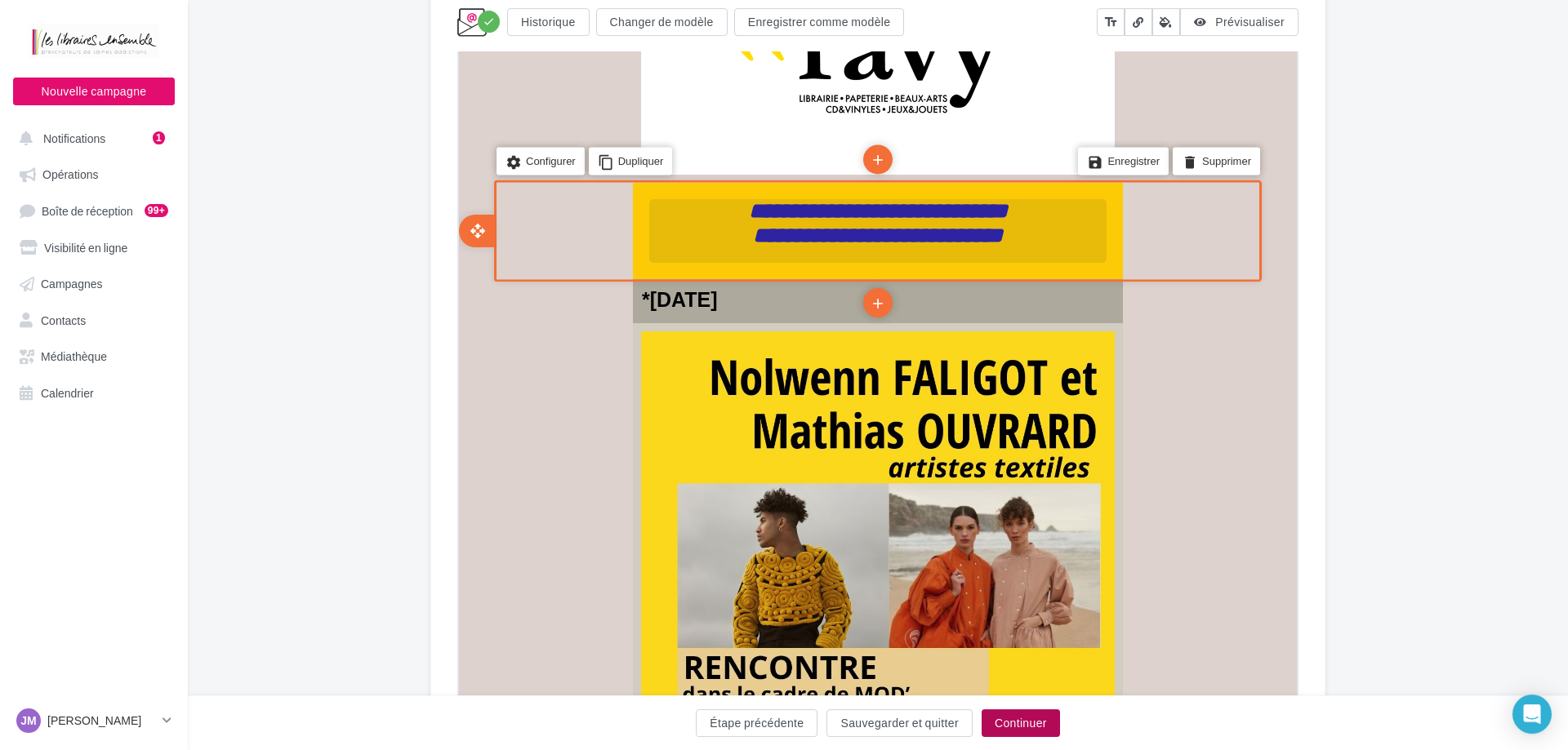
click at [1004, 724] on button "Continuer" at bounding box center [1020, 723] width 78 height 28
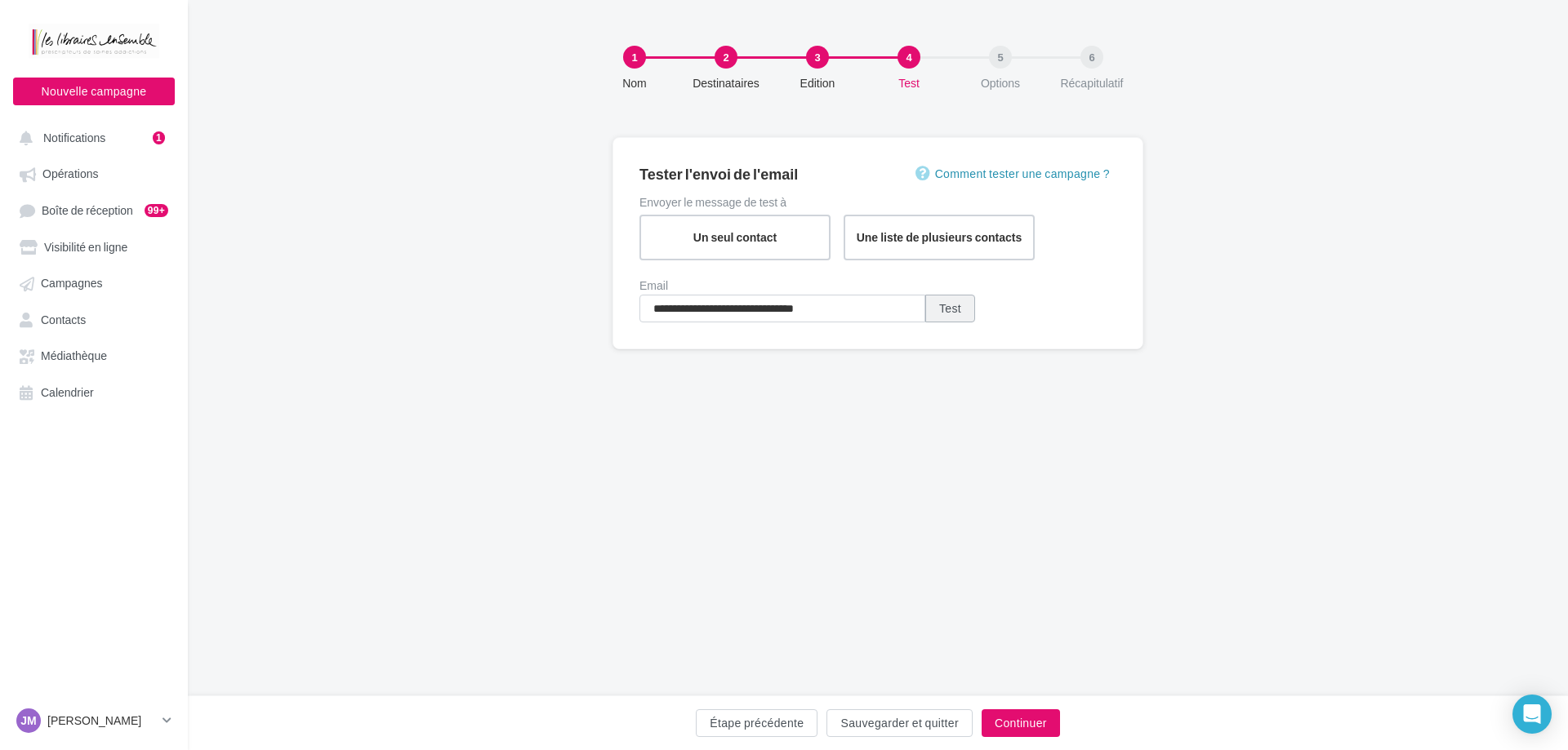
click at [952, 312] on button "Test" at bounding box center [950, 308] width 50 height 28
click at [710, 308] on input "**********" at bounding box center [783, 308] width 286 height 28
click at [713, 308] on input "**********" at bounding box center [783, 308] width 286 height 28
click at [952, 311] on button "Test" at bounding box center [950, 308] width 50 height 28
click at [704, 311] on input "**********" at bounding box center [783, 308] width 286 height 28
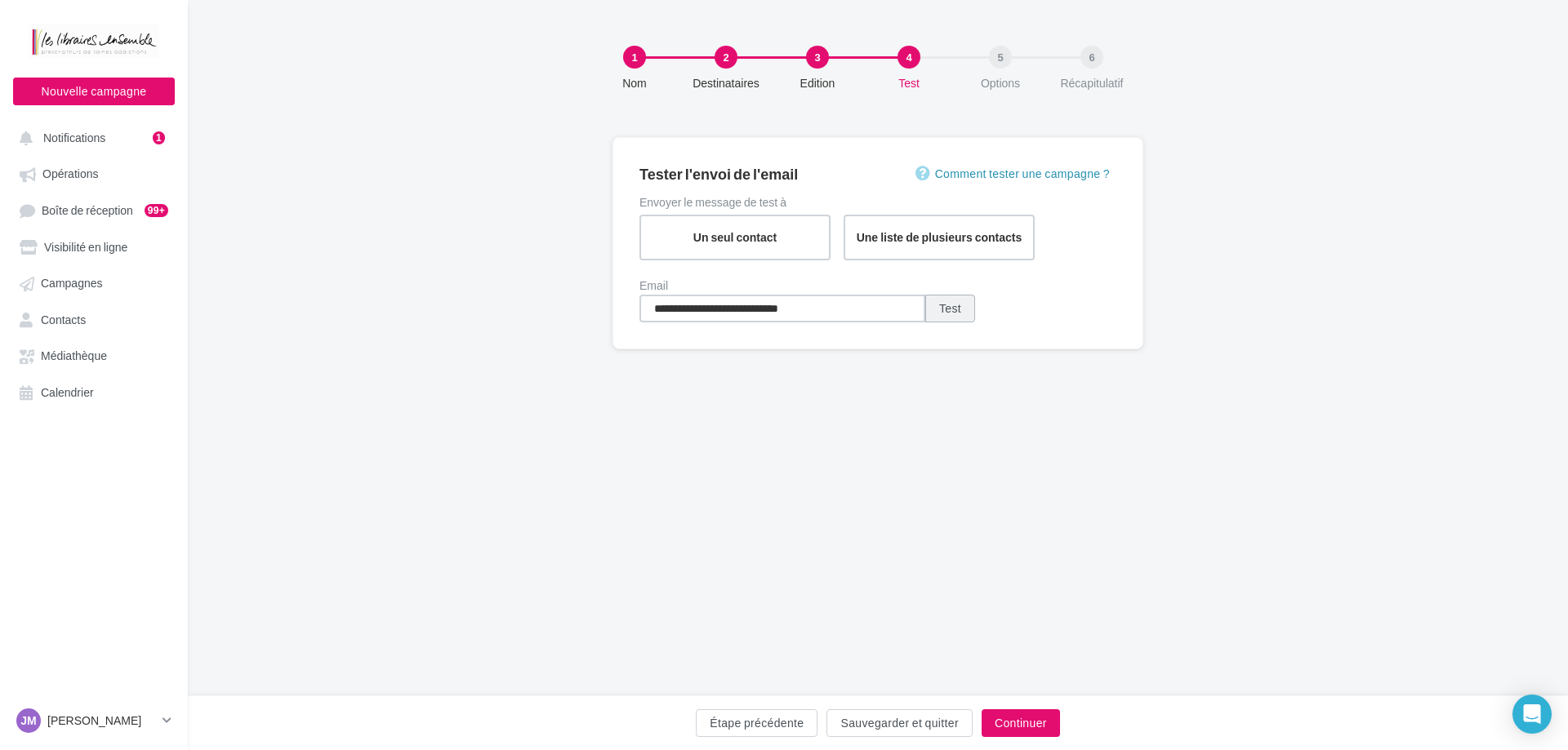
type input "**********"
click at [960, 307] on button "Test" at bounding box center [950, 308] width 50 height 28
